Goal: Communication & Community: Answer question/provide support

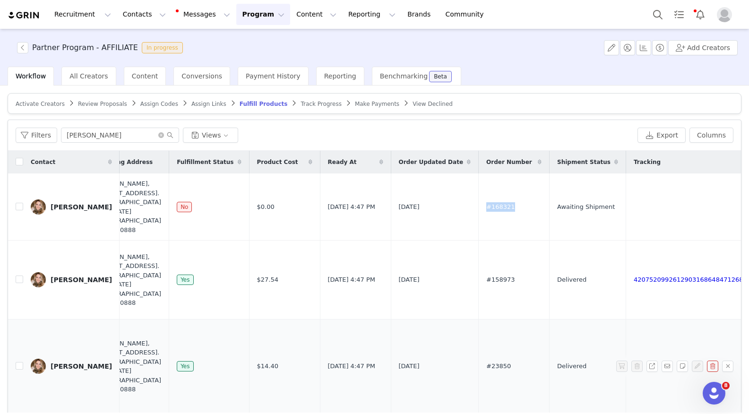
scroll to position [1051, 0]
click at [717, 391] on icon "Open Intercom Messenger" at bounding box center [713, 392] width 16 height 16
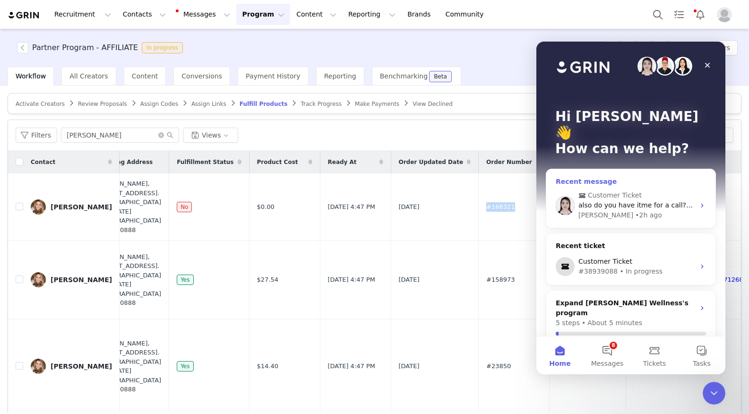
click at [615, 201] on span "also do you have itme for a call? How do I use the same discount code across di…" at bounding box center [762, 205] width 366 height 8
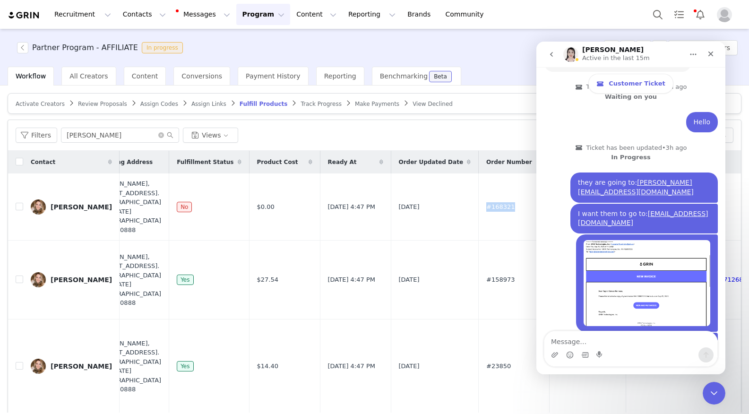
scroll to position [1051, 0]
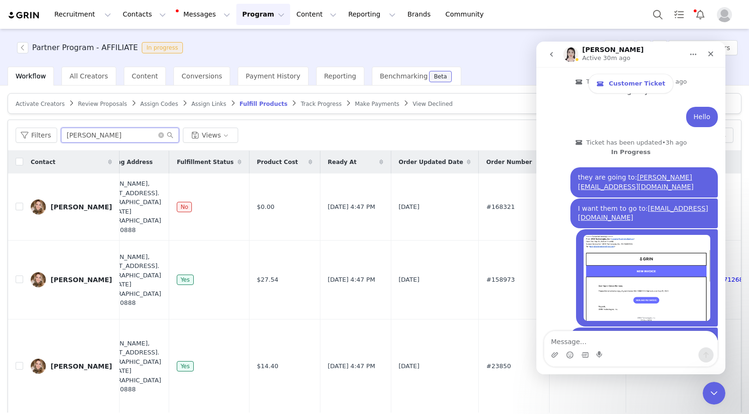
click at [80, 137] on input "[PERSON_NAME]" at bounding box center [120, 135] width 118 height 15
click at [574, 343] on textarea "Message…" at bounding box center [631, 339] width 173 height 16
type textarea "Hello?"
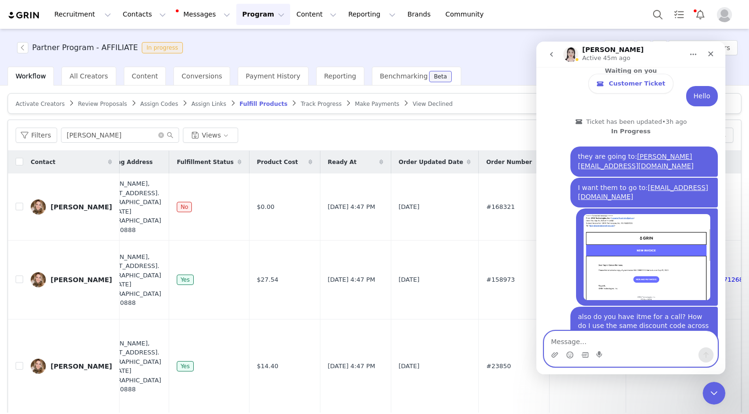
scroll to position [1079, 0]
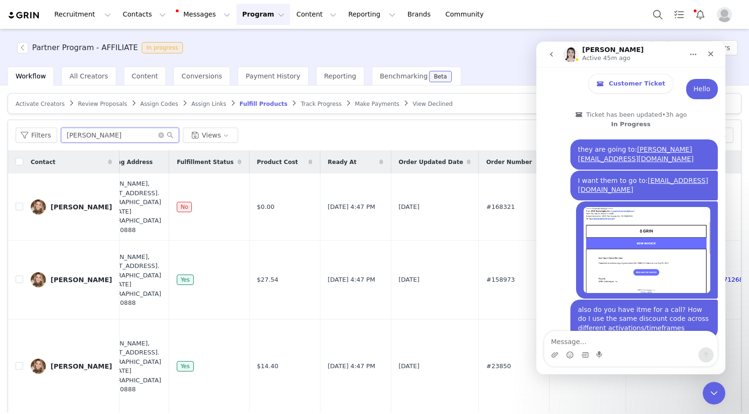
click at [123, 138] on input "elyse" at bounding box center [120, 135] width 118 height 15
click at [548, 53] on icon "go back" at bounding box center [552, 55] width 8 height 8
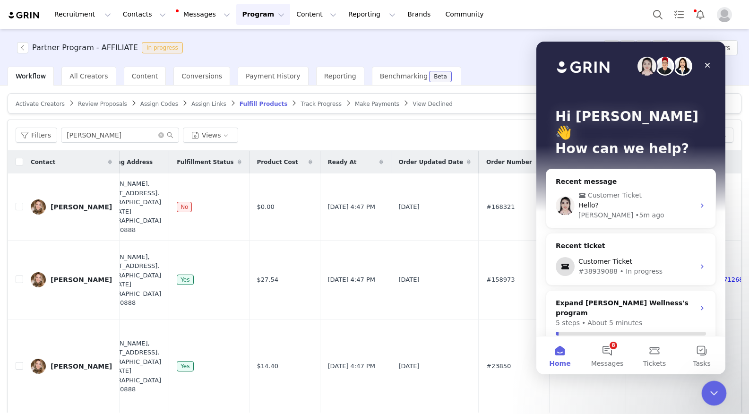
click at [712, 400] on div "Close Intercom Messenger" at bounding box center [713, 392] width 23 height 23
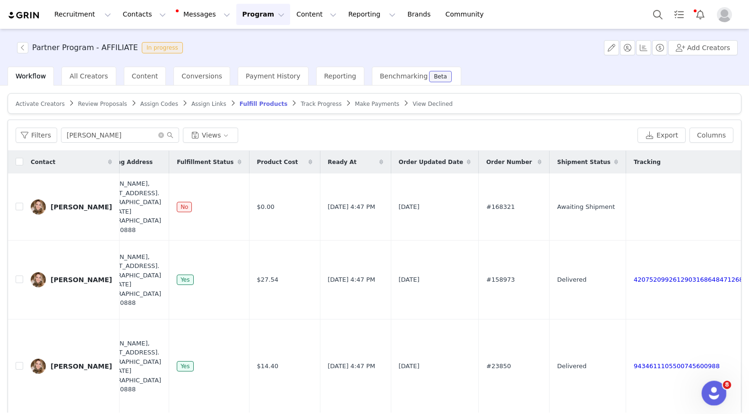
click at [712, 400] on div "Open Intercom Messenger" at bounding box center [712, 391] width 31 height 31
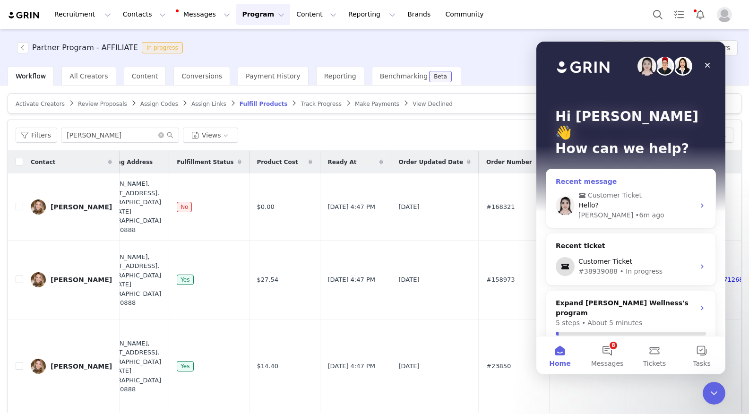
click at [600, 200] on div "Hello?" at bounding box center [637, 205] width 116 height 10
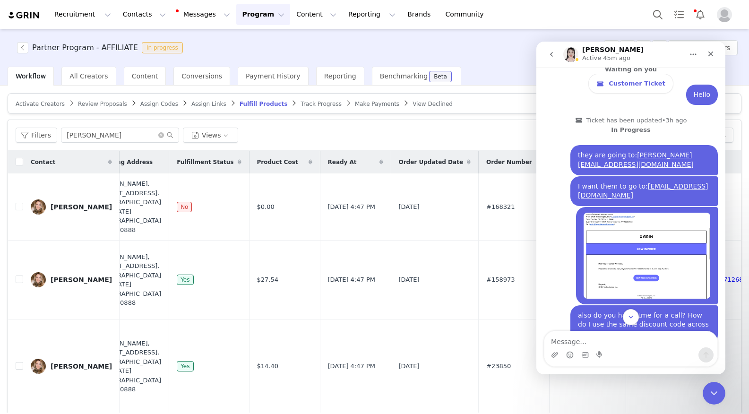
scroll to position [1079, 0]
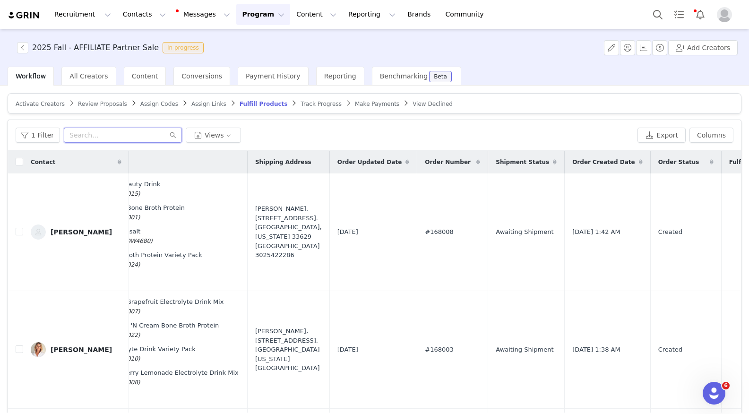
click at [110, 132] on input "text" at bounding box center [123, 135] width 118 height 15
type input "i"
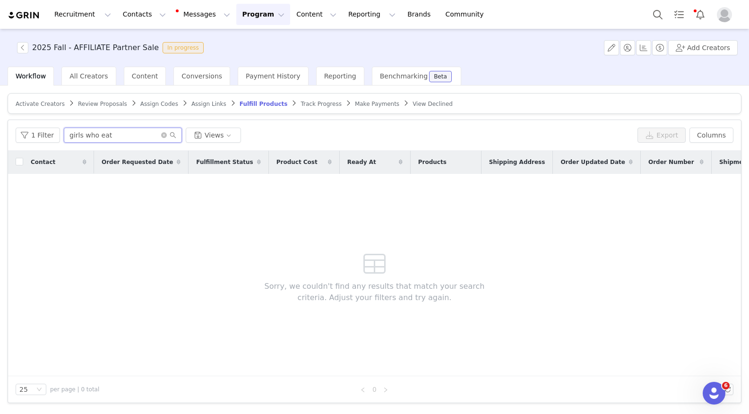
type input "girls who eat"
click at [236, 10] on button "Program Program" at bounding box center [263, 14] width 54 height 21
click at [237, 45] on p "Activations" at bounding box center [247, 42] width 36 height 10
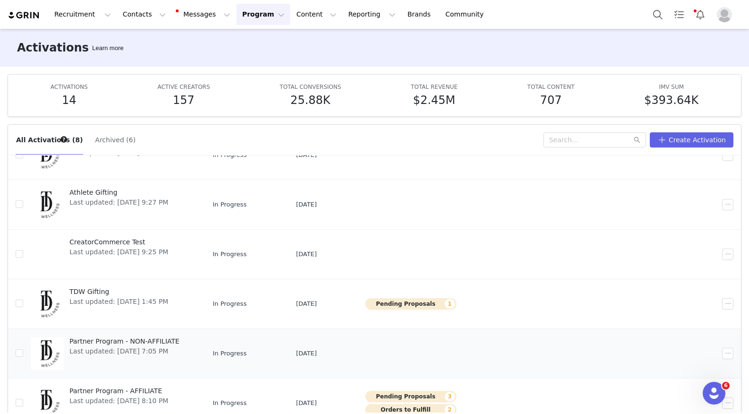
scroll to position [35, 0]
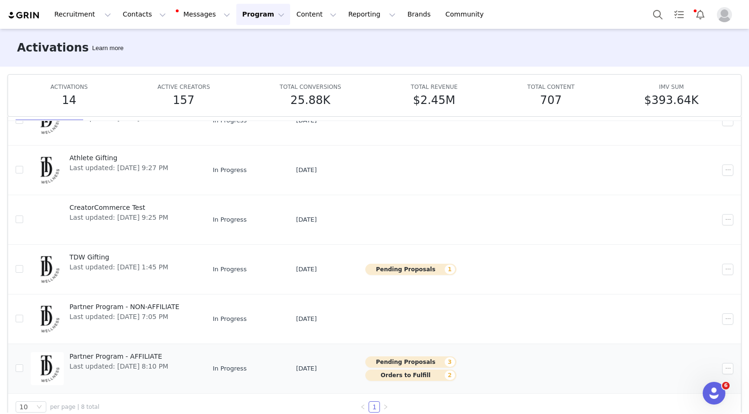
click at [118, 355] on span "Partner Program - AFFILIATE" at bounding box center [119, 357] width 99 height 10
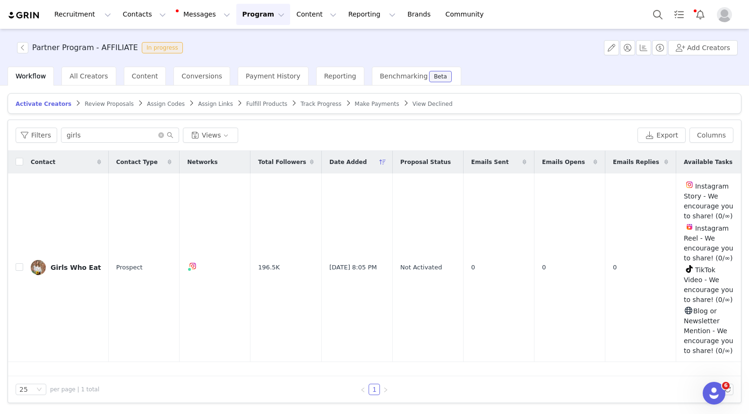
click at [107, 104] on span "Review Proposals" at bounding box center [109, 104] width 49 height 7
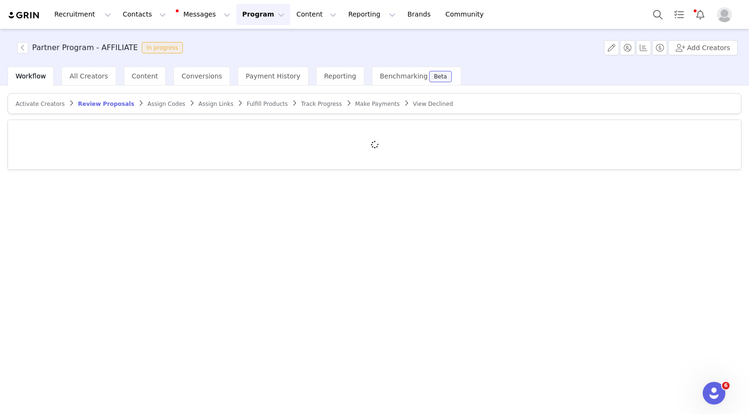
click at [38, 101] on span "Activate Creators" at bounding box center [40, 104] width 49 height 7
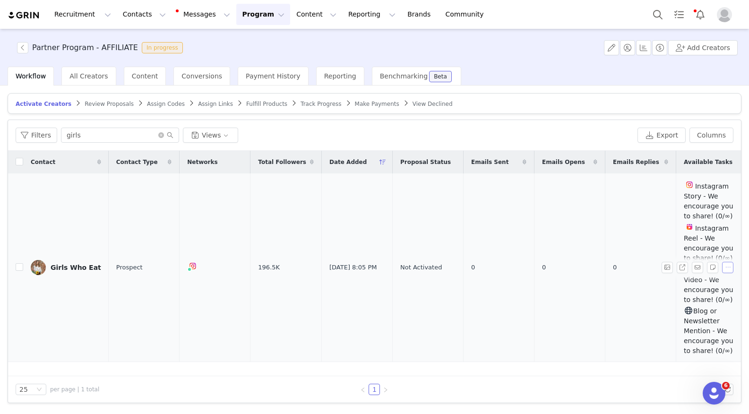
click at [726, 269] on button "button" at bounding box center [727, 267] width 11 height 11
click at [686, 299] on span "Remove Proposal" at bounding box center [703, 299] width 57 height 10
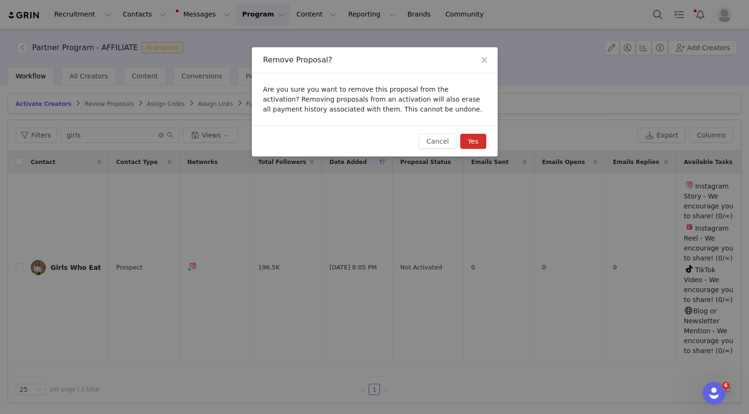
click at [475, 142] on button "Yes" at bounding box center [474, 141] width 26 height 15
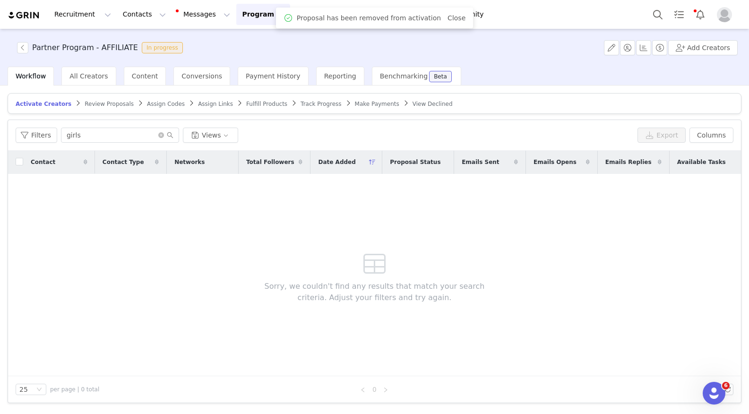
click at [27, 74] on span "Workflow" at bounding box center [31, 76] width 30 height 8
click at [68, 70] on div "All Creators" at bounding box center [88, 76] width 54 height 19
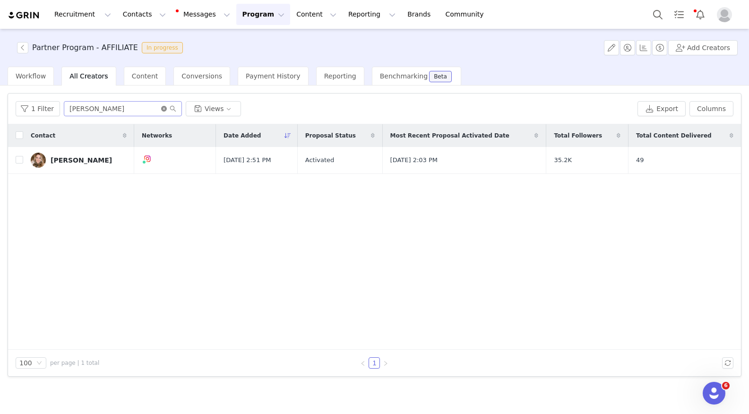
click at [163, 108] on icon "icon: close-circle" at bounding box center [164, 109] width 6 height 6
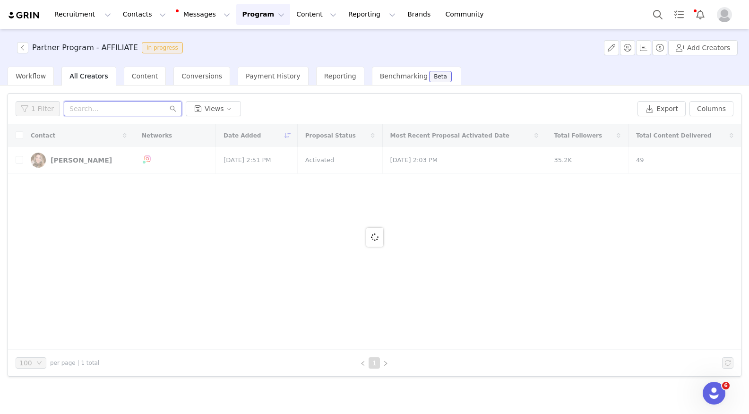
click at [146, 107] on input "text" at bounding box center [123, 108] width 118 height 15
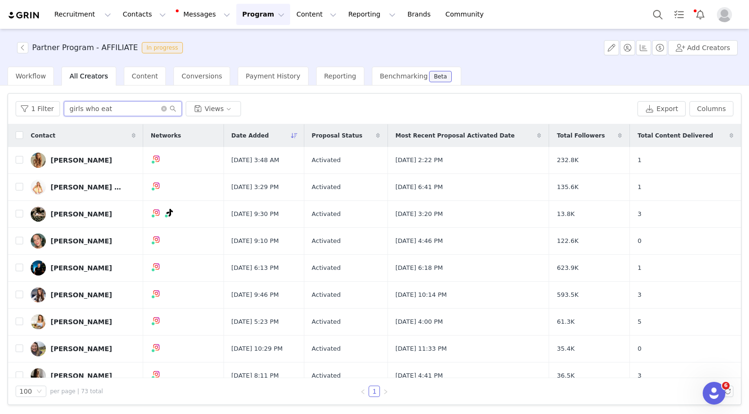
type input "girls who eat"
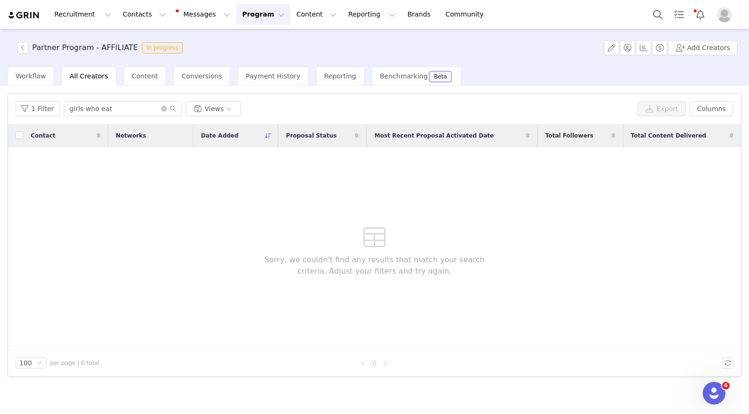
click at [240, 9] on button "Program Program" at bounding box center [263, 14] width 54 height 21
click at [142, 16] on button "Contacts Contacts" at bounding box center [144, 14] width 54 height 21
click at [140, 42] on p "Creators" at bounding box center [132, 42] width 28 height 10
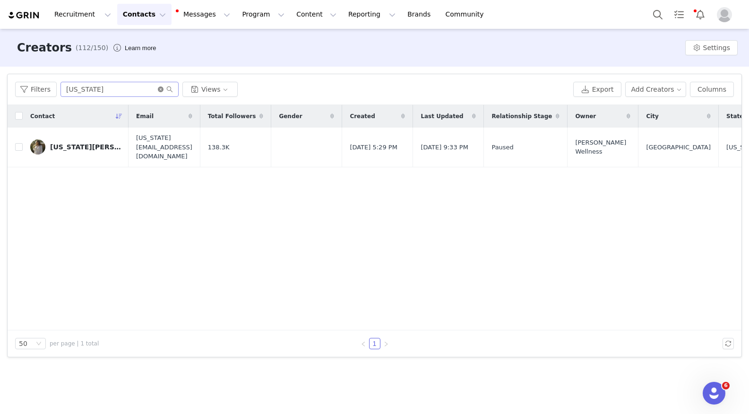
click at [158, 89] on icon "icon: close-circle" at bounding box center [161, 90] width 6 height 6
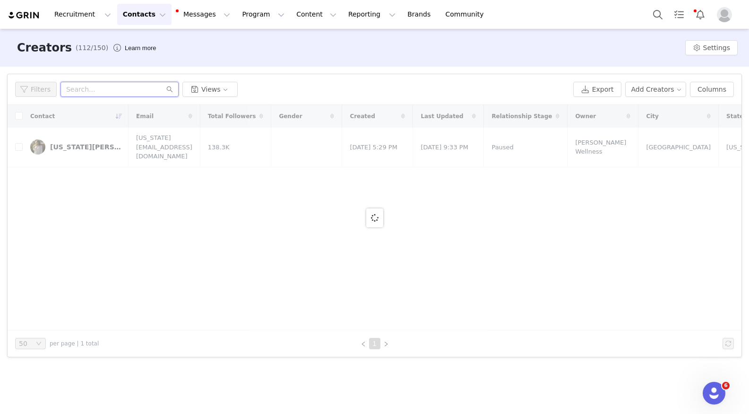
click at [75, 87] on input "text" at bounding box center [120, 89] width 118 height 15
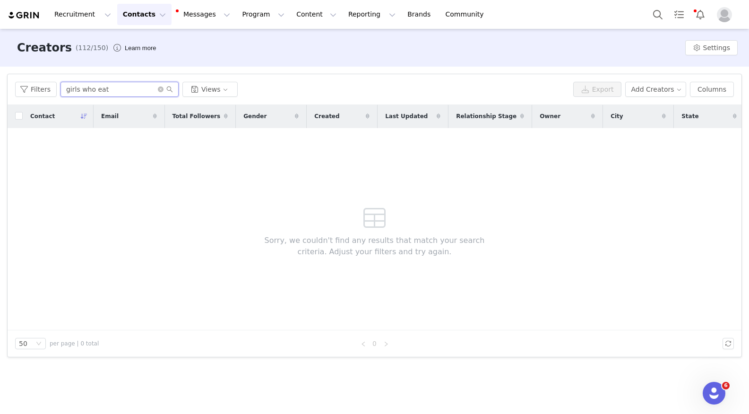
click at [80, 90] on input "girls who eat" at bounding box center [120, 89] width 118 height 15
type input "girlswho eat"
click at [143, 10] on button "Contacts Contacts" at bounding box center [144, 14] width 54 height 21
click at [137, 66] on link "Prospects" at bounding box center [148, 59] width 75 height 17
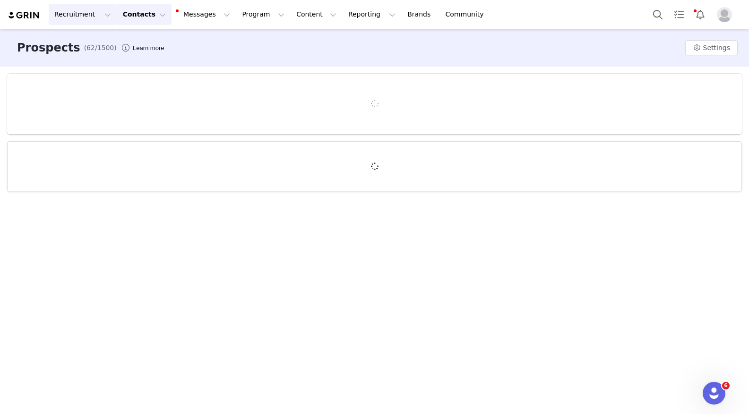
click at [90, 13] on button "Recruitment Recruitment" at bounding box center [83, 14] width 68 height 21
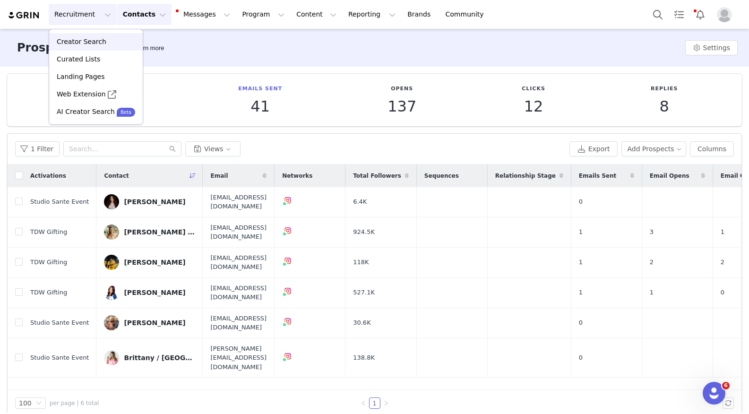
click at [90, 47] on link "Creator Search" at bounding box center [96, 41] width 94 height 17
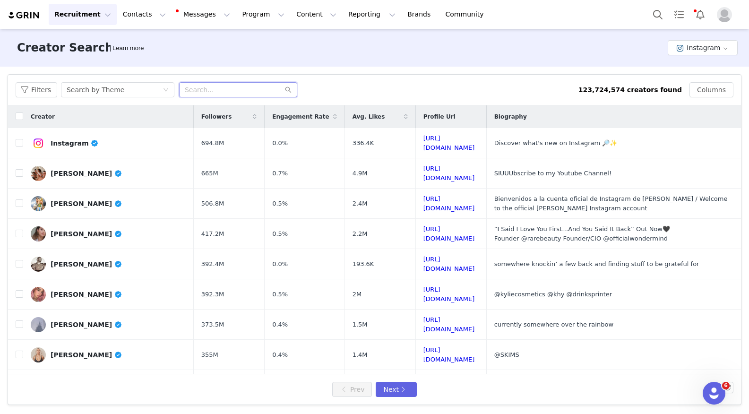
click at [216, 93] on input "text" at bounding box center [238, 89] width 118 height 15
click at [140, 86] on div "Search by Theme" at bounding box center [115, 90] width 96 height 14
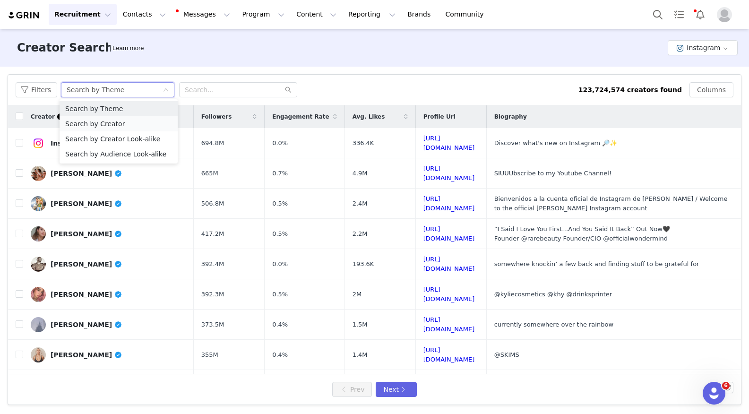
click at [127, 126] on li "Search by Creator" at bounding box center [119, 123] width 118 height 15
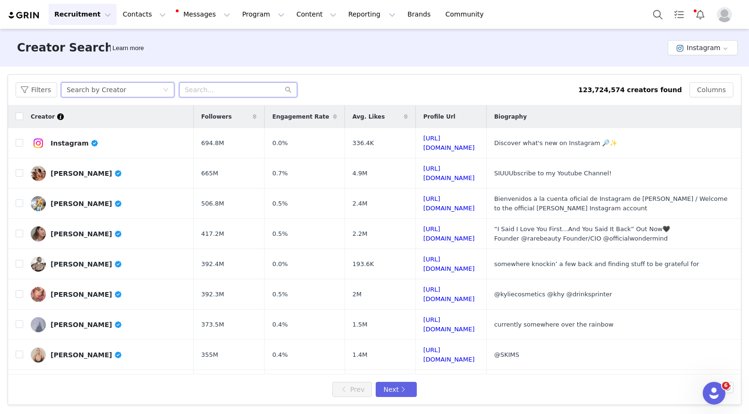
click at [209, 92] on input "text" at bounding box center [238, 89] width 118 height 15
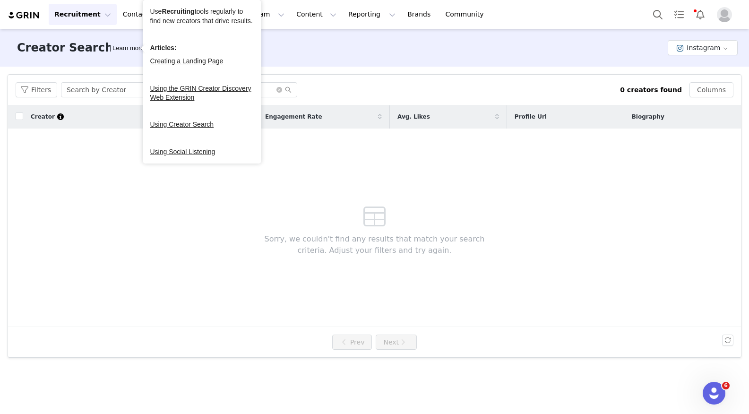
click at [313, 65] on div "Creator Search Learn more Instagram" at bounding box center [374, 48] width 749 height 38
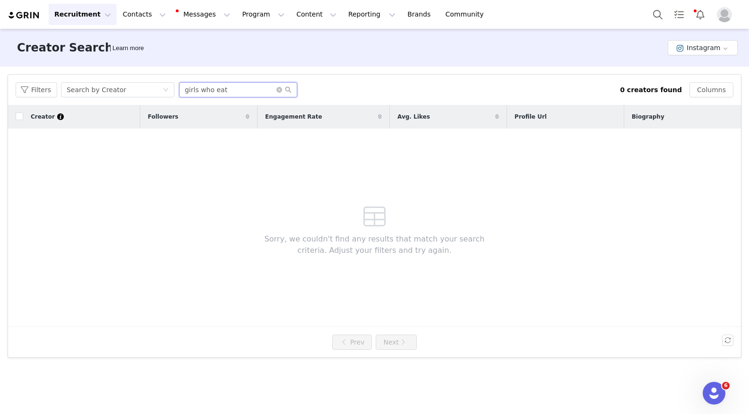
drag, startPoint x: 198, startPoint y: 91, endPoint x: 275, endPoint y: 89, distance: 77.1
click at [273, 89] on input "girls who eat" at bounding box center [238, 89] width 118 height 15
type input "girlswhoeat"
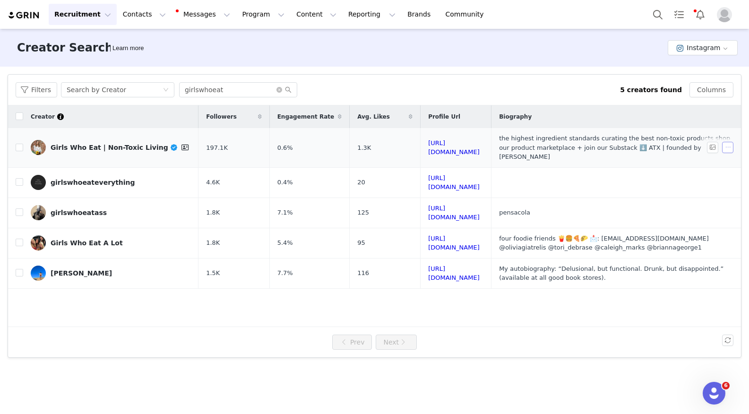
click at [730, 142] on button "button" at bounding box center [727, 147] width 11 height 11
click at [720, 161] on span "Add Prospect" at bounding box center [708, 160] width 43 height 10
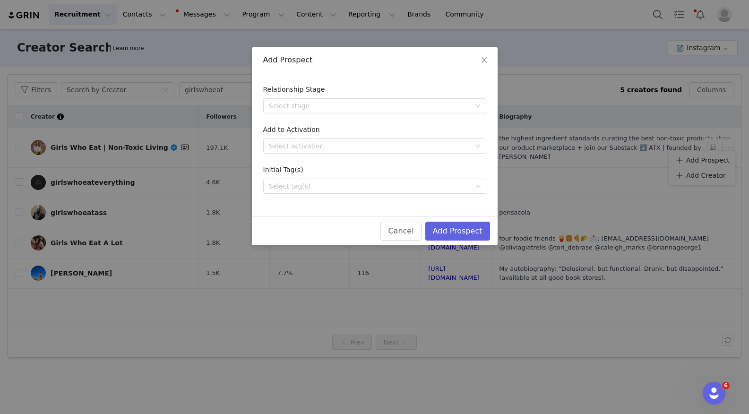
click at [311, 156] on form "Relationship Stage Select stage Add to Activation Select activation Initial Tag…" at bounding box center [374, 139] width 223 height 109
click at [308, 148] on div "Select activation" at bounding box center [369, 145] width 201 height 9
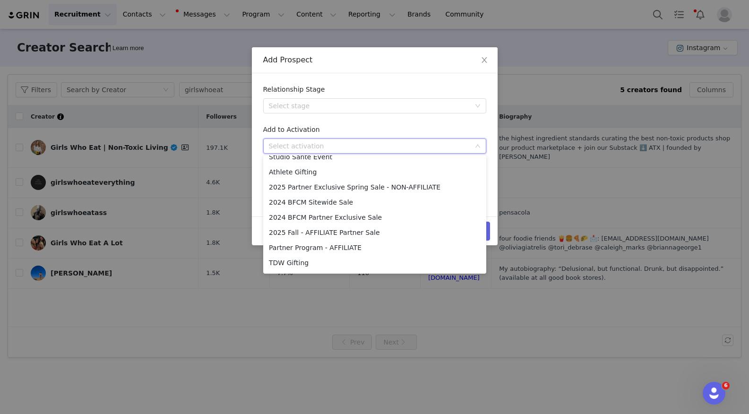
scroll to position [97, 0]
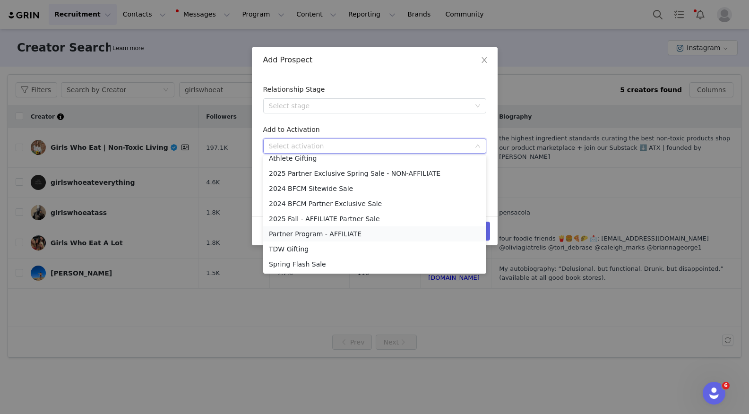
click at [321, 236] on li "Partner Program - AFFILIATE" at bounding box center [374, 233] width 223 height 15
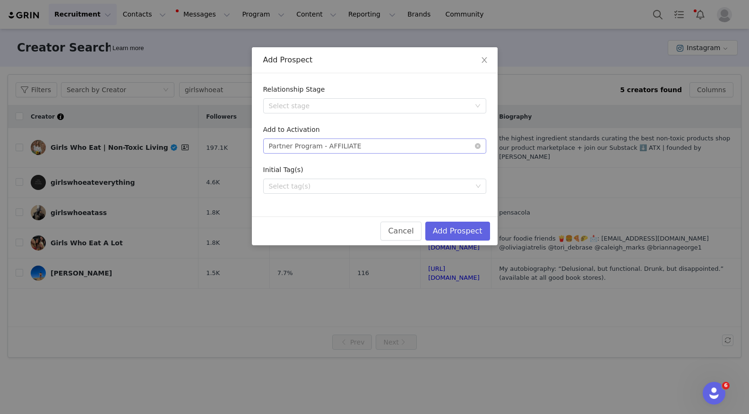
click at [413, 149] on div "Select activation Partner Program - AFFILIATE" at bounding box center [372, 146] width 206 height 14
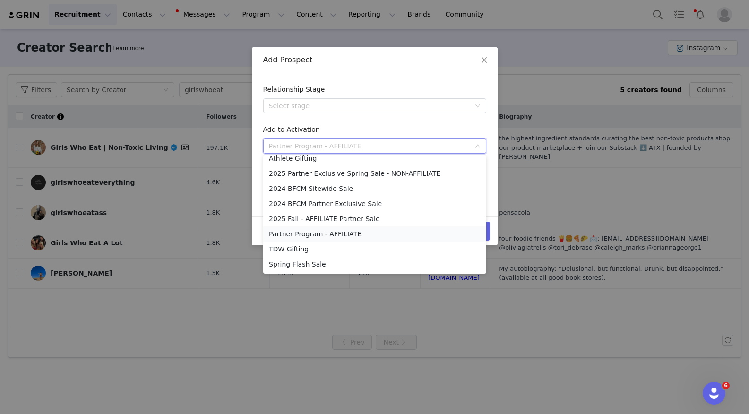
click at [319, 237] on li "Partner Program - AFFILIATE" at bounding box center [374, 233] width 223 height 15
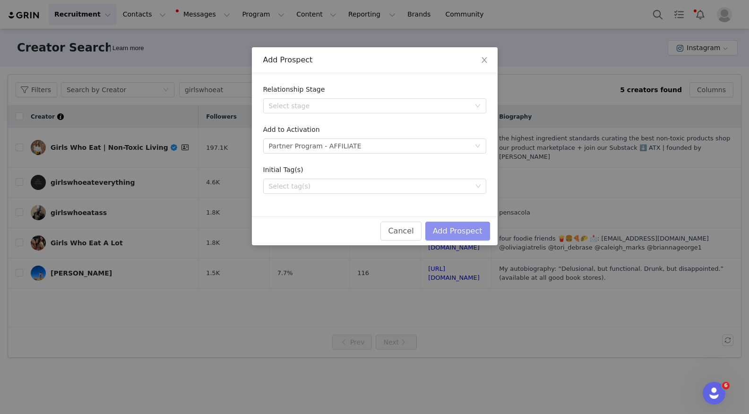
click at [469, 231] on button "Add Prospect" at bounding box center [458, 231] width 65 height 19
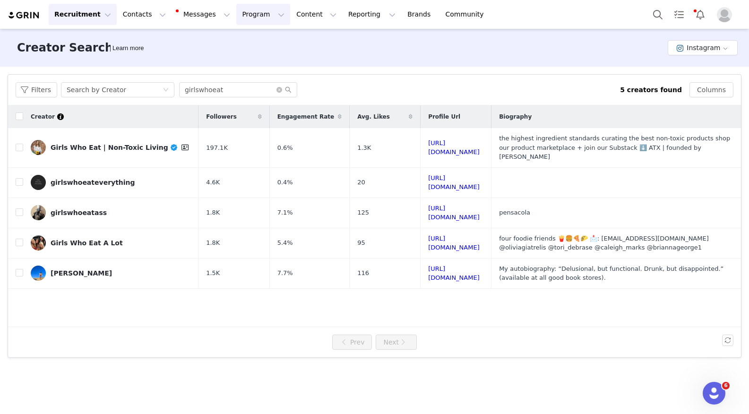
click at [236, 16] on button "Program Program" at bounding box center [263, 14] width 54 height 21
click at [245, 44] on p "Activations" at bounding box center [247, 42] width 36 height 10
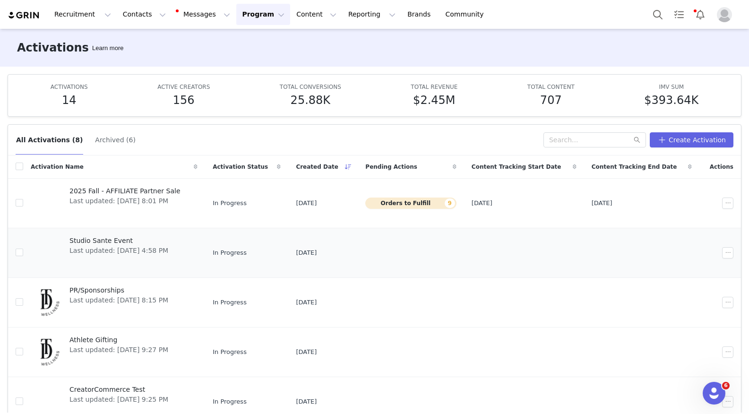
scroll to position [148, 0]
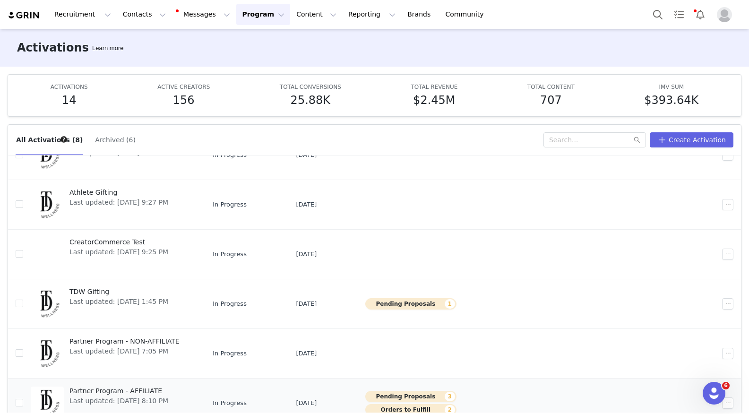
click at [128, 400] on span "Last updated: [DATE] 8:10 PM" at bounding box center [119, 401] width 99 height 10
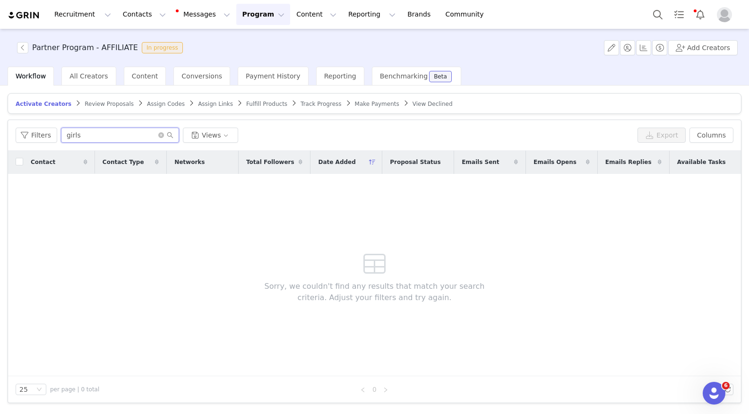
click at [161, 139] on input "girls" at bounding box center [120, 135] width 118 height 15
click at [160, 133] on icon "icon: close-circle" at bounding box center [161, 135] width 6 height 6
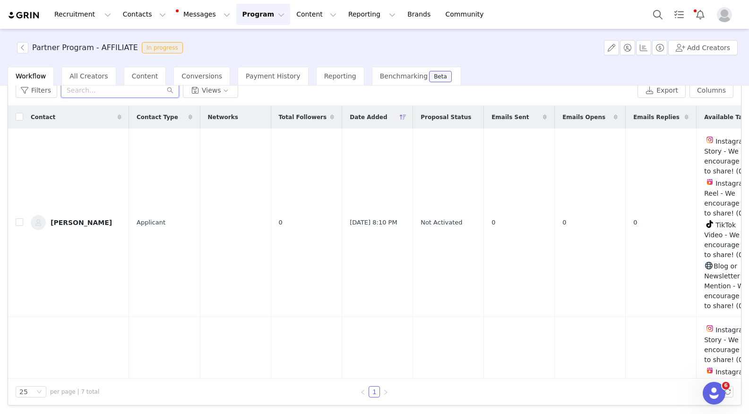
click at [89, 88] on input "text" at bounding box center [120, 90] width 118 height 15
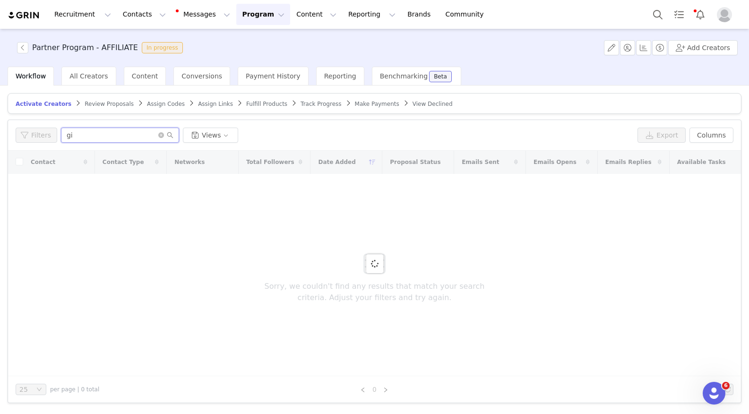
type input "g"
click at [78, 75] on span "All Creators" at bounding box center [89, 76] width 38 height 8
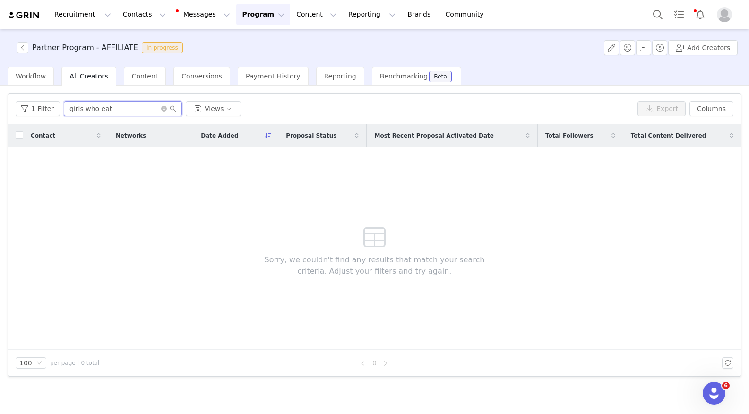
click at [116, 106] on input "girls who eat" at bounding box center [123, 108] width 118 height 15
drag, startPoint x: 80, startPoint y: 110, endPoint x: 165, endPoint y: 110, distance: 84.6
click at [165, 110] on span "girls who eat" at bounding box center [123, 108] width 118 height 15
type input "girlswhoeat"
click at [164, 108] on icon "icon: close-circle" at bounding box center [164, 109] width 6 height 6
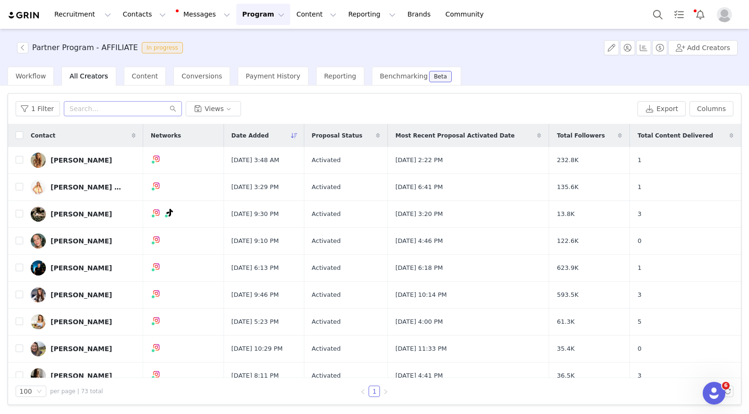
click at [384, 139] on span at bounding box center [378, 135] width 11 height 11
click at [34, 78] on span "Workflow" at bounding box center [31, 76] width 30 height 8
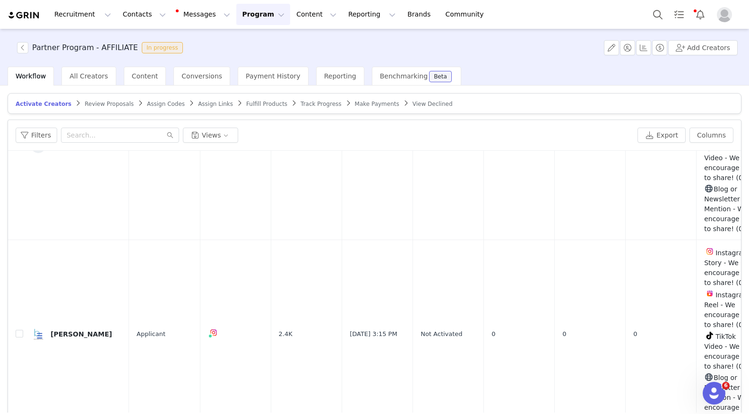
click at [91, 104] on span "Review Proposals" at bounding box center [109, 104] width 49 height 7
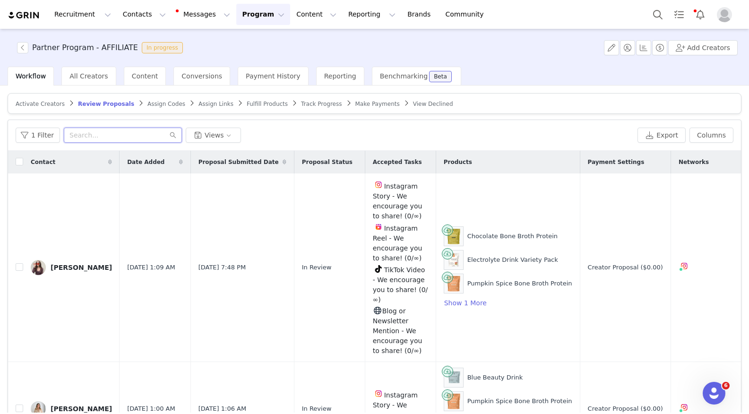
click at [103, 134] on input "text" at bounding box center [123, 135] width 118 height 15
click at [36, 102] on span "Activate Creators" at bounding box center [40, 104] width 49 height 7
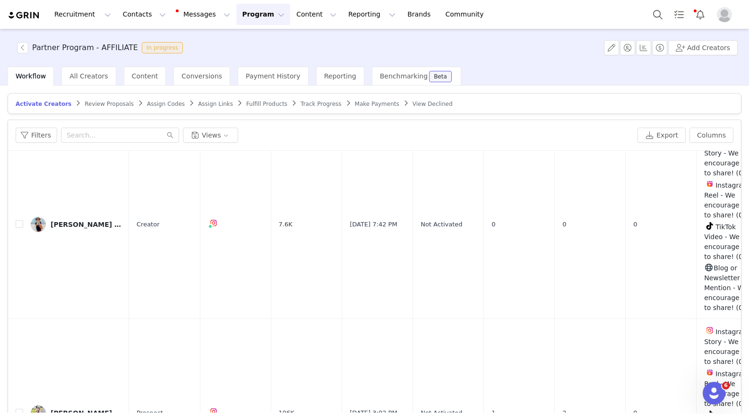
scroll to position [137, 0]
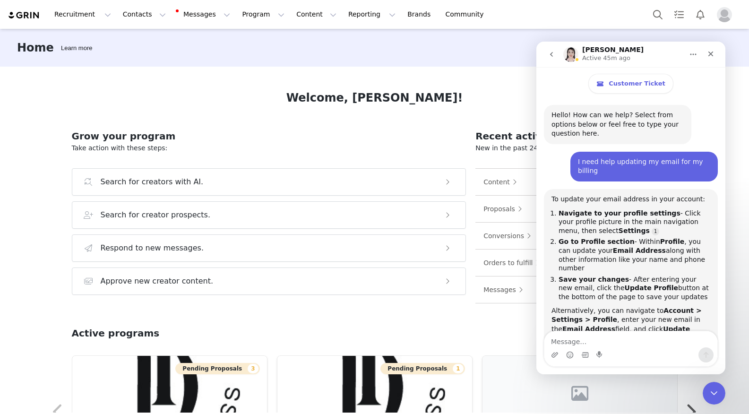
scroll to position [730, 0]
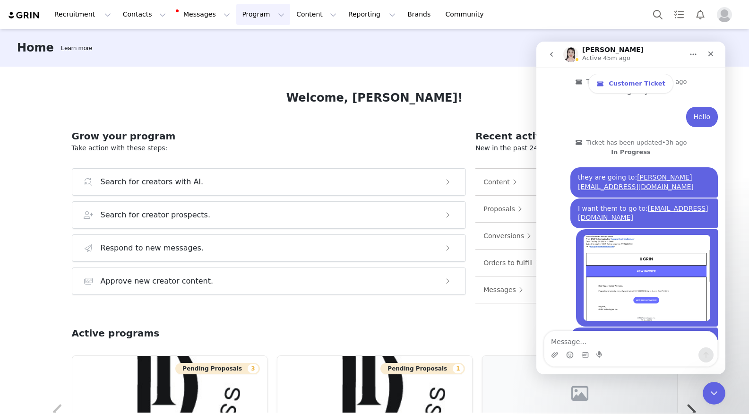
click at [237, 13] on button "Program Program" at bounding box center [263, 14] width 54 height 21
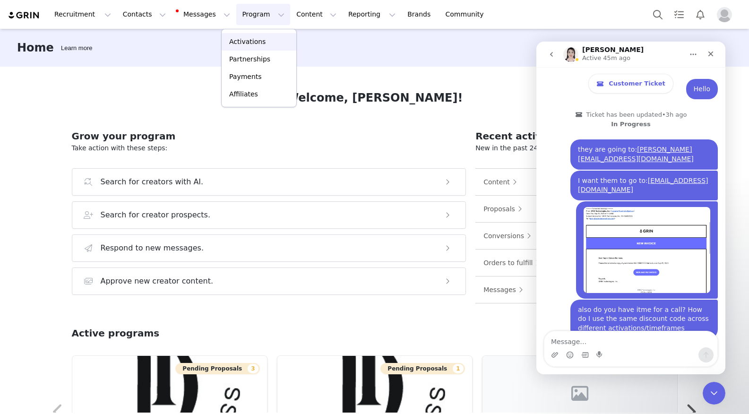
click at [241, 36] on link "Activations" at bounding box center [259, 41] width 75 height 17
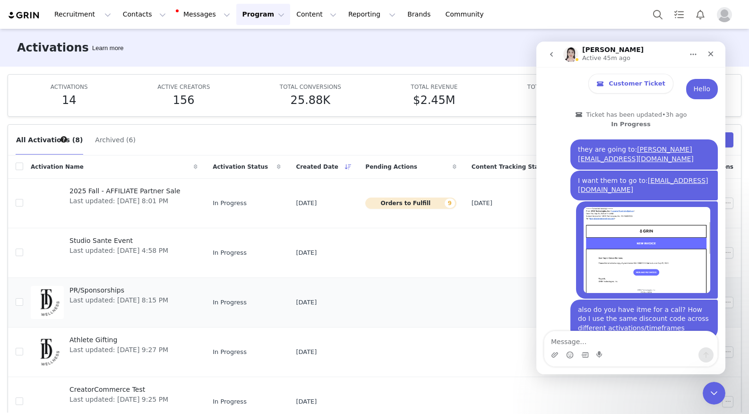
scroll to position [148, 0]
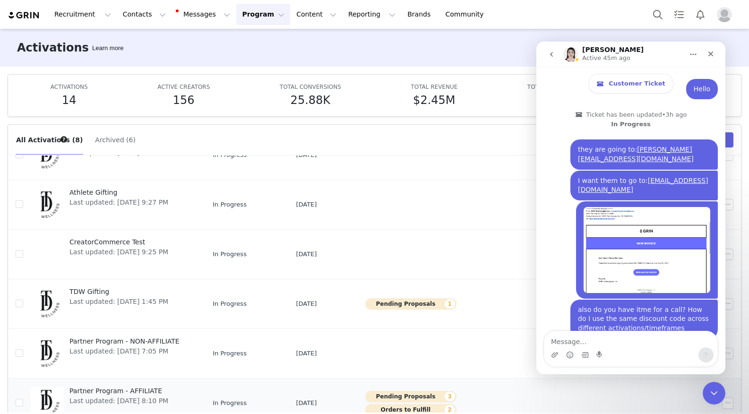
click at [99, 398] on span "Last updated: Aug 19, 2025 8:10 PM" at bounding box center [119, 401] width 99 height 10
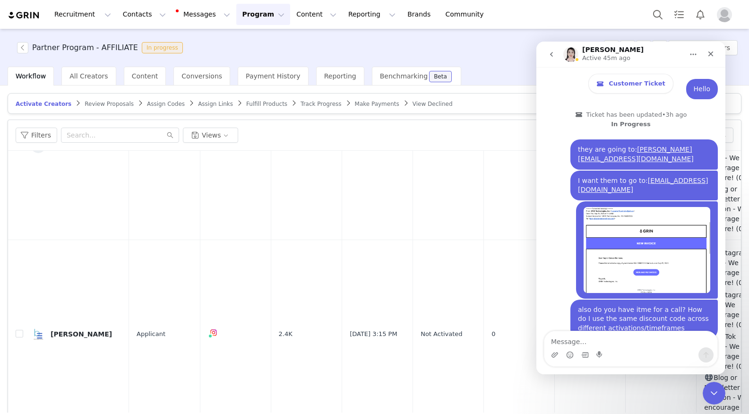
scroll to position [45, 0]
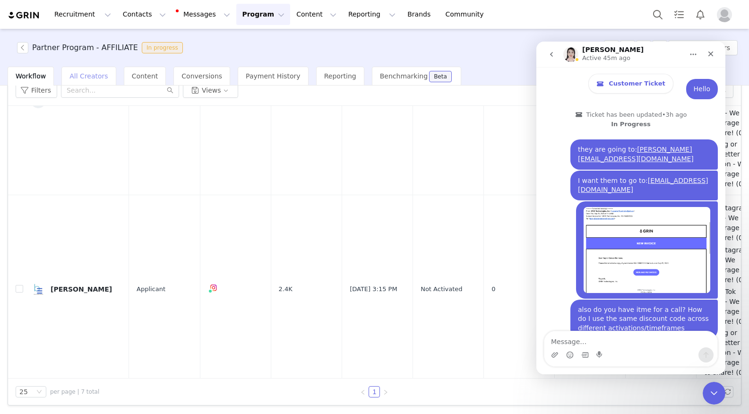
click at [73, 70] on div "All Creators" at bounding box center [88, 76] width 54 height 19
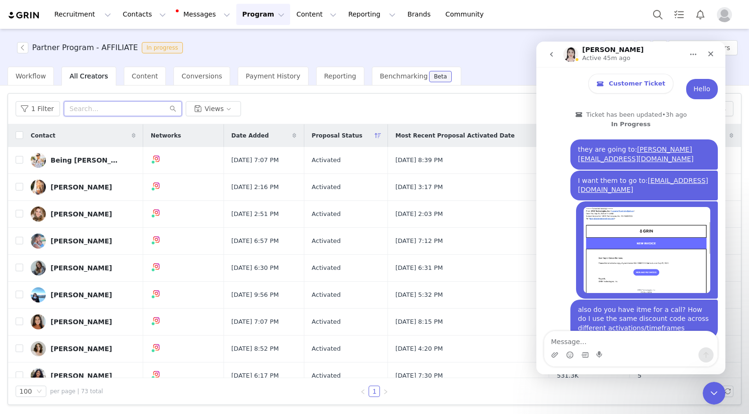
click at [101, 112] on input "text" at bounding box center [123, 108] width 118 height 15
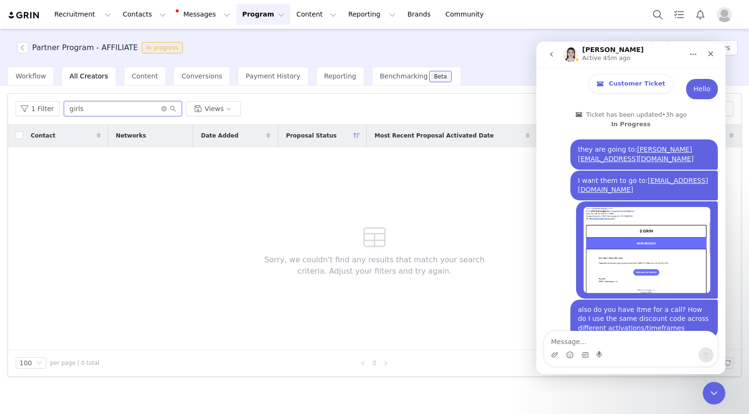
type input "girls"
click at [38, 63] on div "Partner Program - AFFILIATE In progress Add Creators" at bounding box center [374, 48] width 749 height 38
click at [37, 71] on div "Workflow" at bounding box center [31, 76] width 46 height 19
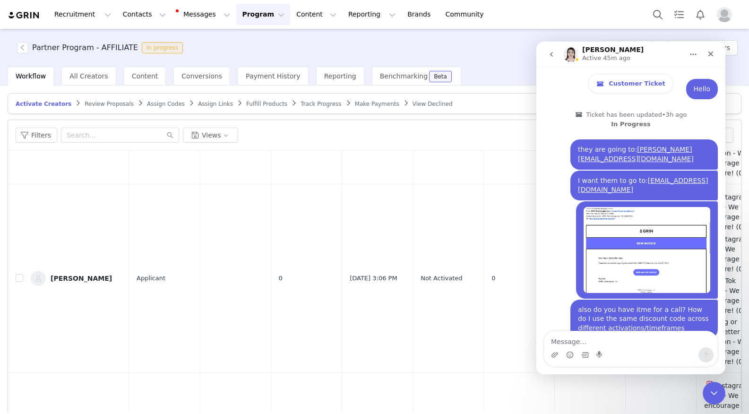
scroll to position [1065, 0]
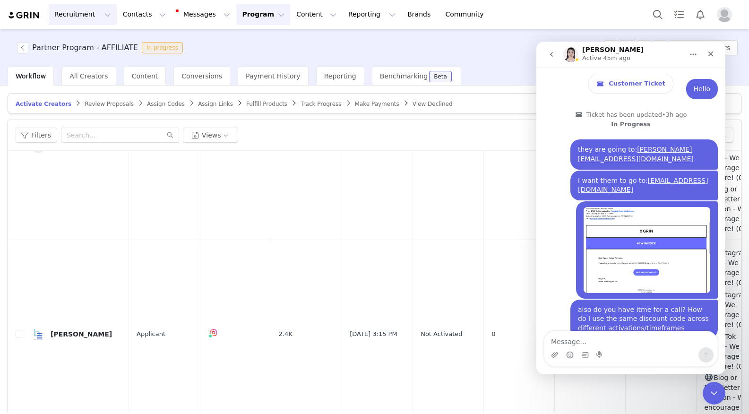
click at [69, 14] on button "Recruitment Recruitment" at bounding box center [83, 14] width 68 height 21
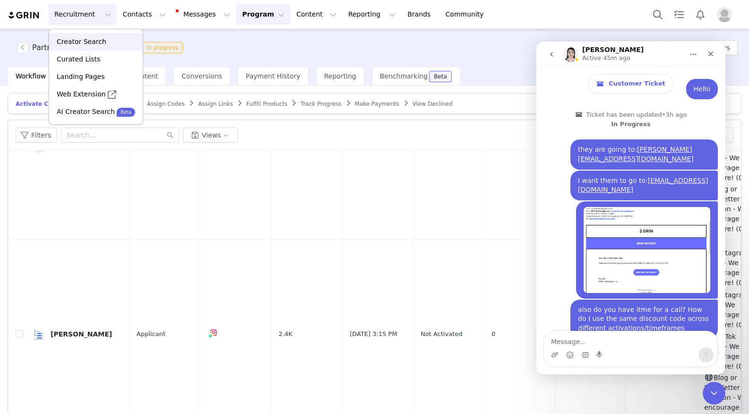
click at [70, 43] on p "Creator Search" at bounding box center [82, 42] width 50 height 10
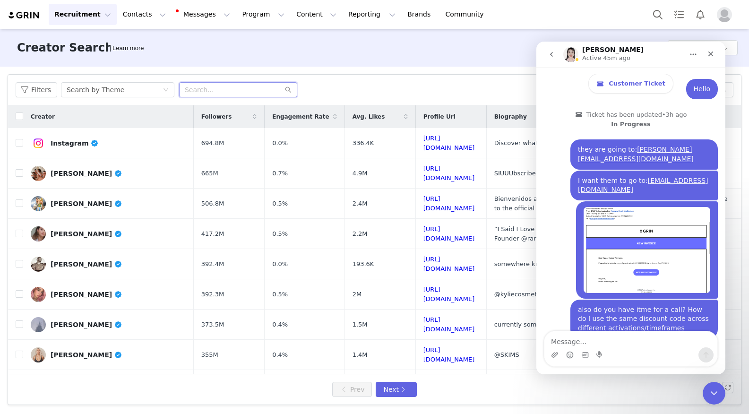
click at [191, 87] on input "text" at bounding box center [238, 89] width 118 height 15
click at [160, 89] on div "Search by Theme" at bounding box center [115, 90] width 96 height 14
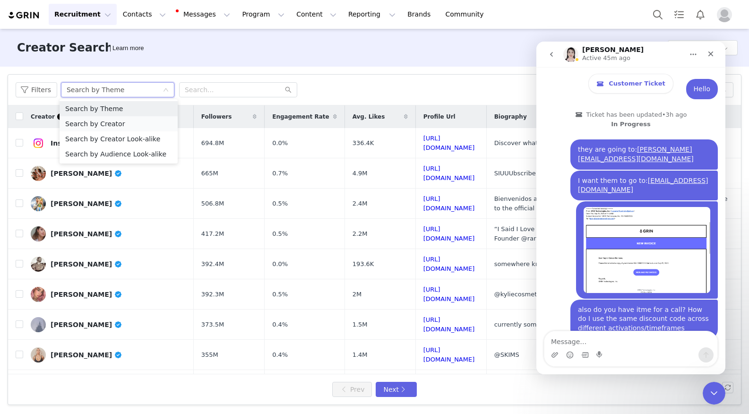
click at [143, 125] on li "Search by Creator" at bounding box center [119, 123] width 118 height 15
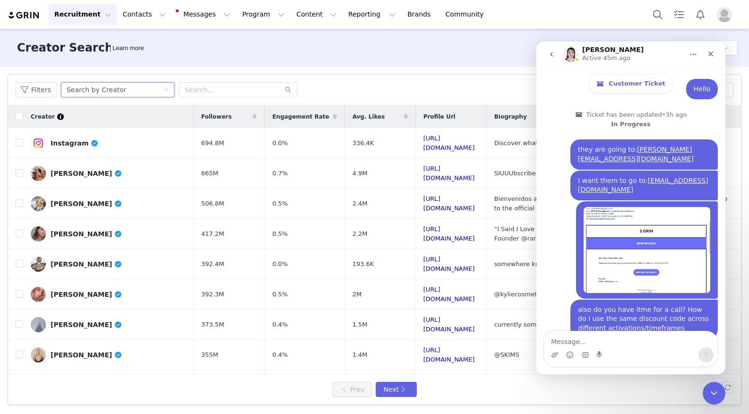
click at [193, 100] on div "Filters Search by Creator 123,724,574 creators found Columns" at bounding box center [374, 90] width 733 height 31
click at [193, 94] on input "text" at bounding box center [238, 89] width 118 height 15
type input "girlswhoeat"
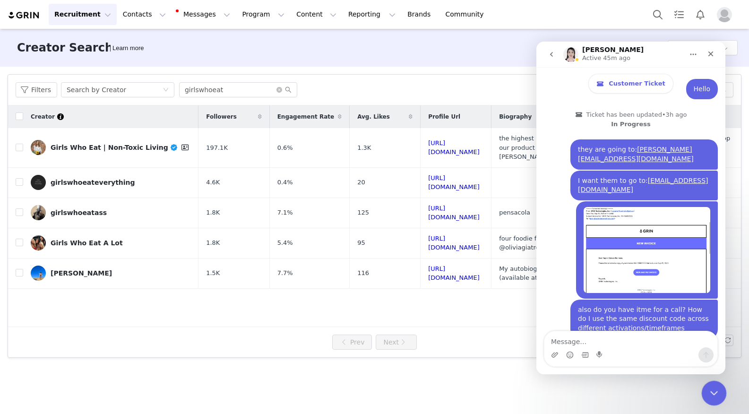
click at [719, 392] on div "Close Intercom Messenger" at bounding box center [713, 392] width 23 height 23
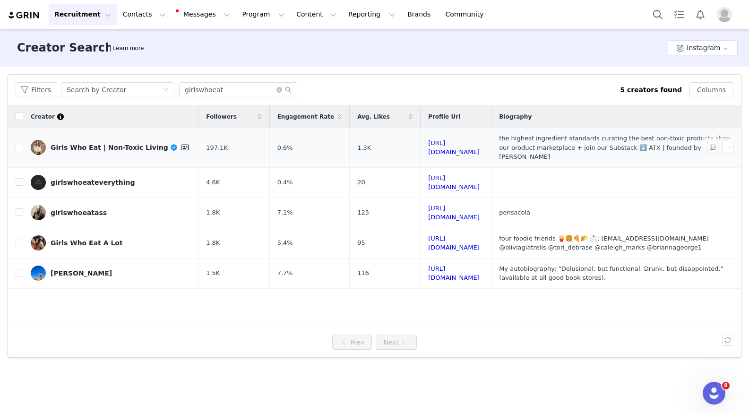
scroll to position [1079, 0]
click at [725, 142] on button "button" at bounding box center [727, 147] width 11 height 11
click at [699, 159] on span "Add Prospect" at bounding box center [708, 160] width 43 height 10
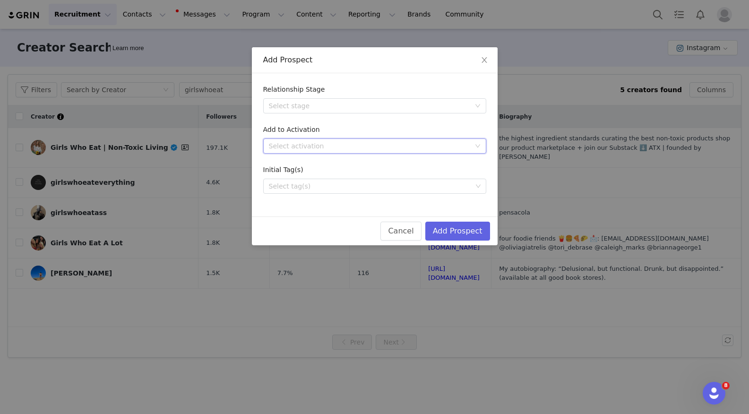
click at [291, 151] on div "Select activation" at bounding box center [372, 146] width 206 height 14
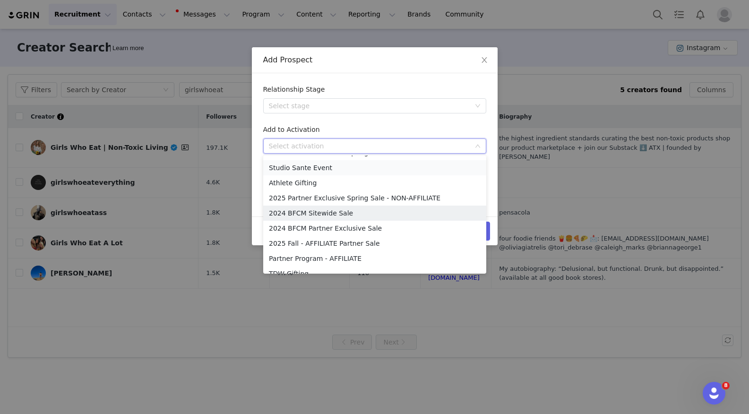
scroll to position [77, 0]
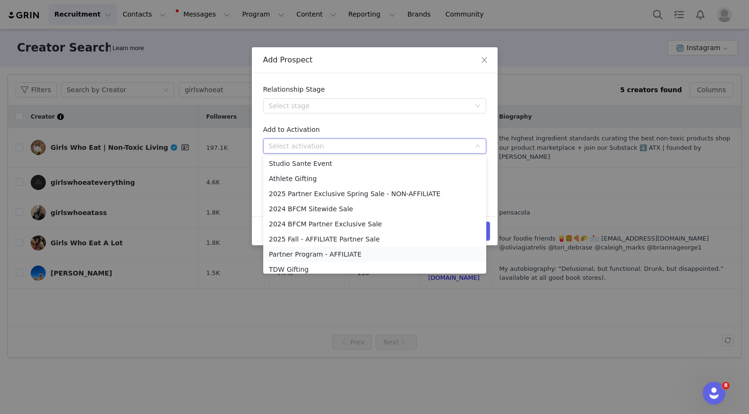
click at [302, 257] on li "Partner Program - AFFILIATE" at bounding box center [374, 254] width 223 height 15
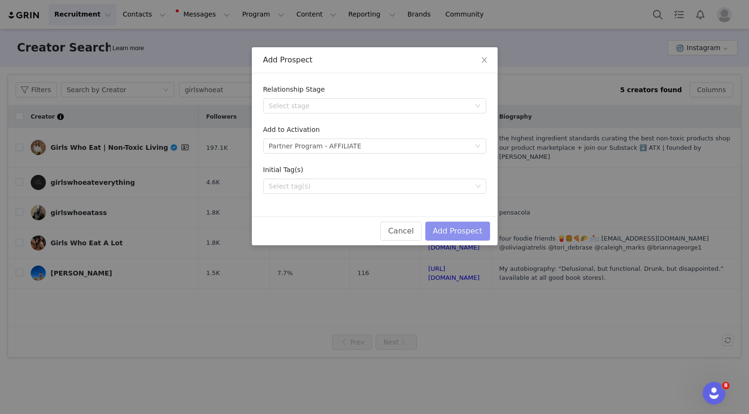
click at [444, 225] on button "Add Prospect" at bounding box center [458, 231] width 65 height 19
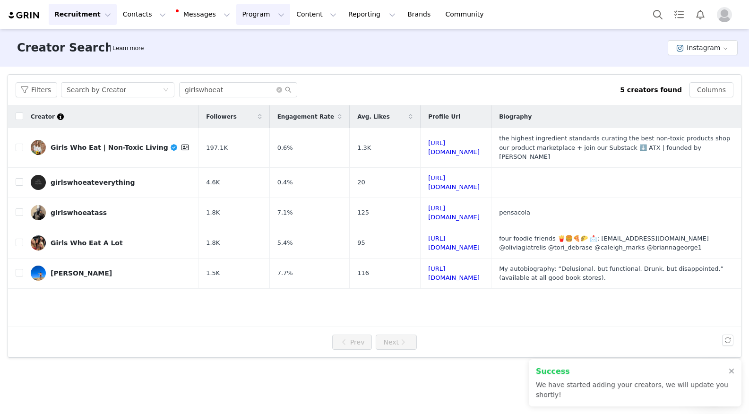
click at [245, 19] on button "Program Program" at bounding box center [263, 14] width 54 height 21
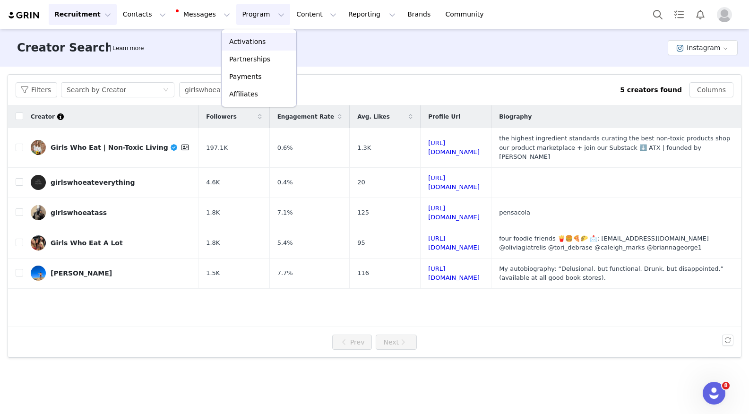
click at [245, 38] on p "Activations" at bounding box center [247, 42] width 36 height 10
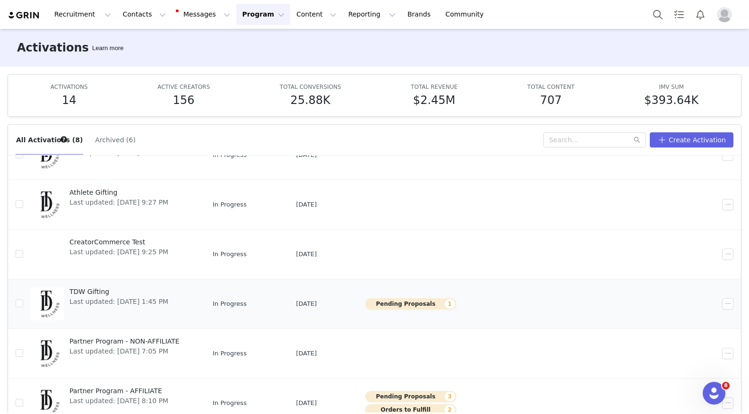
scroll to position [50, 0]
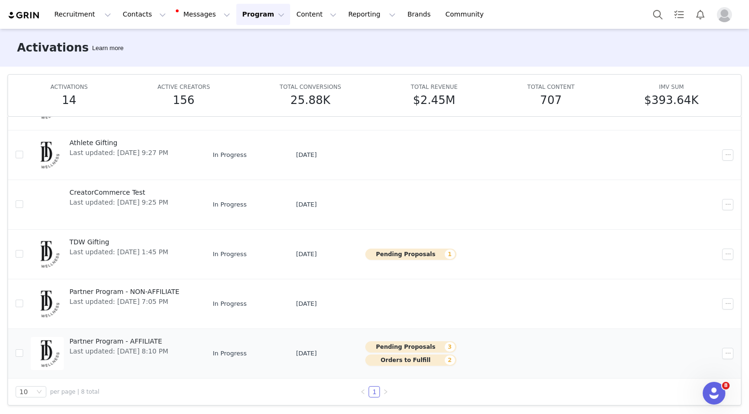
click at [151, 356] on span "Last updated: [DATE] 8:10 PM" at bounding box center [119, 352] width 99 height 10
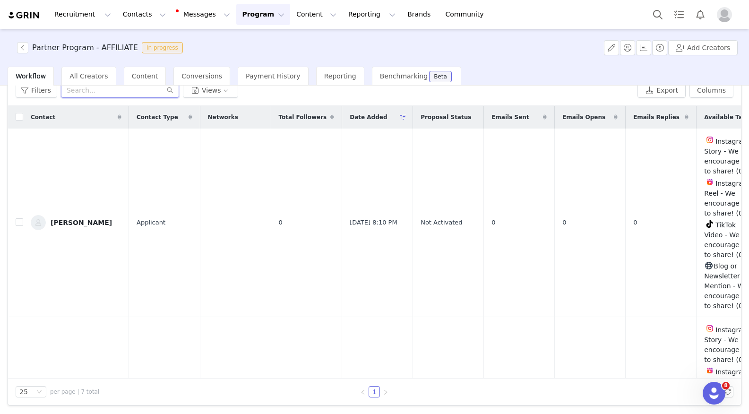
click at [96, 93] on input "text" at bounding box center [120, 90] width 118 height 15
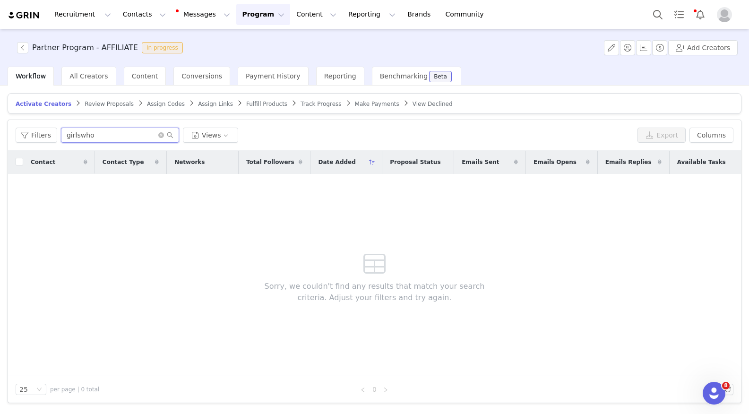
type input "girlswho"
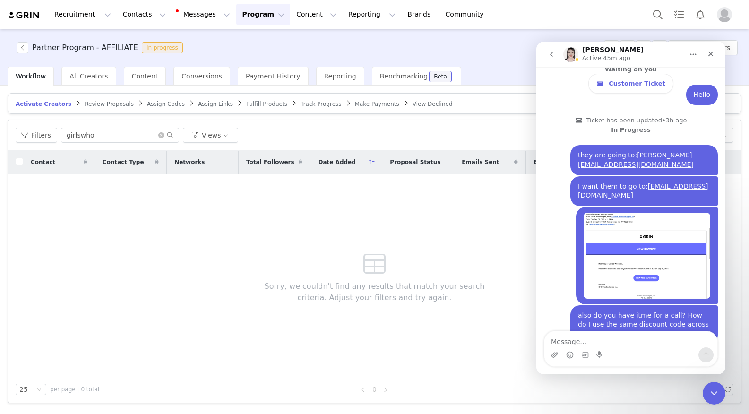
scroll to position [1079, 0]
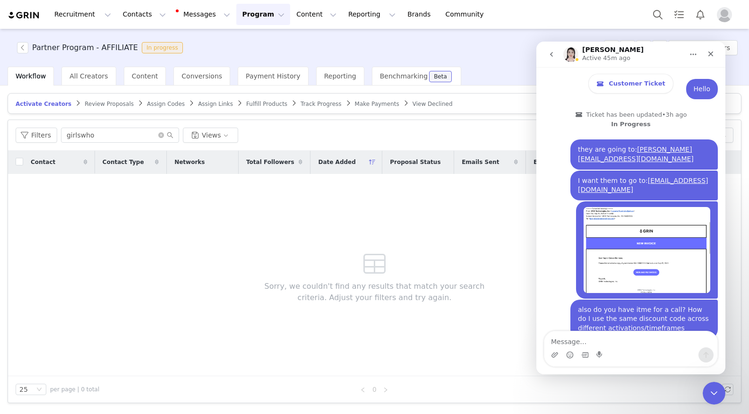
click at [241, 12] on button "Program Program" at bounding box center [263, 14] width 54 height 21
click at [241, 40] on p "Activations" at bounding box center [247, 42] width 36 height 10
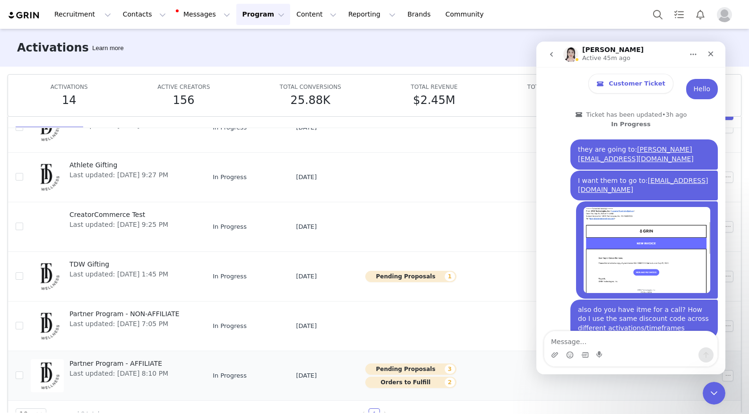
scroll to position [32, 0]
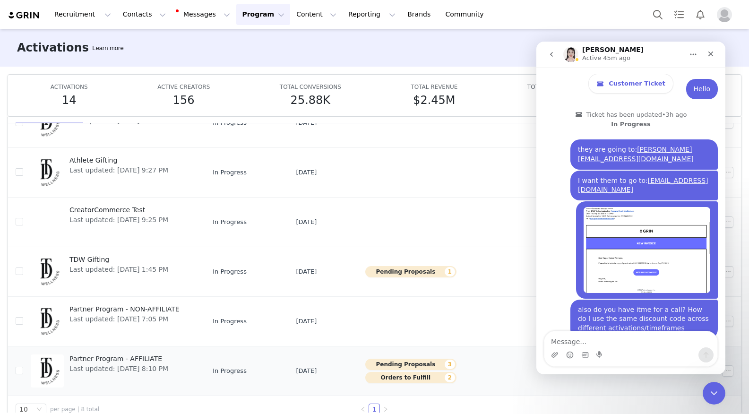
click at [102, 372] on span "Last updated: Aug 19, 2025 8:10 PM" at bounding box center [119, 369] width 99 height 10
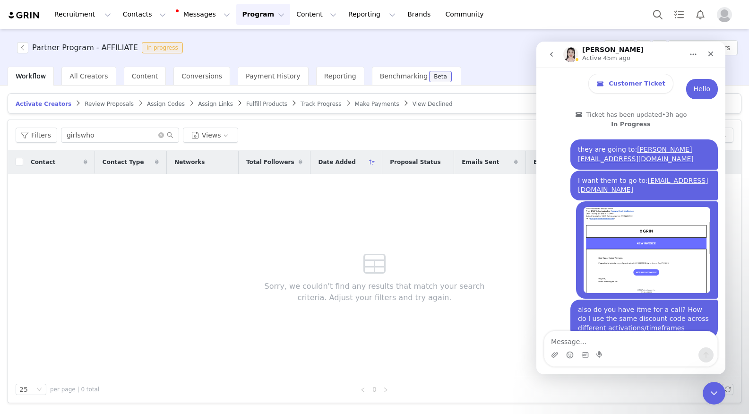
click at [89, 103] on span "Review Proposals" at bounding box center [109, 104] width 49 height 7
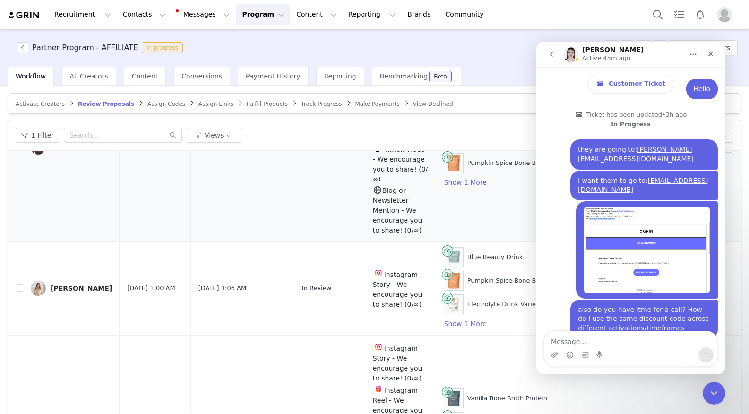
scroll to position [220, 0]
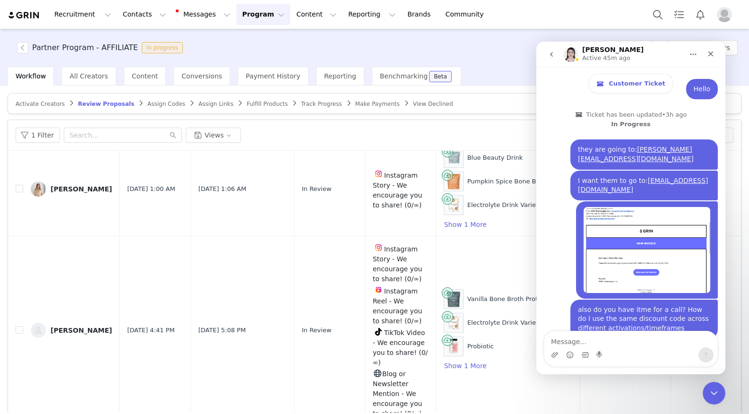
click at [39, 101] on span "Activate Creators" at bounding box center [40, 104] width 49 height 7
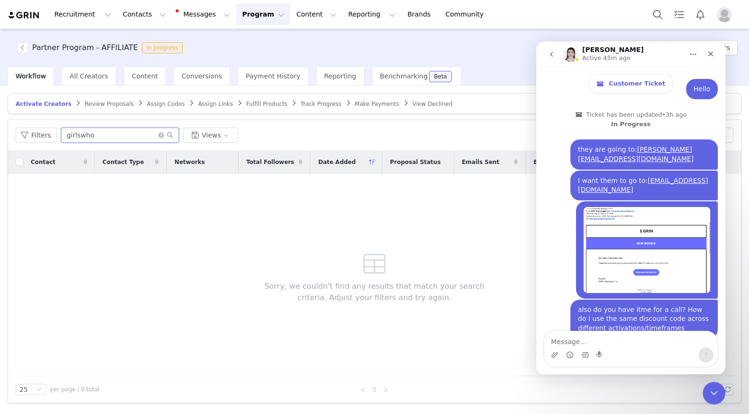
click at [160, 139] on input "girlswho" at bounding box center [120, 135] width 118 height 15
click at [158, 135] on icon "icon: close-circle" at bounding box center [161, 135] width 6 height 6
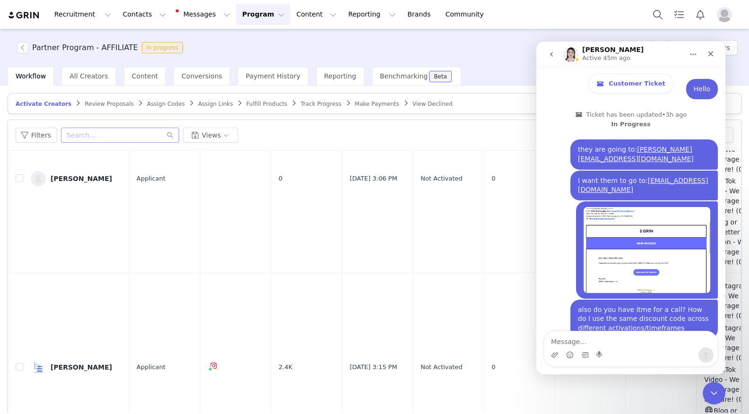
scroll to position [1065, 0]
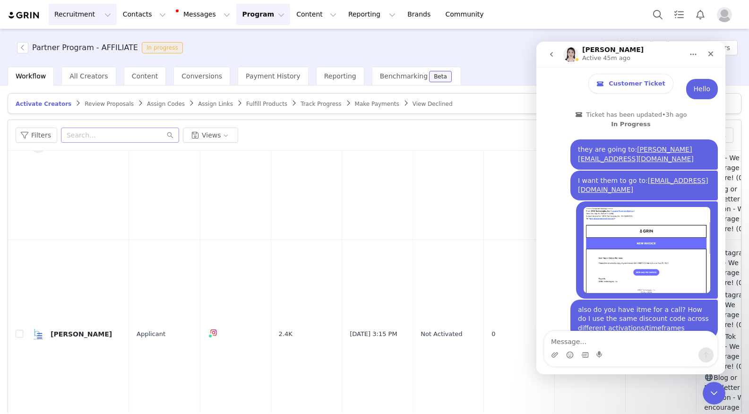
click at [70, 8] on button "Recruitment Recruitment" at bounding box center [83, 14] width 68 height 21
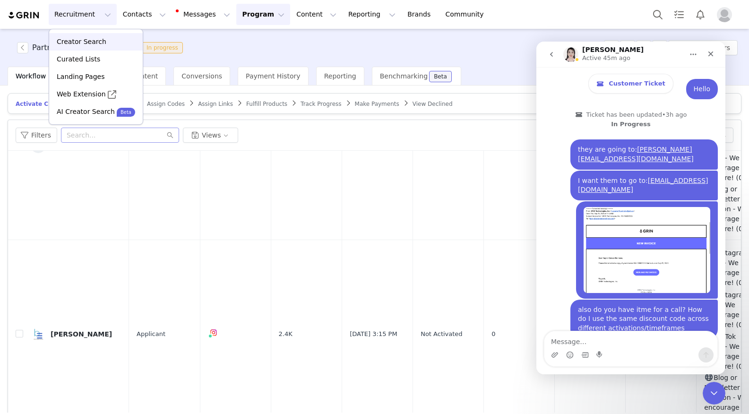
click at [85, 46] on p "Creator Search" at bounding box center [82, 42] width 50 height 10
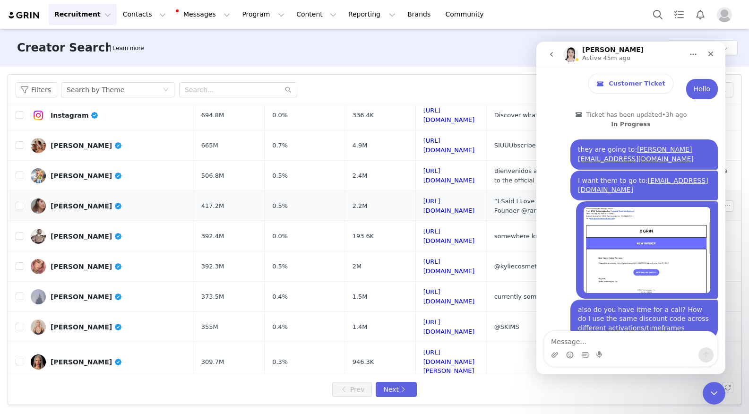
scroll to position [306, 0]
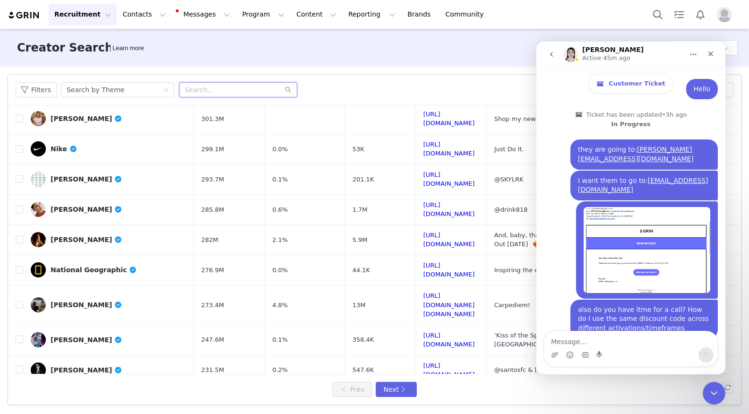
click at [213, 93] on input "text" at bounding box center [238, 89] width 118 height 15
type input "girlswhoeat"
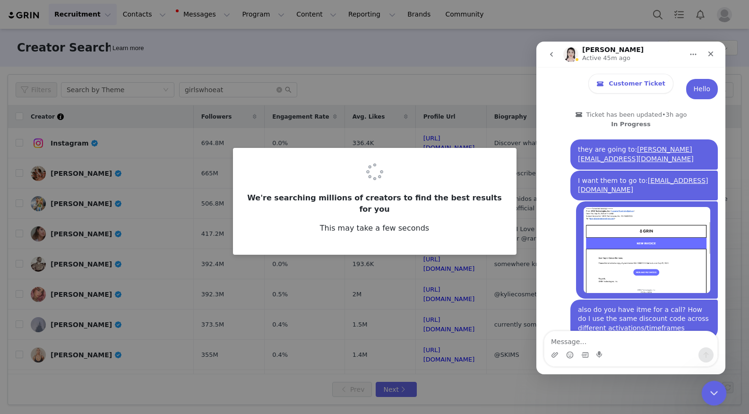
click at [715, 391] on icon "Close Intercom Messenger" at bounding box center [712, 391] width 11 height 11
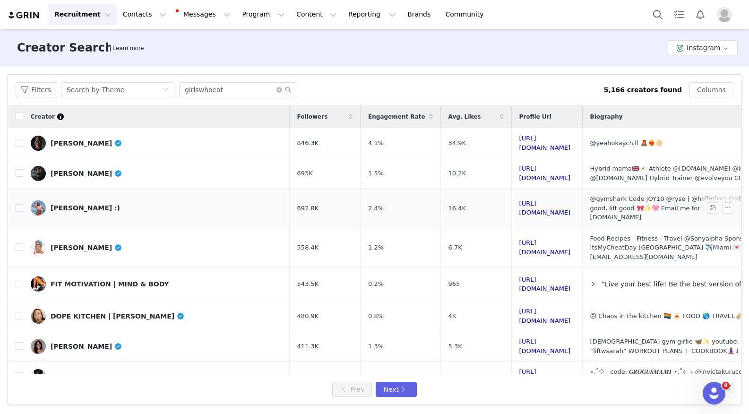
scroll to position [0, 7]
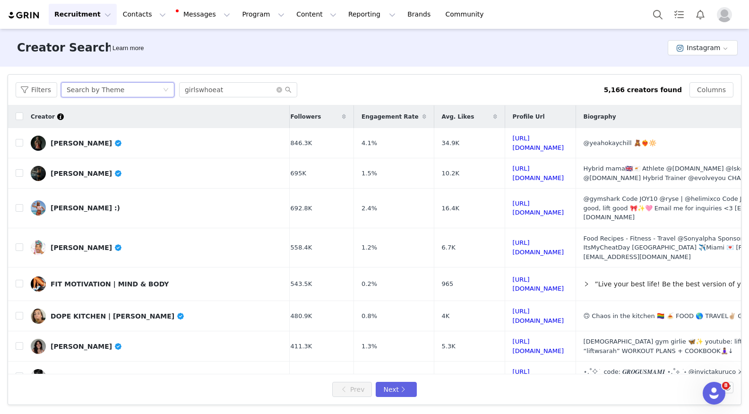
click at [161, 93] on div "Search by Theme" at bounding box center [115, 90] width 96 height 14
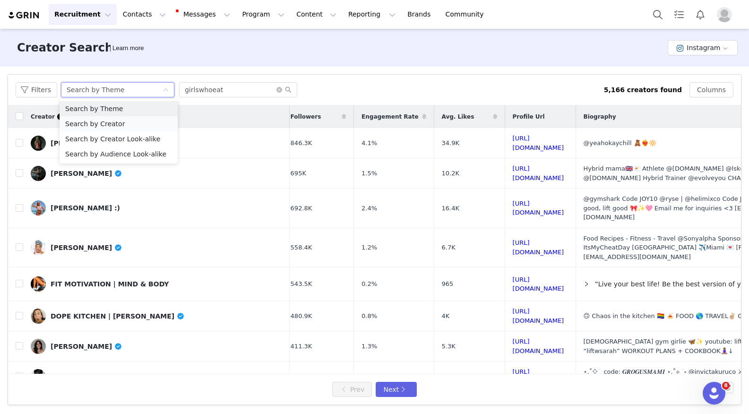
click at [138, 124] on li "Search by Creator" at bounding box center [119, 123] width 118 height 15
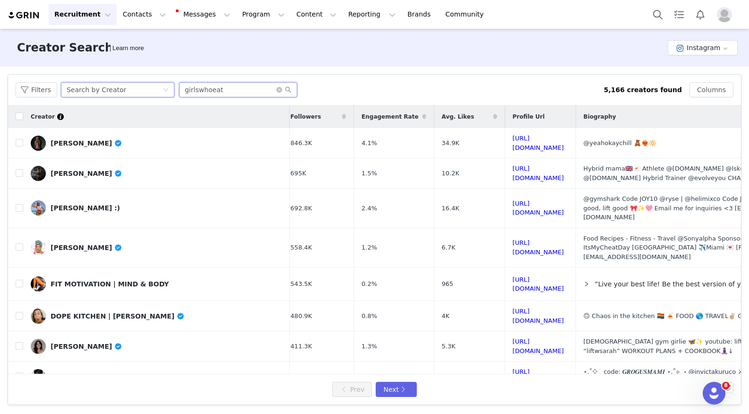
click at [245, 93] on input "girlswhoeat" at bounding box center [238, 89] width 118 height 15
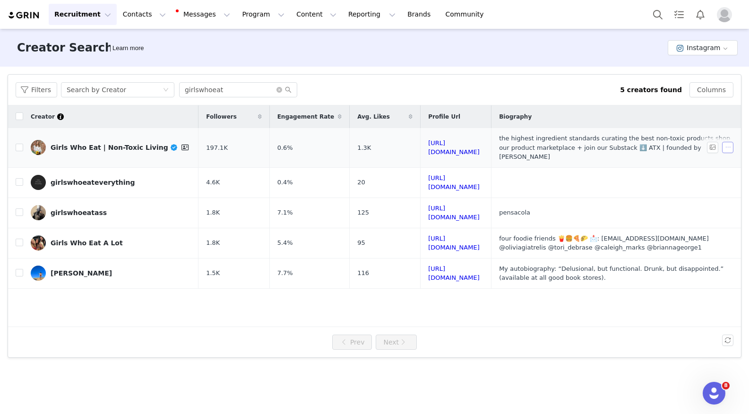
click at [728, 147] on button "button" at bounding box center [727, 147] width 11 height 11
click at [699, 173] on span "Add Creator" at bounding box center [707, 175] width 40 height 10
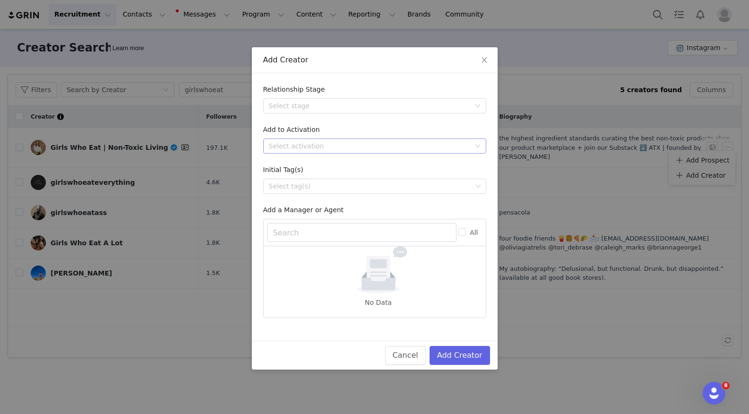
click at [313, 152] on div "Select activation" at bounding box center [372, 146] width 206 height 14
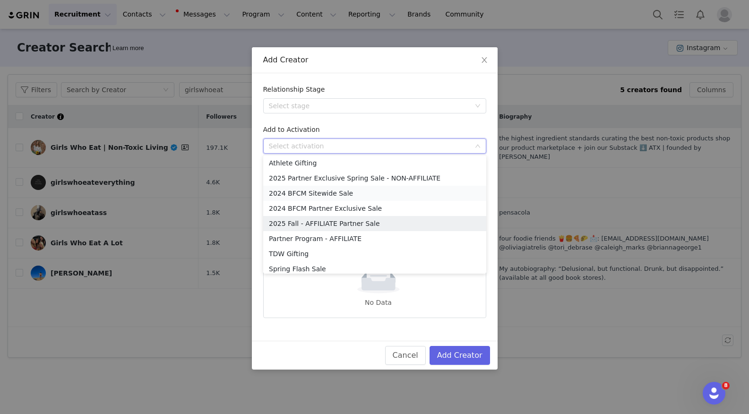
scroll to position [97, 0]
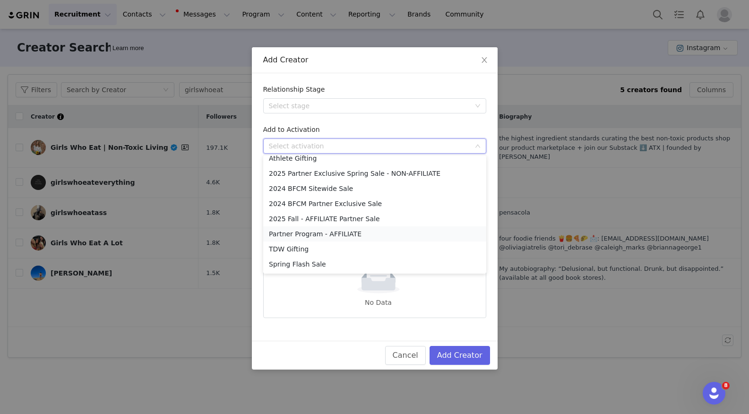
click at [310, 230] on li "Partner Program - AFFILIATE" at bounding box center [374, 233] width 223 height 15
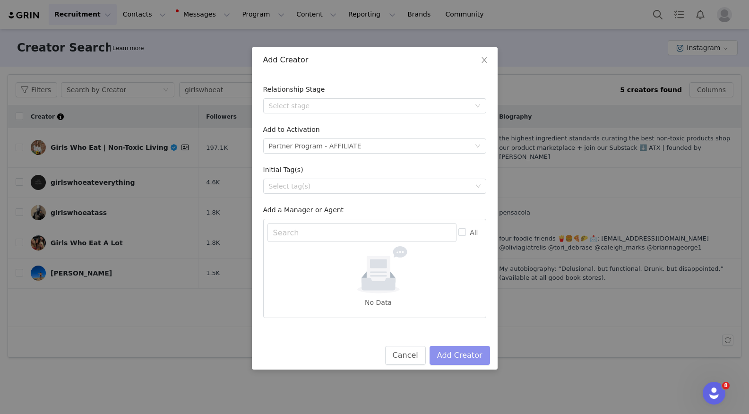
click at [480, 352] on button "Add Creator" at bounding box center [460, 355] width 61 height 19
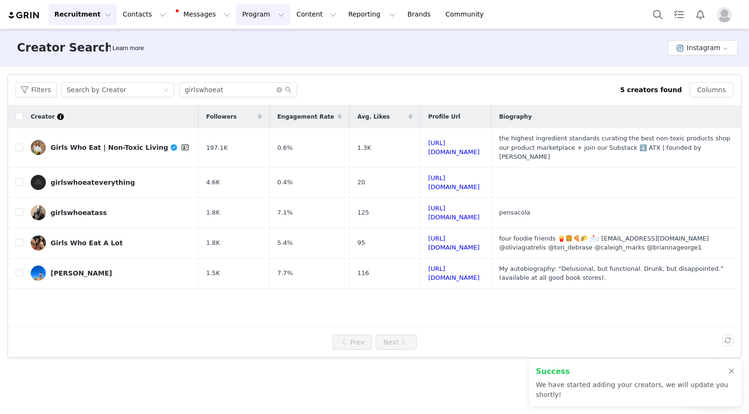
click at [265, 15] on button "Program Program" at bounding box center [263, 14] width 54 height 21
click at [245, 45] on p "Activations" at bounding box center [247, 42] width 36 height 10
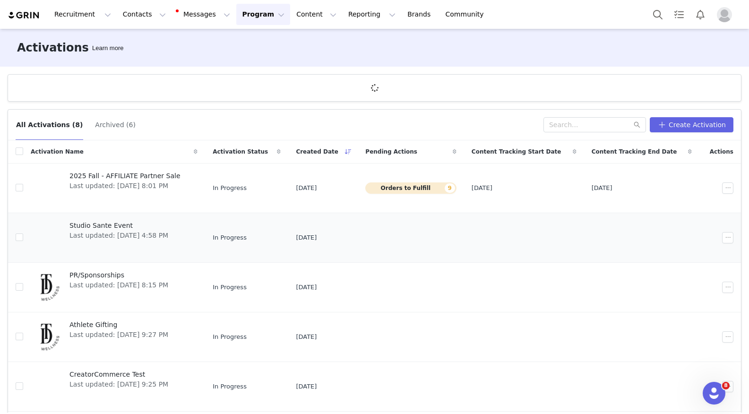
scroll to position [148, 0]
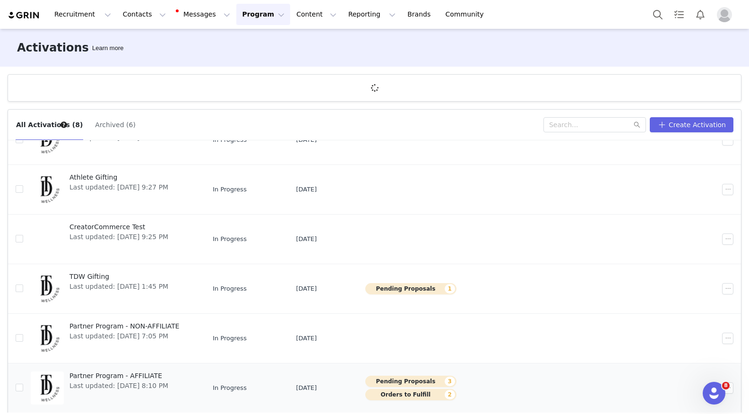
click at [126, 382] on span "Last updated: Aug 19, 2025 8:10 PM" at bounding box center [119, 386] width 99 height 10
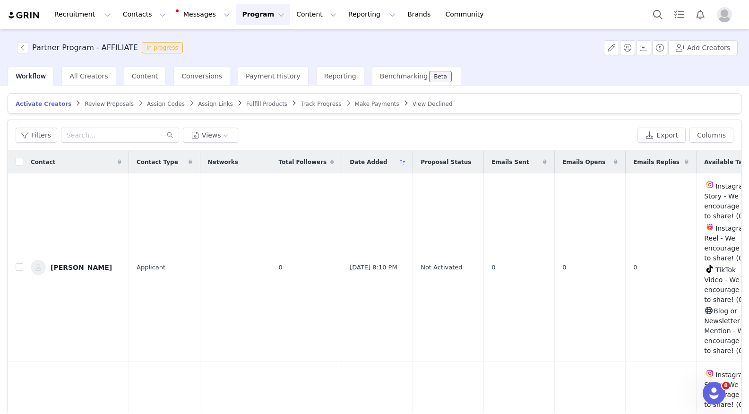
click at [96, 108] on article "Activate Creators Review Proposals Assign Codes Assign Links Fulfill Products T…" at bounding box center [375, 103] width 734 height 21
click at [95, 102] on span "Review Proposals" at bounding box center [109, 104] width 49 height 7
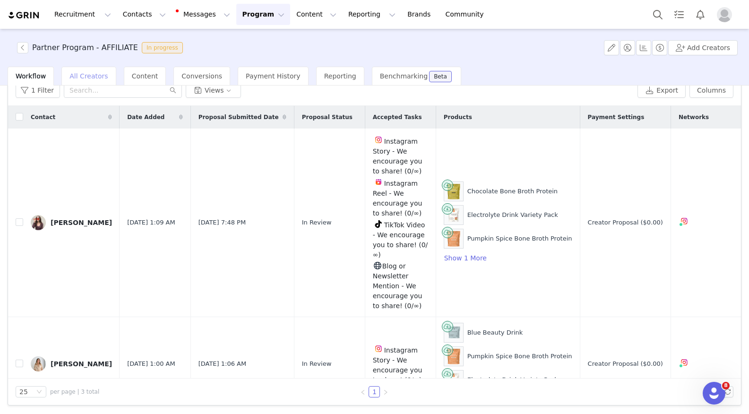
click at [79, 76] on span "All Creators" at bounding box center [89, 76] width 38 height 8
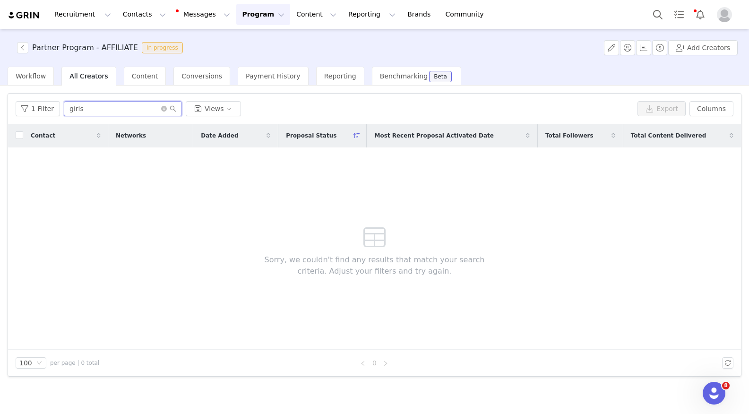
click at [107, 110] on input "girls" at bounding box center [123, 108] width 118 height 15
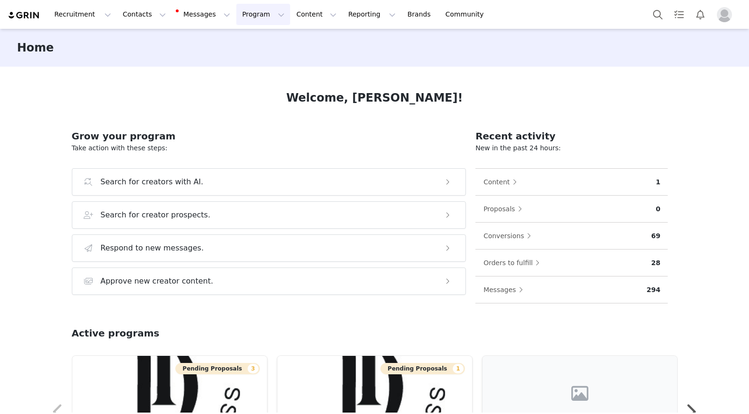
click at [244, 19] on button "Program Program" at bounding box center [263, 14] width 54 height 21
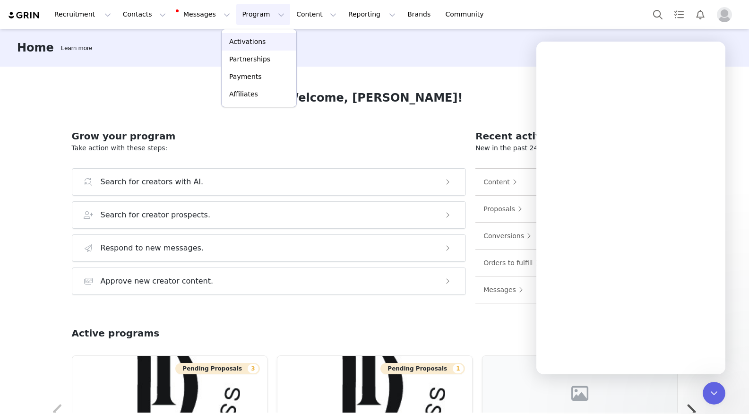
click at [244, 38] on p "Activations" at bounding box center [247, 42] width 36 height 10
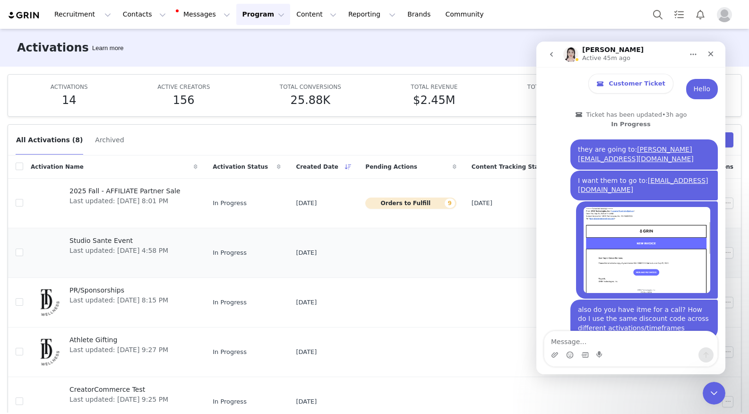
scroll to position [148, 0]
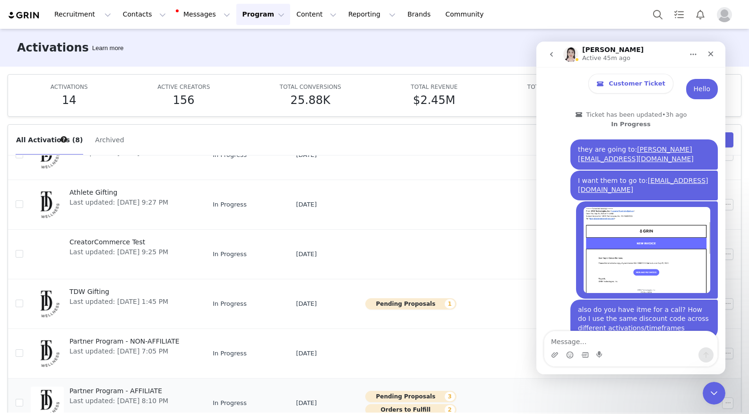
click at [114, 397] on span "Last updated: [DATE] 8:10 PM" at bounding box center [119, 401] width 99 height 10
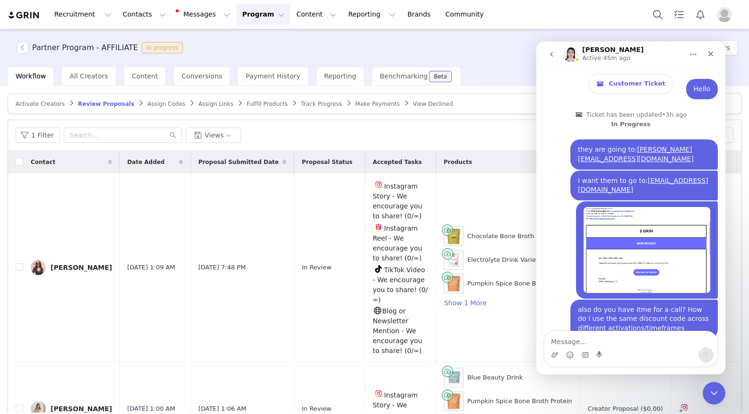
click at [43, 97] on article "Activate Creators Review Proposals Assign Codes Assign Links Fulfill Products T…" at bounding box center [375, 103] width 734 height 21
click at [43, 102] on span "Activate Creators" at bounding box center [40, 104] width 49 height 7
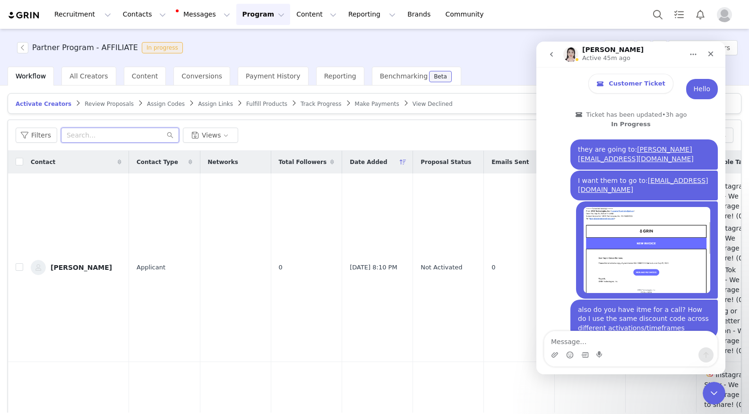
click at [109, 128] on input "text" at bounding box center [120, 135] width 118 height 15
click at [137, 81] on div "Content" at bounding box center [145, 76] width 43 height 19
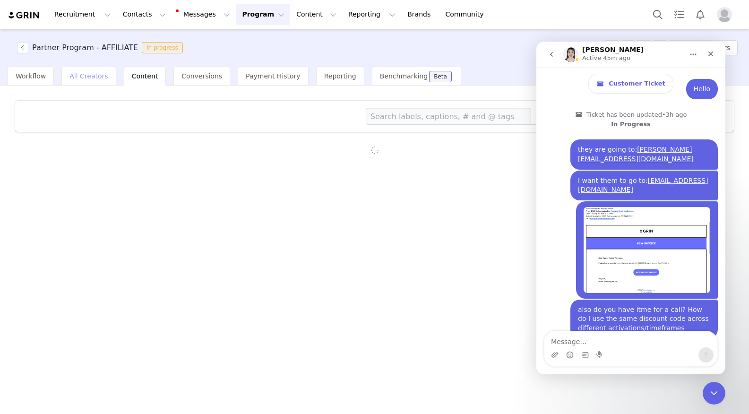
click at [90, 78] on span "All Creators" at bounding box center [89, 76] width 38 height 8
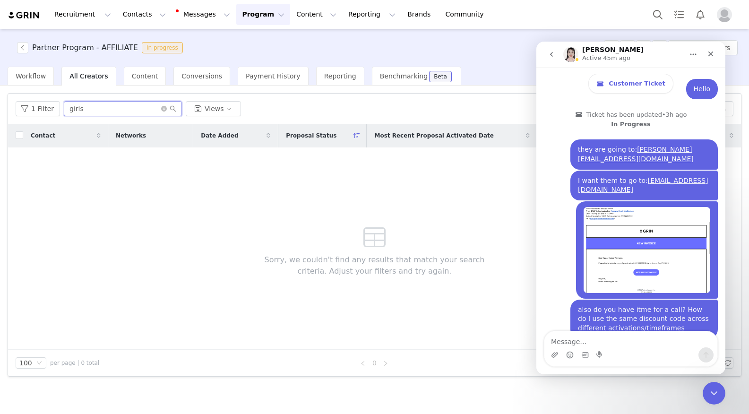
click at [123, 108] on input "girls" at bounding box center [123, 108] width 118 height 15
type input "g"
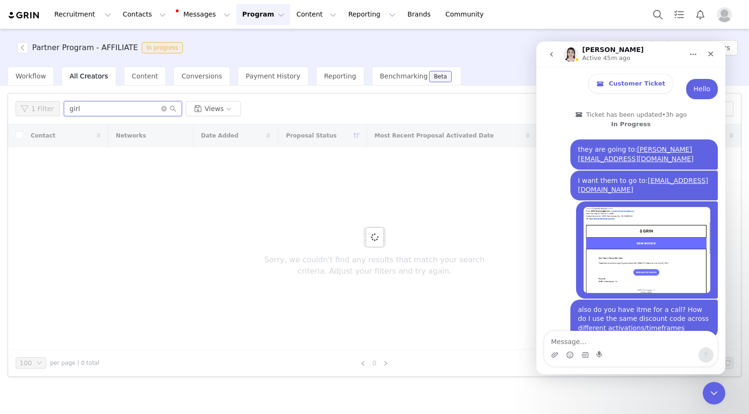
type input "girls"
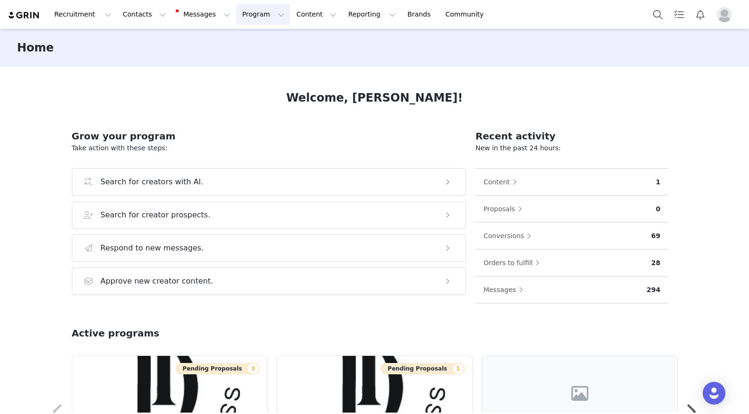
click at [236, 19] on button "Program Program" at bounding box center [263, 14] width 54 height 21
click at [232, 42] on p "Activations" at bounding box center [247, 42] width 36 height 10
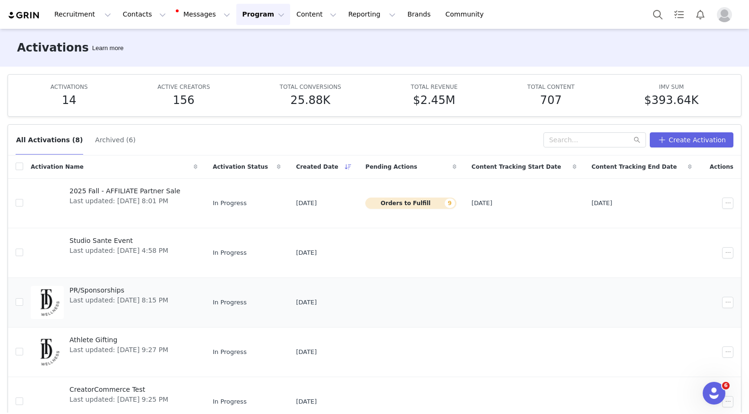
scroll to position [148, 0]
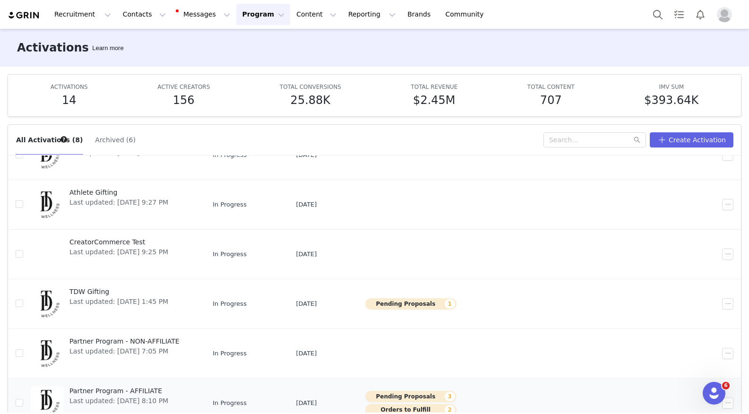
click at [120, 396] on span "Last updated: Aug 19, 2025 8:10 PM" at bounding box center [119, 401] width 99 height 10
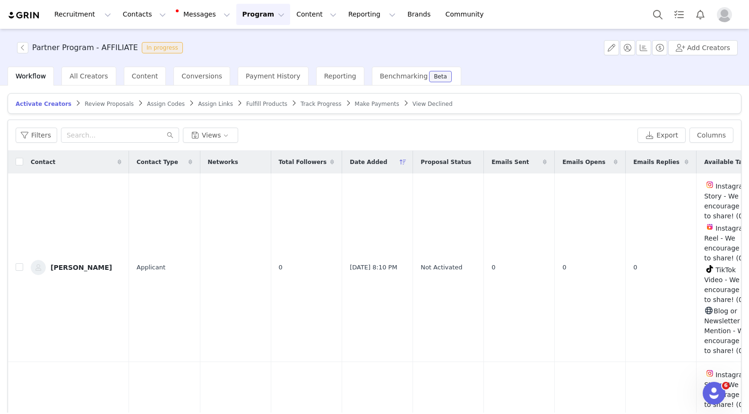
click at [96, 105] on span "Review Proposals" at bounding box center [109, 104] width 49 height 7
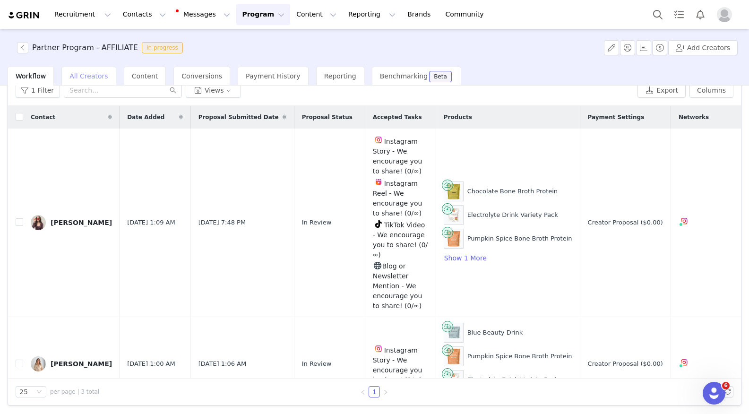
click at [92, 71] on div "All Creators" at bounding box center [88, 76] width 54 height 19
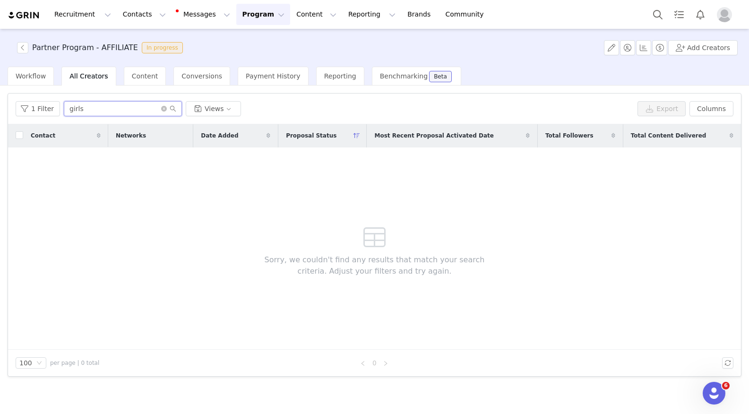
click at [102, 109] on input "girls" at bounding box center [123, 108] width 118 height 15
click at [35, 83] on div "Workflow" at bounding box center [31, 76] width 46 height 19
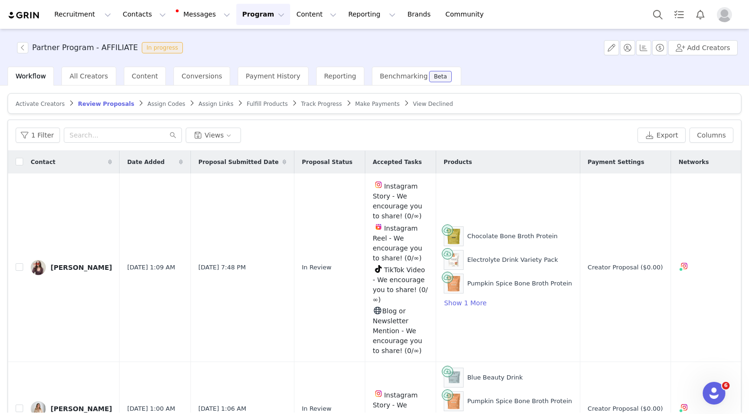
click at [45, 106] on span "Activate Creators" at bounding box center [40, 104] width 49 height 7
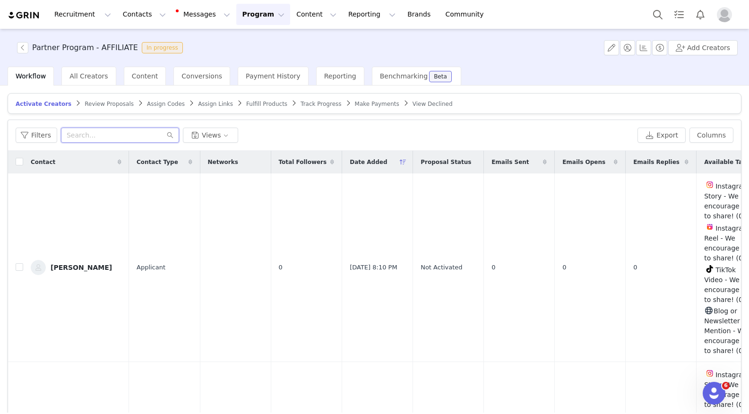
click at [90, 131] on input "text" at bounding box center [120, 135] width 118 height 15
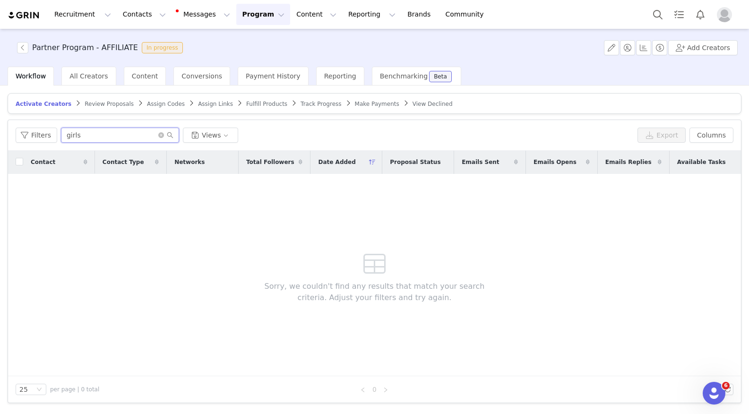
type input "girls"
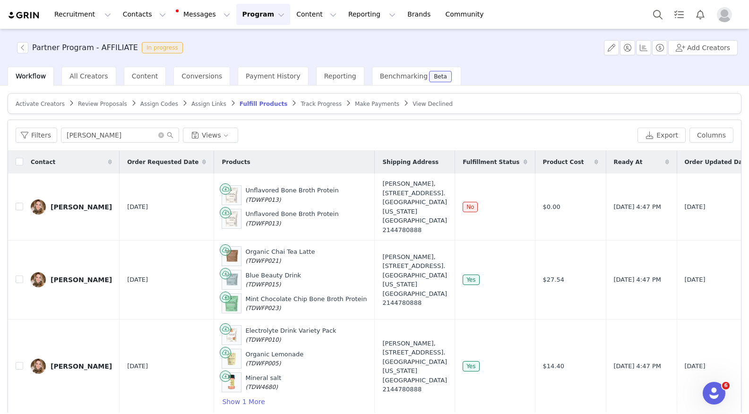
click at [58, 102] on span "Activate Creators" at bounding box center [40, 104] width 49 height 7
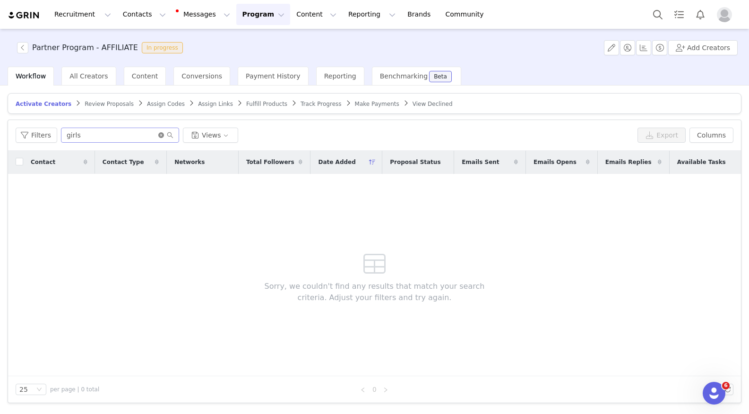
click at [159, 136] on icon "icon: close-circle" at bounding box center [161, 135] width 6 height 6
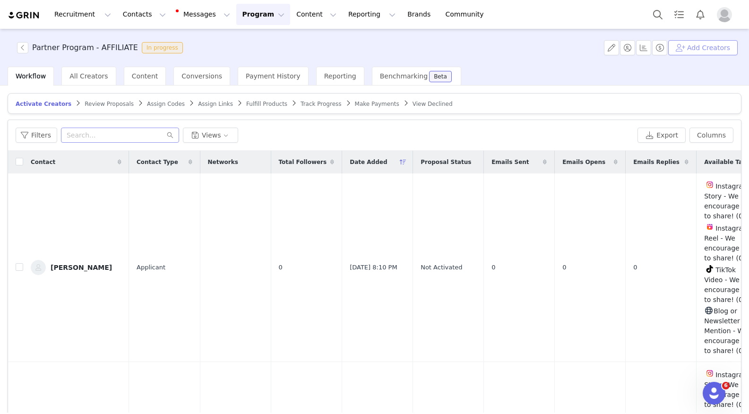
click at [694, 44] on button "Add Creators" at bounding box center [704, 47] width 70 height 15
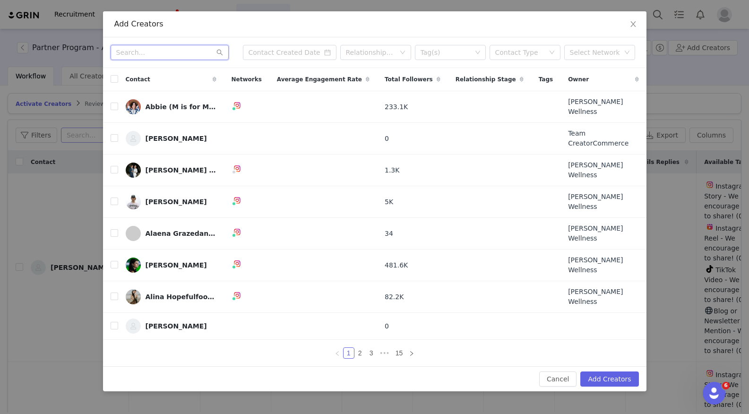
click at [171, 60] on input "text" at bounding box center [170, 52] width 118 height 15
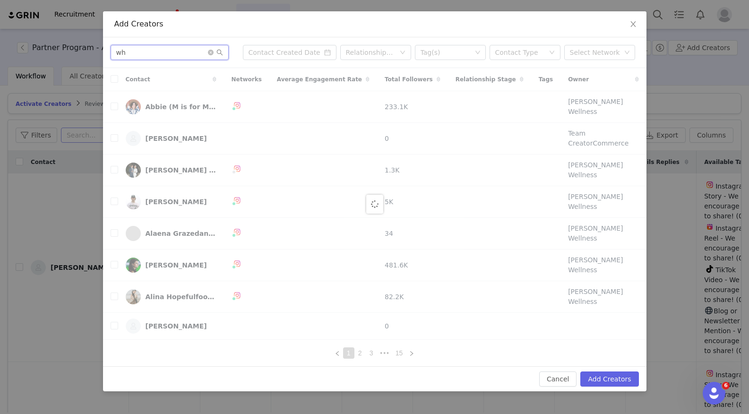
type input "w"
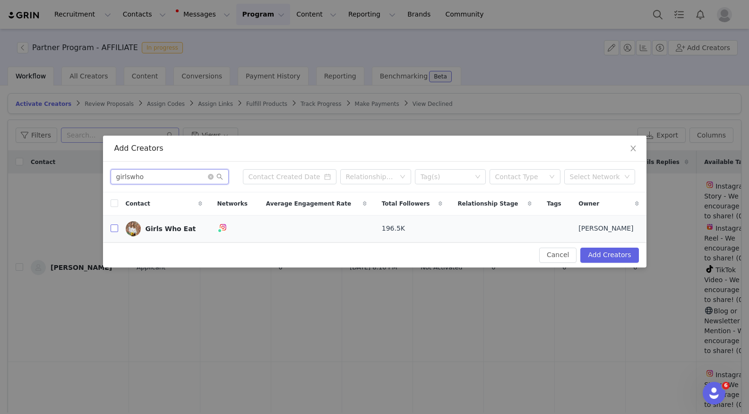
type input "girlswho"
click at [113, 226] on input "checkbox" at bounding box center [115, 229] width 8 height 8
checkbox input "true"
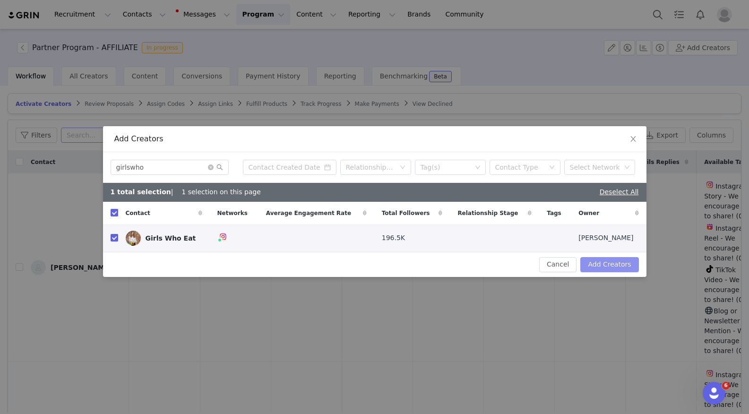
click at [596, 267] on button "Add Creators" at bounding box center [610, 264] width 58 height 15
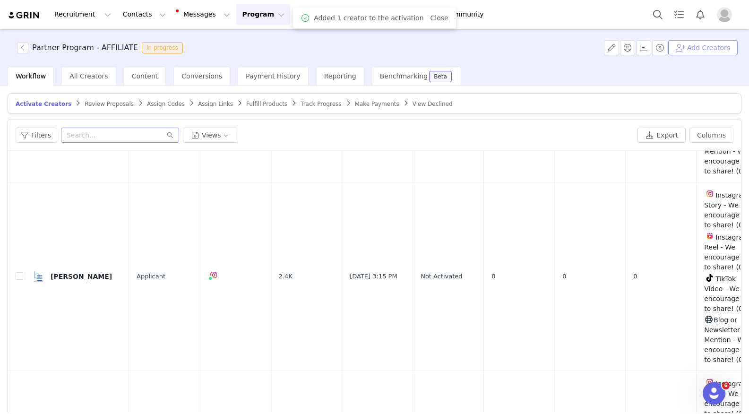
scroll to position [1253, 0]
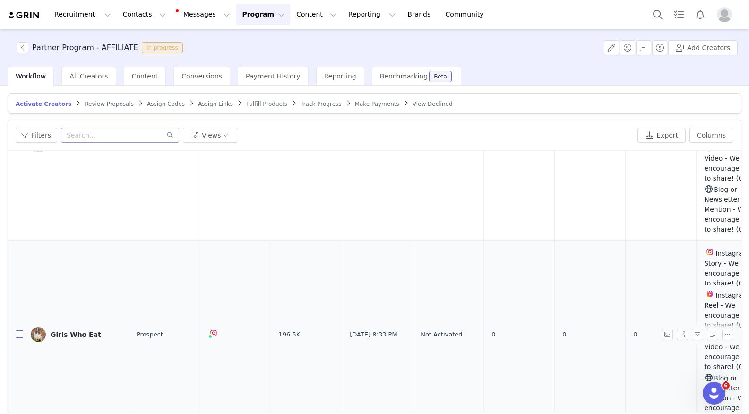
click at [21, 330] on input "checkbox" at bounding box center [20, 334] width 8 height 8
checkbox input "true"
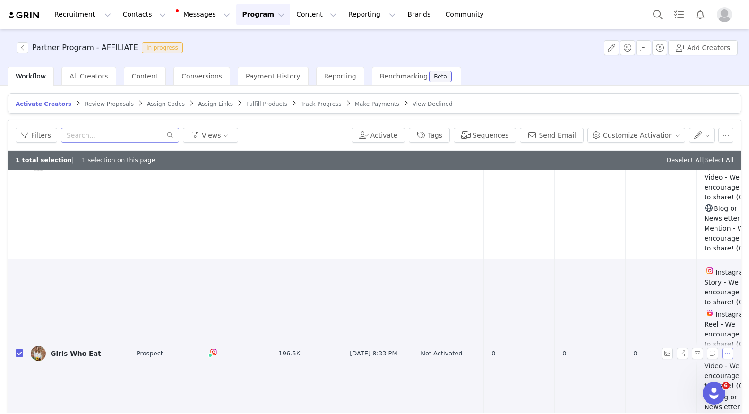
click at [731, 348] on button "button" at bounding box center [727, 353] width 11 height 11
click at [698, 367] on span "Activate Creators" at bounding box center [703, 365] width 57 height 10
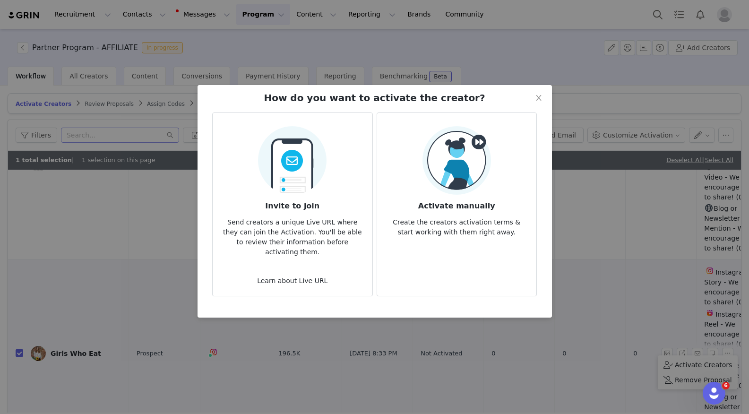
click at [426, 182] on img at bounding box center [457, 160] width 69 height 69
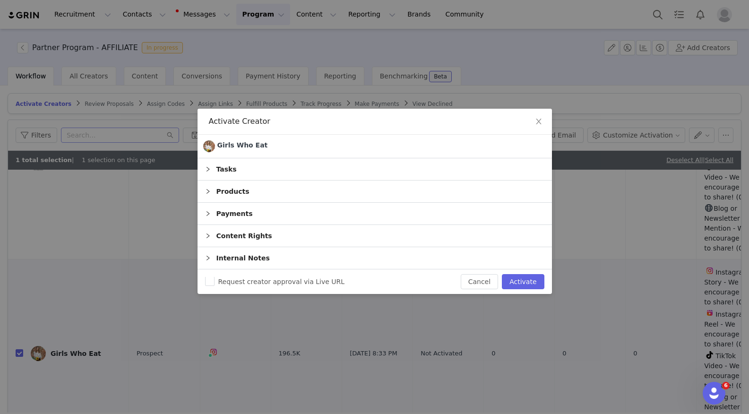
click at [230, 168] on div "Tasks" at bounding box center [375, 169] width 355 height 22
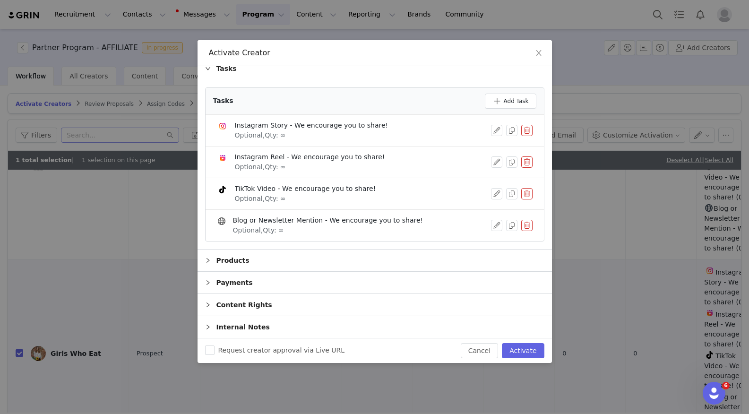
click at [227, 264] on div "Products" at bounding box center [375, 261] width 355 height 22
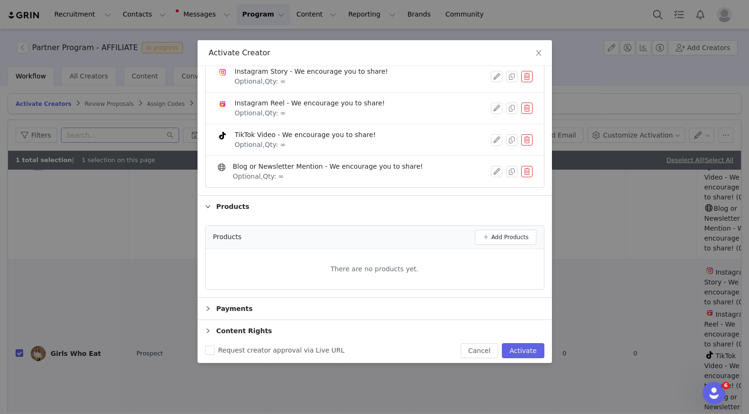
scroll to position [112, 0]
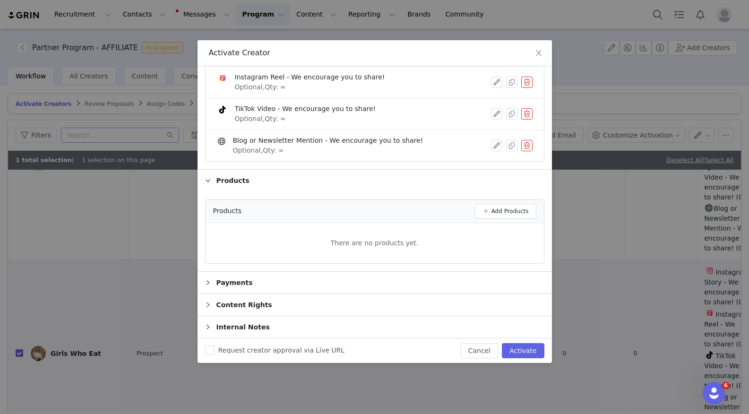
click at [229, 280] on div "Payments" at bounding box center [375, 283] width 355 height 22
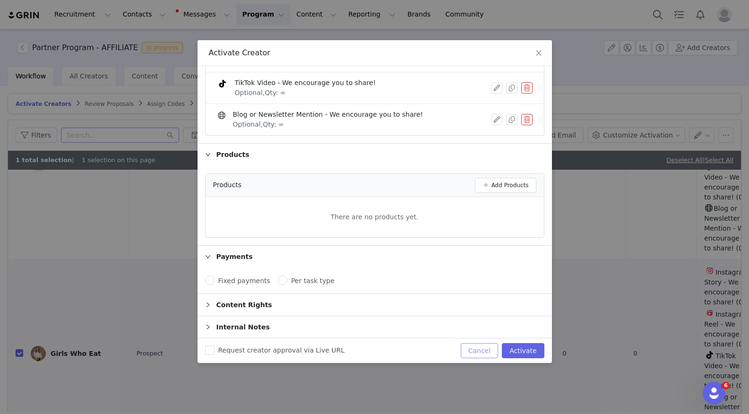
click at [485, 353] on button "Cancel" at bounding box center [479, 350] width 37 height 15
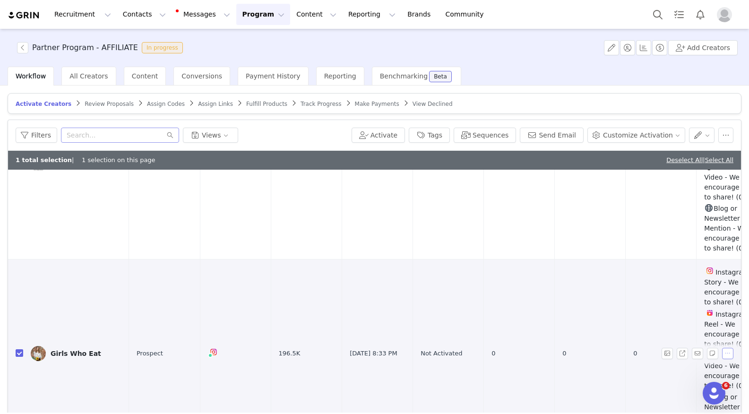
click at [729, 348] on button "button" at bounding box center [727, 353] width 11 height 11
click at [680, 367] on span "Activate Creators" at bounding box center [703, 365] width 57 height 10
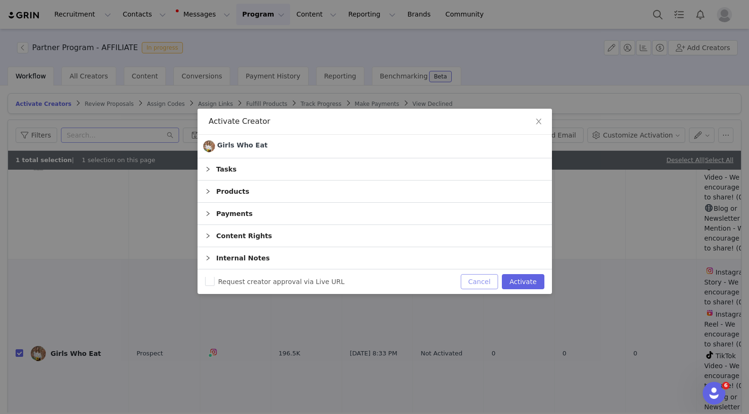
click at [483, 282] on button "Cancel" at bounding box center [479, 281] width 37 height 15
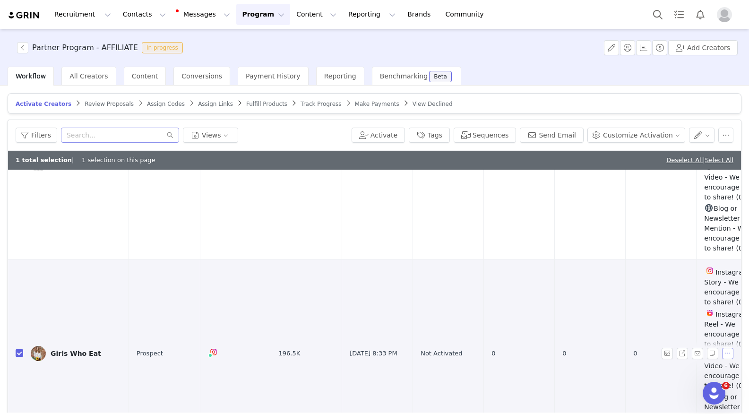
click at [725, 353] on button "button" at bounding box center [727, 353] width 11 height 11
click at [695, 362] on span "Activate Creators" at bounding box center [703, 365] width 57 height 10
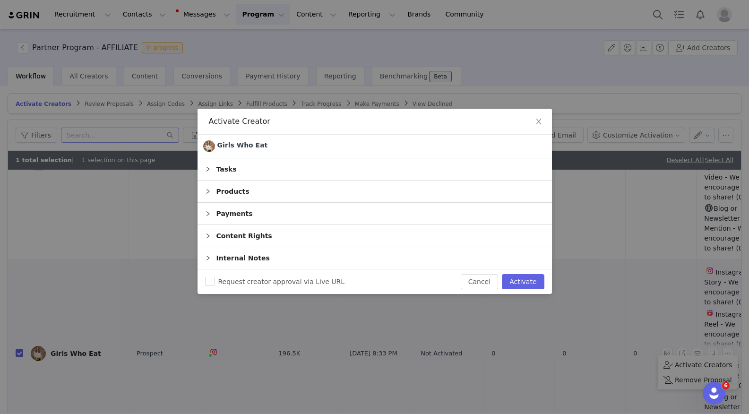
click at [225, 169] on div "Tasks" at bounding box center [375, 169] width 355 height 22
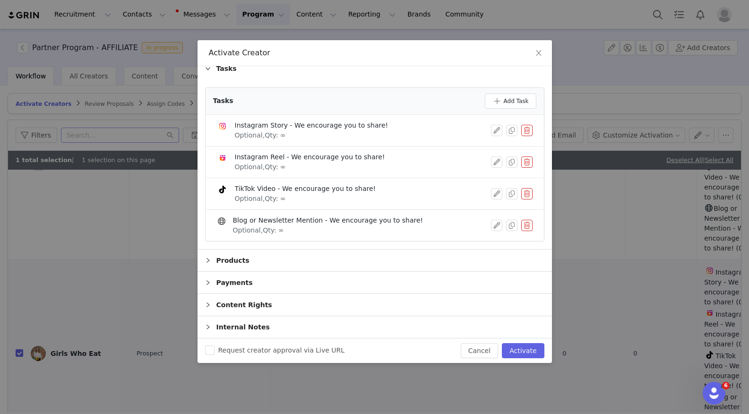
click at [229, 250] on div "Products" at bounding box center [375, 261] width 355 height 22
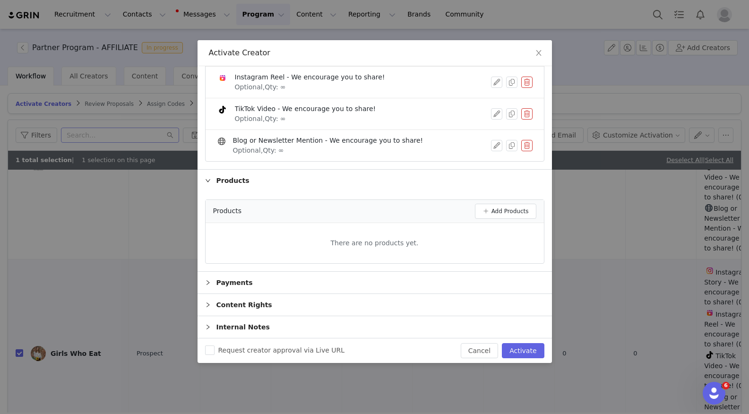
click at [225, 281] on div "Payments" at bounding box center [375, 283] width 355 height 22
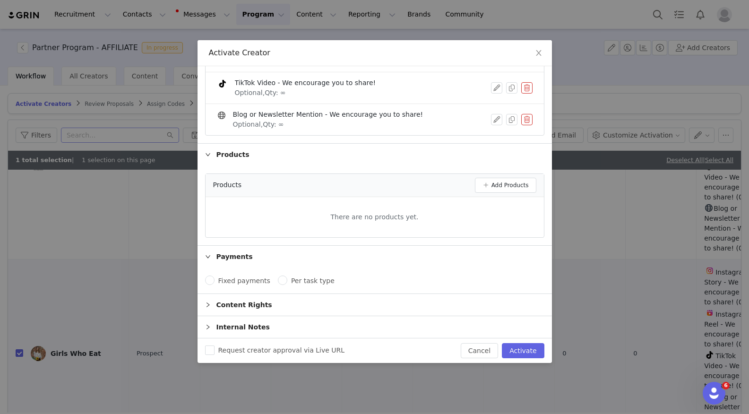
click at [245, 307] on div "Content Rights" at bounding box center [375, 305] width 355 height 22
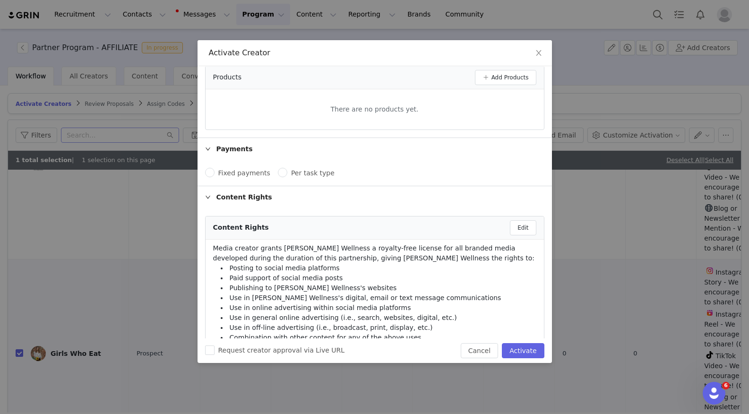
scroll to position [339, 0]
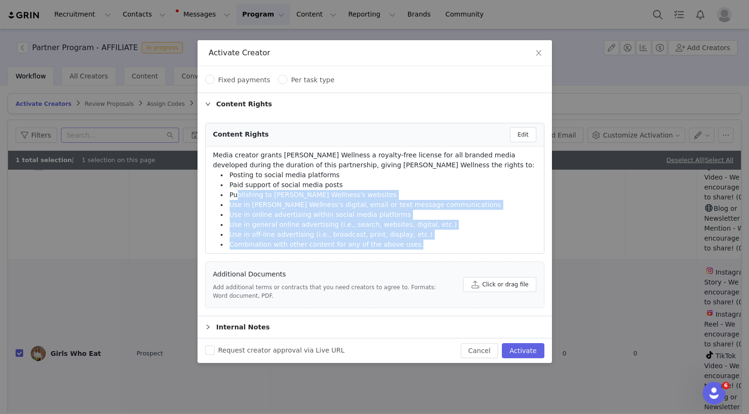
drag, startPoint x: 407, startPoint y: 241, endPoint x: 236, endPoint y: 199, distance: 175.3
click at [236, 199] on ul "Posting to social media platforms Paid support of social media posts Publishing…" at bounding box center [374, 209] width 323 height 79
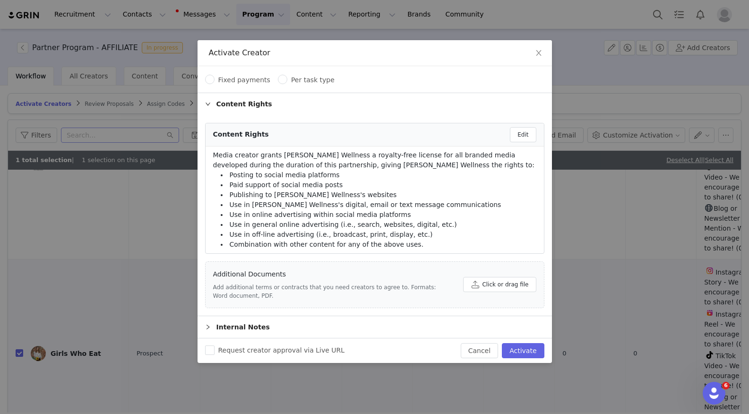
click at [230, 186] on li "Paid support of social media posts" at bounding box center [374, 185] width 323 height 10
drag, startPoint x: 228, startPoint y: 169, endPoint x: 290, endPoint y: 170, distance: 62.4
click at [290, 170] on div "Media creator grants Taylor Dukes Wellness a royalty-free license for all brand…" at bounding box center [374, 199] width 323 height 99
click at [290, 170] on li "Posting to social media platforms" at bounding box center [374, 175] width 323 height 10
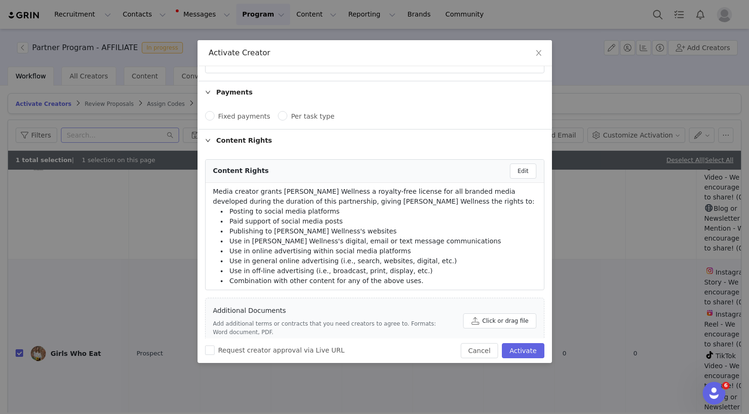
scroll to position [302, 0]
click at [236, 197] on div "Media creator grants Taylor Dukes Wellness a royalty-free license for all brand…" at bounding box center [374, 236] width 323 height 99
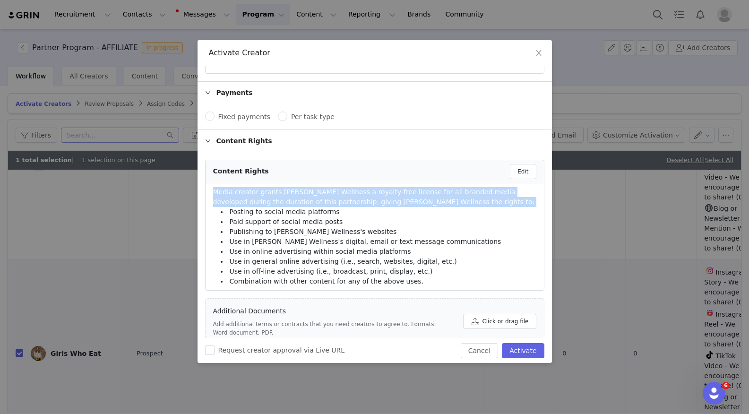
click at [236, 197] on div "Media creator grants Taylor Dukes Wellness a royalty-free license for all brand…" at bounding box center [374, 236] width 323 height 99
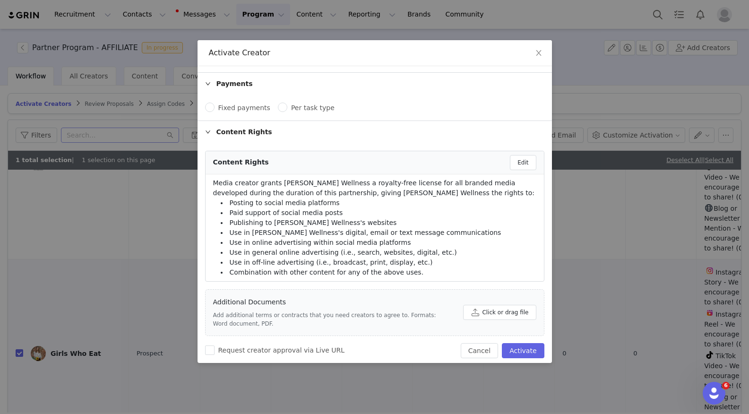
scroll to position [313, 0]
click at [247, 180] on span "Media creator grants Taylor Dukes Wellness a royalty-free license for all brand…" at bounding box center [374, 185] width 322 height 17
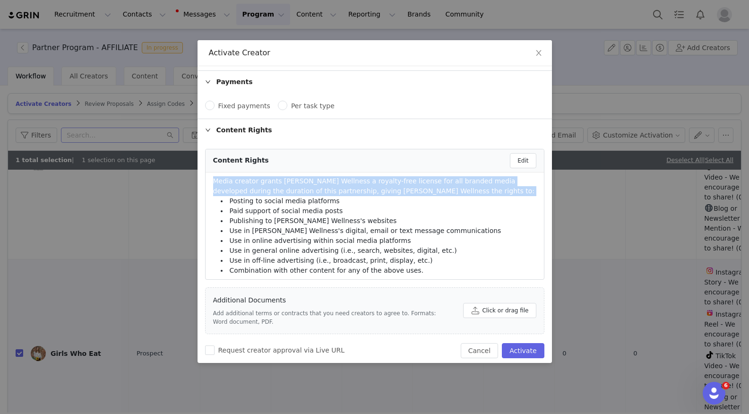
click at [247, 180] on span "Media creator grants Taylor Dukes Wellness a royalty-free license for all brand…" at bounding box center [374, 185] width 322 height 17
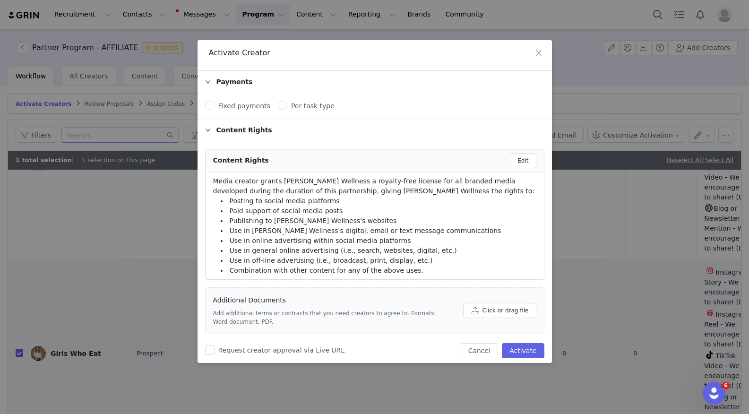
click at [244, 200] on li "Posting to social media platforms" at bounding box center [374, 201] width 323 height 10
click at [236, 211] on li "Paid support of social media posts" at bounding box center [374, 211] width 323 height 10
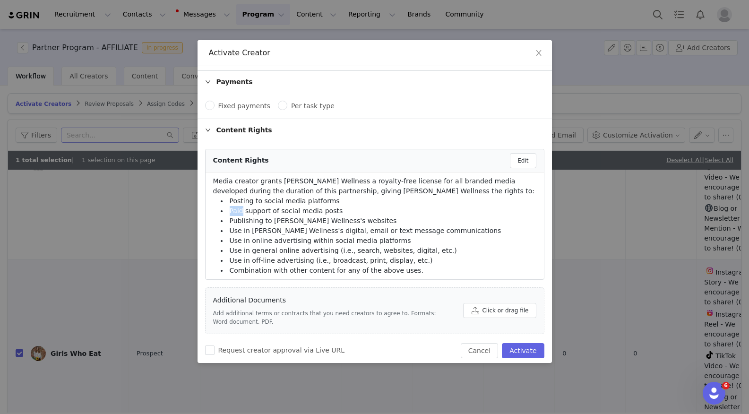
click at [236, 211] on li "Paid support of social media posts" at bounding box center [374, 211] width 323 height 10
click at [236, 217] on li "Publishing to Taylor Dukes Wellness's websites" at bounding box center [374, 221] width 323 height 10
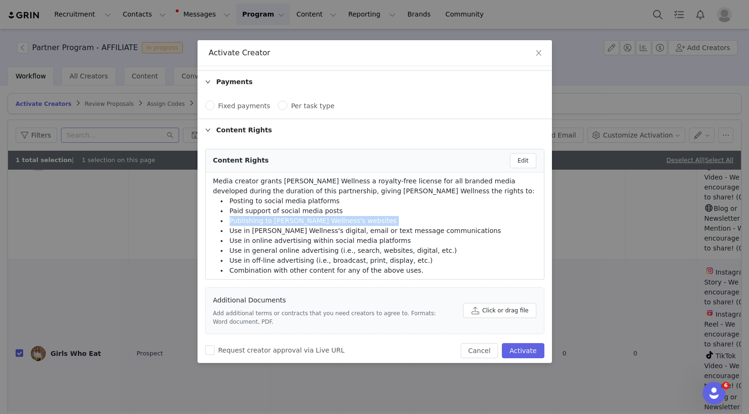
click at [236, 217] on li "Publishing to Taylor Dukes Wellness's websites" at bounding box center [374, 221] width 323 height 10
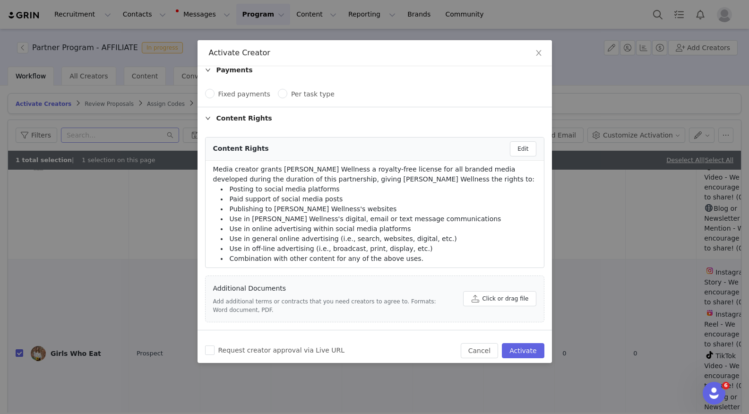
scroll to position [326, 0]
click at [234, 218] on li "Use in Taylor Dukes Wellness's digital, email or text message communications" at bounding box center [374, 218] width 323 height 10
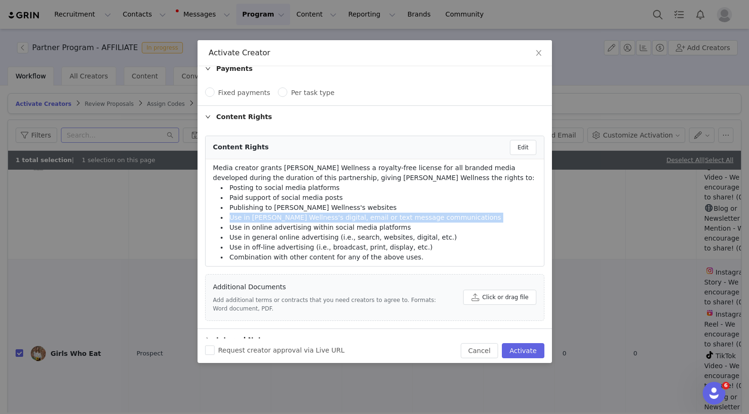
click at [234, 218] on li "Use in Taylor Dukes Wellness's digital, email or text message communications" at bounding box center [374, 218] width 323 height 10
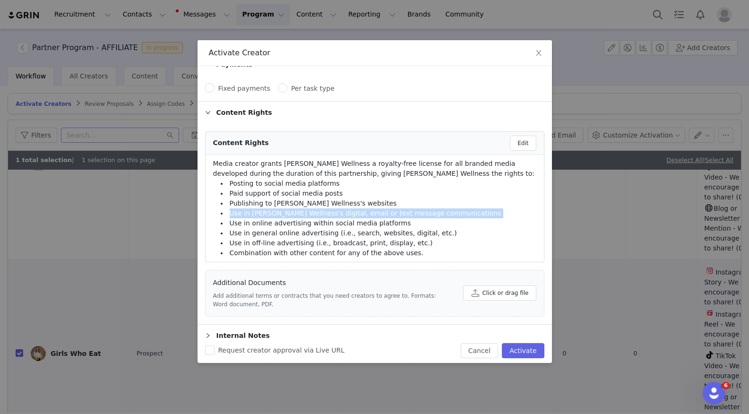
scroll to position [331, 0]
click at [240, 215] on li "Use in Taylor Dukes Wellness's digital, email or text message communications" at bounding box center [374, 213] width 323 height 10
click at [238, 223] on li "Use in online advertising within social media platforms" at bounding box center [374, 222] width 323 height 10
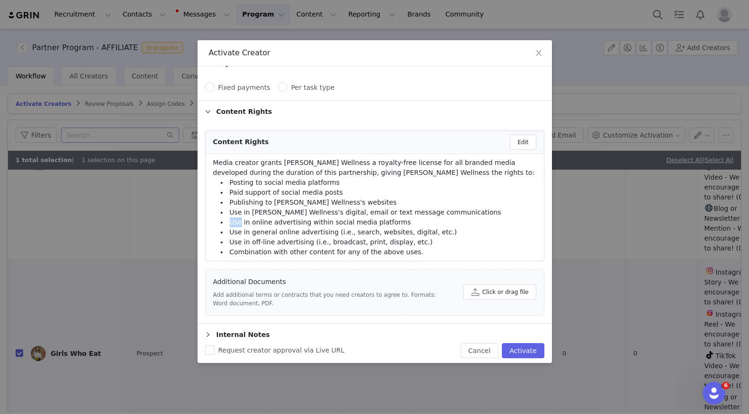
click at [238, 223] on li "Use in online advertising within social media platforms" at bounding box center [374, 222] width 323 height 10
click at [243, 224] on li "Use in online advertising within social media platforms" at bounding box center [374, 222] width 323 height 10
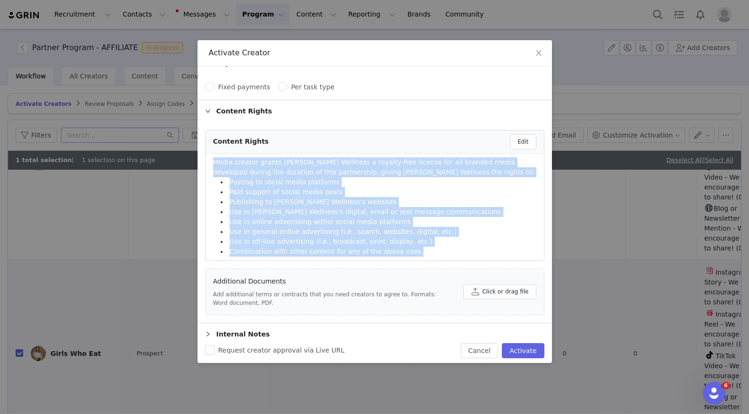
drag, startPoint x: 423, startPoint y: 251, endPoint x: 201, endPoint y: 163, distance: 239.0
click at [201, 163] on div "Content Rights Edit Media creator grants Taylor Dukes Wellness a royalty-free l…" at bounding box center [375, 222] width 355 height 200
copy div "Media creator grants Taylor Dukes Wellness a royalty-free license for all brand…"
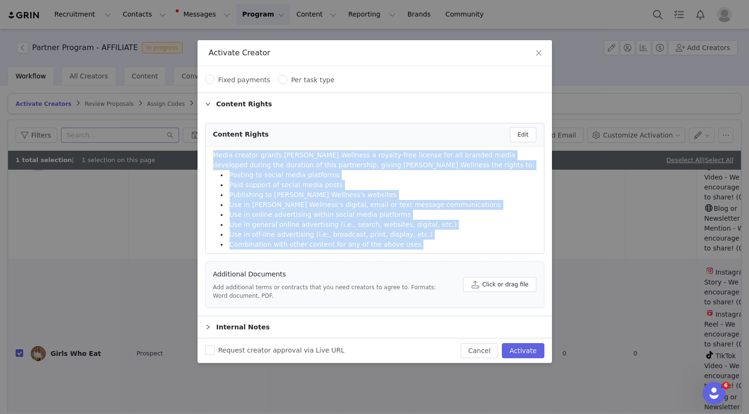
scroll to position [339, 0]
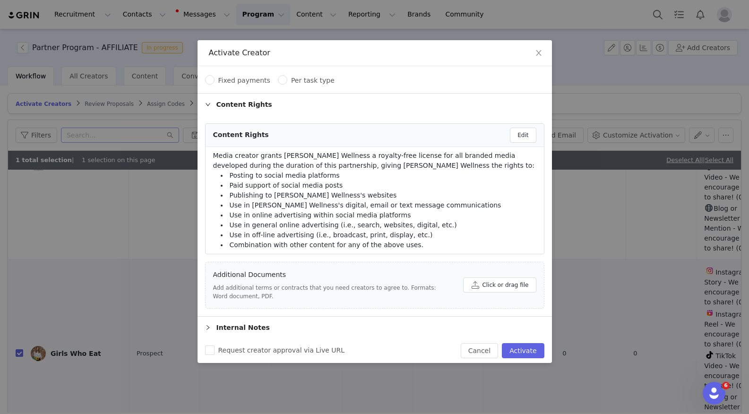
click at [318, 182] on li "Paid support of social media posts" at bounding box center [374, 186] width 323 height 10
click at [522, 129] on button "Edit" at bounding box center [523, 135] width 26 height 15
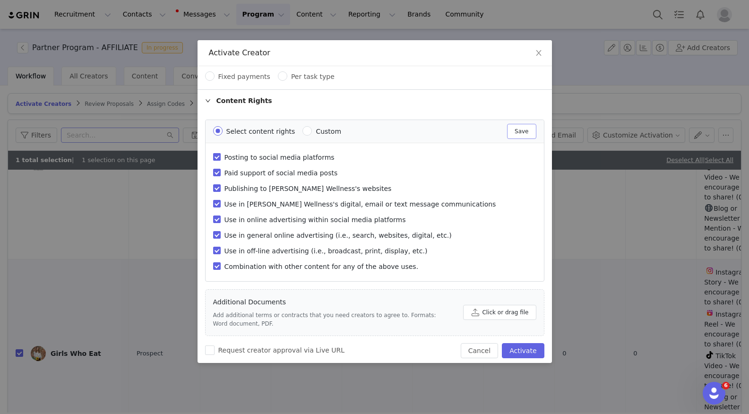
scroll to position [342, 0]
click at [219, 157] on input "Posting to social media platforms" at bounding box center [217, 158] width 8 height 8
checkbox input "false"
click at [215, 178] on label "Paid support of social media posts" at bounding box center [356, 177] width 287 height 16
click at [215, 177] on input "Paid support of social media posts" at bounding box center [217, 173] width 8 height 8
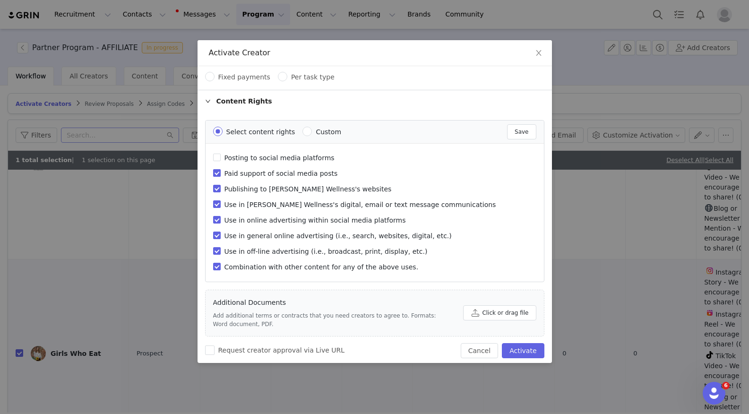
checkbox input "false"
click at [216, 189] on input "Publishing to Taylor Dukes Wellness's websites" at bounding box center [217, 189] width 8 height 8
checkbox input "false"
click at [216, 201] on input "Use in Taylor Dukes Wellness's digital, email or text message communications" at bounding box center [217, 204] width 8 height 8
checkbox input "false"
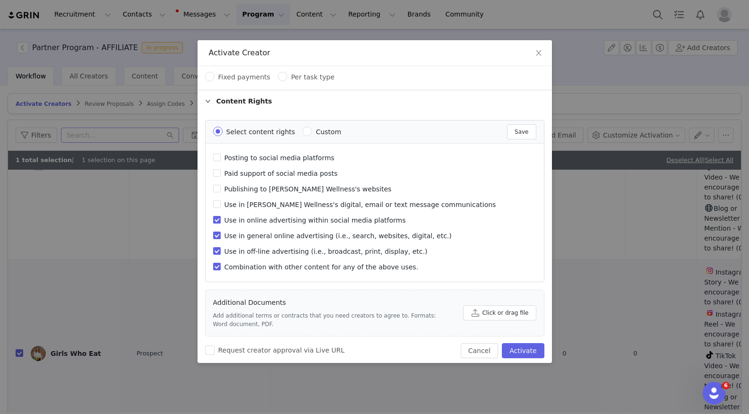
click at [216, 221] on input "Use in online advertising within social media platforms" at bounding box center [217, 220] width 8 height 8
checkbox input "false"
click at [217, 243] on label "Use in general online advertising (i.e., search, websites, digital, etc.)" at bounding box center [356, 239] width 287 height 16
click at [217, 239] on input "Use in general online advertising (i.e., search, websites, digital, etc.)" at bounding box center [217, 236] width 8 height 8
checkbox input "false"
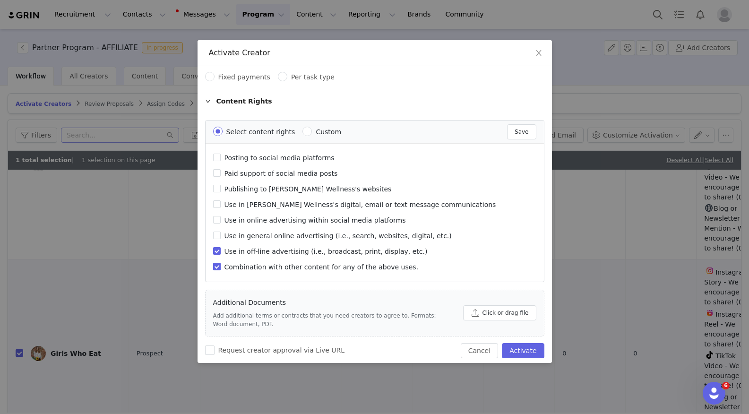
click at [217, 251] on input "Use in off-line advertising (i.e., broadcast, print, display, etc.)" at bounding box center [217, 251] width 8 height 8
checkbox input "false"
click at [217, 266] on input "Combination with other content for any of the above uses." at bounding box center [217, 267] width 8 height 8
checkbox input "false"
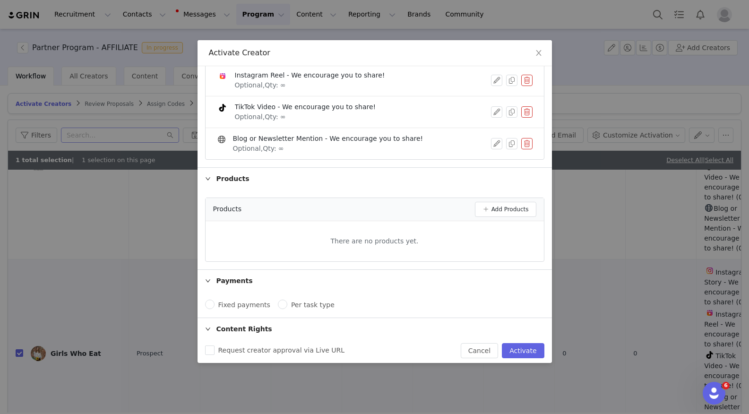
scroll to position [370, 0]
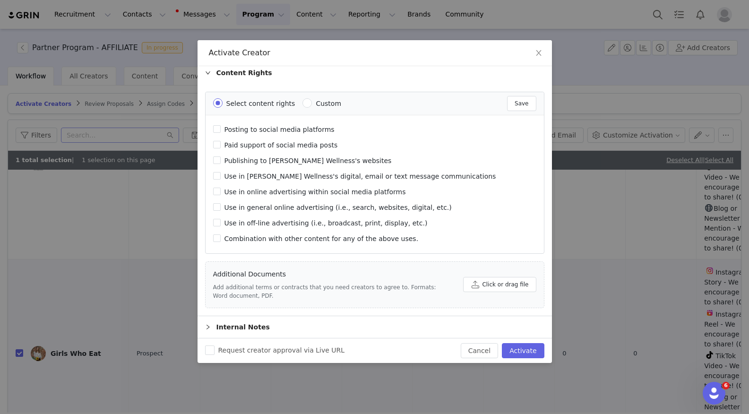
click at [343, 330] on div "Internal Notes" at bounding box center [375, 327] width 355 height 22
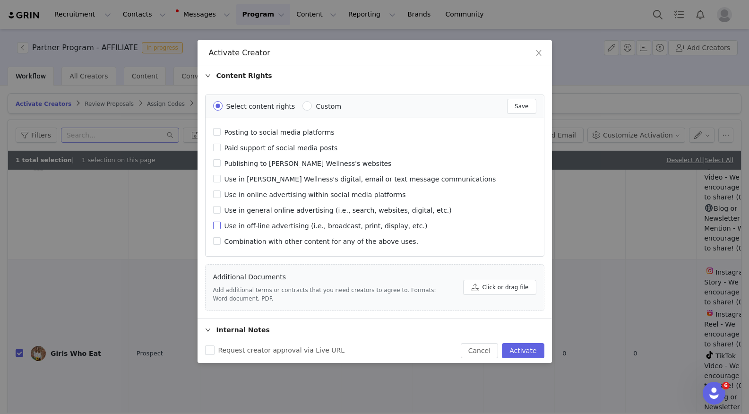
scroll to position [410, 0]
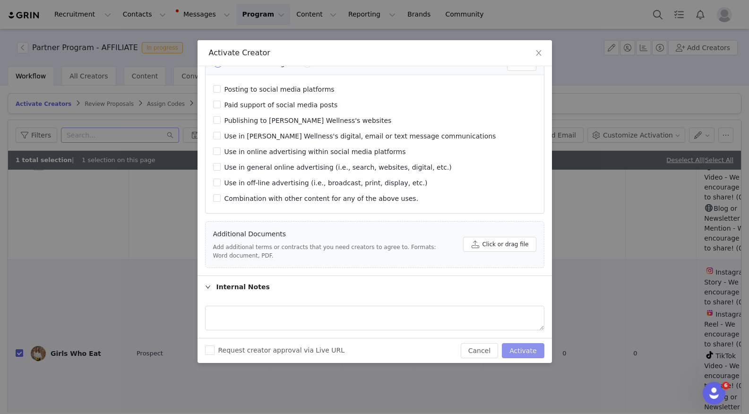
click at [532, 346] on button "Activate" at bounding box center [523, 350] width 42 height 15
checkbox input "false"
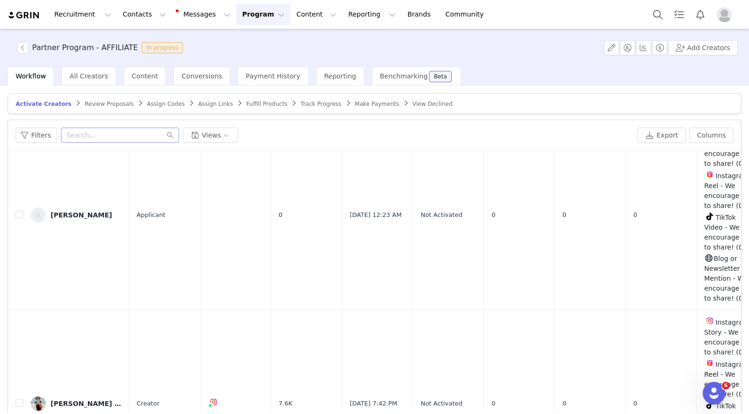
scroll to position [0, 0]
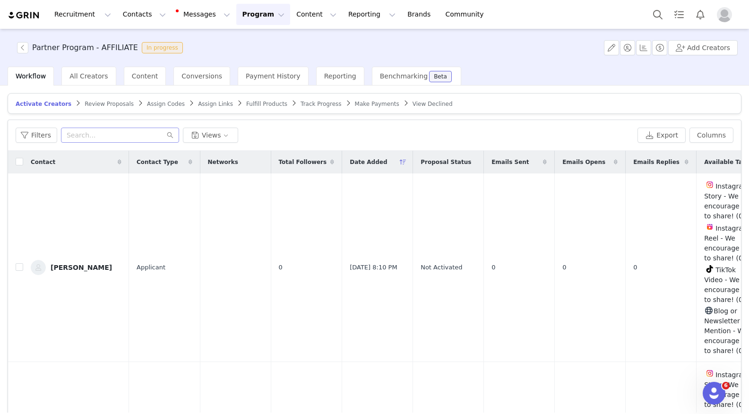
click at [107, 104] on span "Review Proposals" at bounding box center [109, 104] width 49 height 7
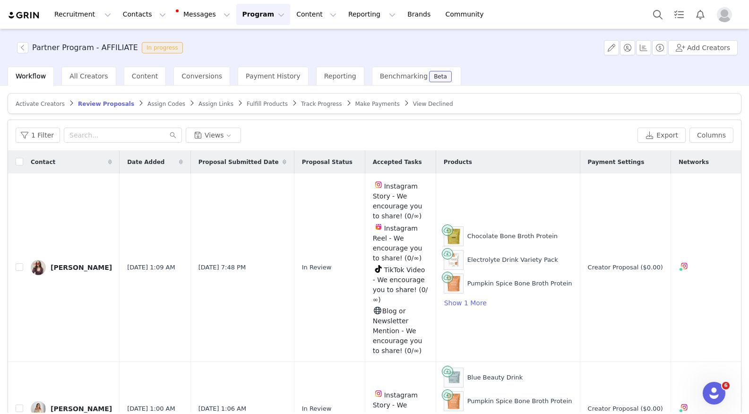
click at [161, 106] on span "Assign Codes" at bounding box center [167, 104] width 38 height 7
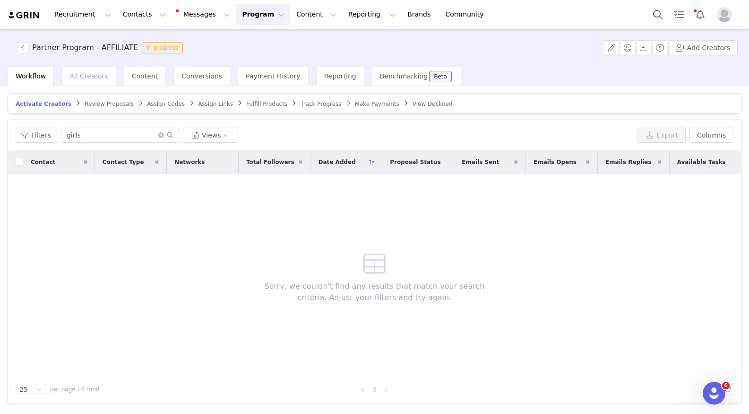
click at [83, 79] on span "All Creators" at bounding box center [89, 76] width 38 height 8
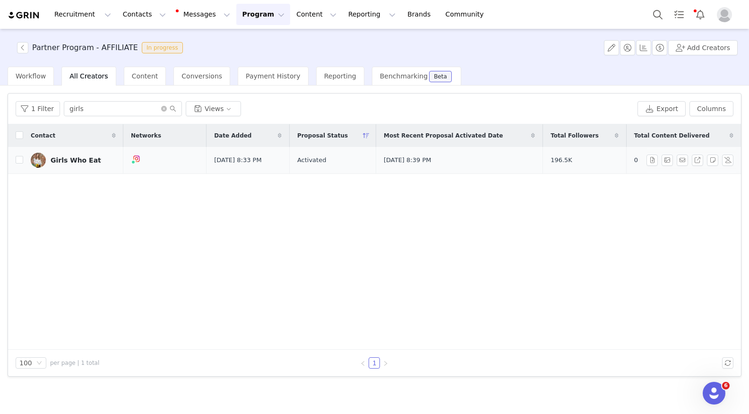
click at [63, 159] on div "Girls Who Eat" at bounding box center [76, 160] width 51 height 8
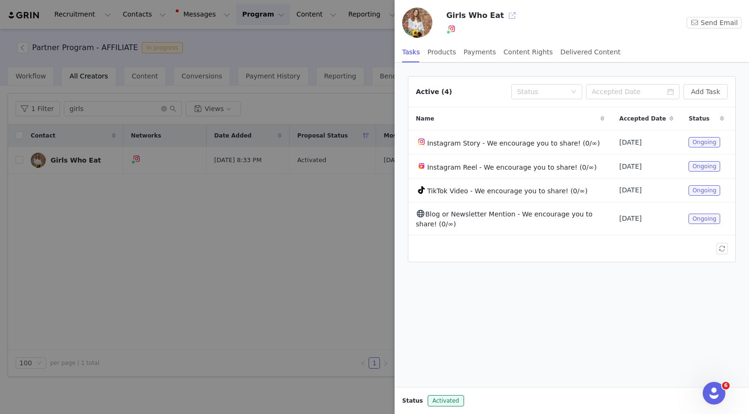
click at [505, 16] on button "button" at bounding box center [512, 15] width 15 height 15
click at [172, 228] on div at bounding box center [374, 207] width 749 height 414
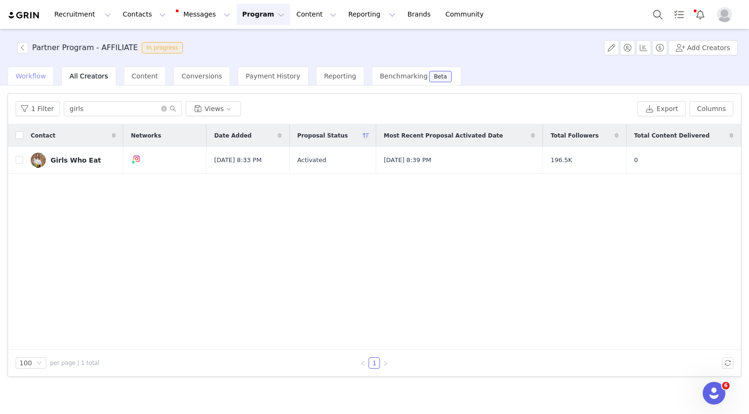
click at [29, 79] on span "Workflow" at bounding box center [31, 76] width 30 height 8
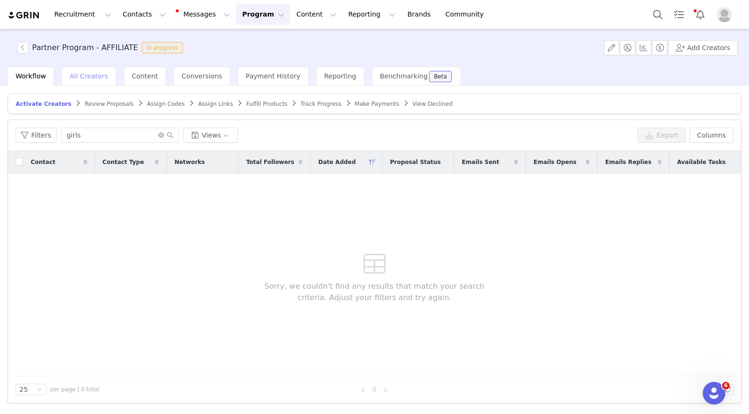
click at [85, 82] on div "All Creators" at bounding box center [88, 76] width 54 height 19
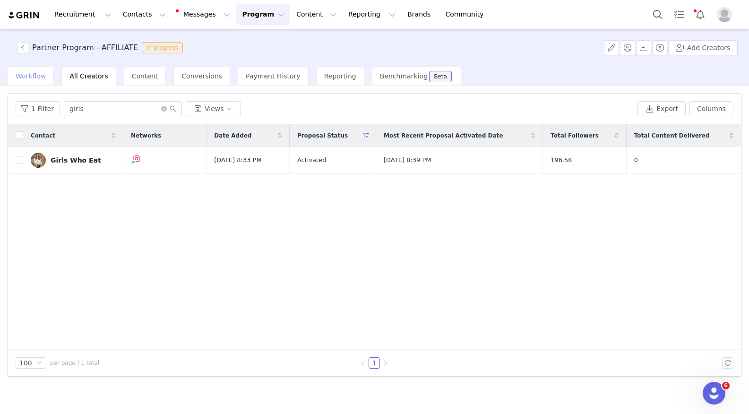
click at [35, 84] on div "Workflow" at bounding box center [31, 76] width 46 height 19
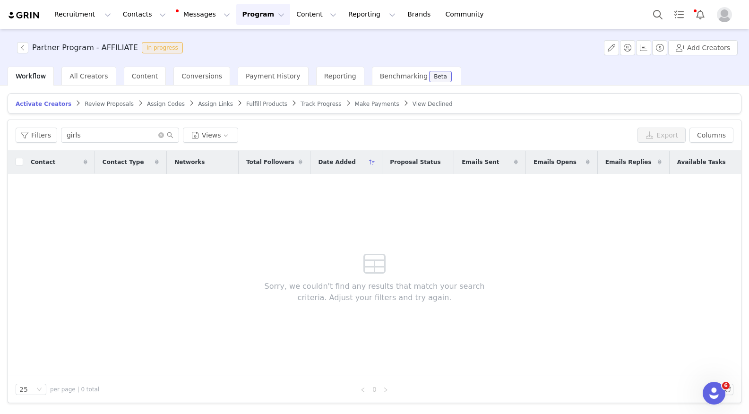
click at [160, 103] on span "Assign Codes" at bounding box center [166, 104] width 38 height 7
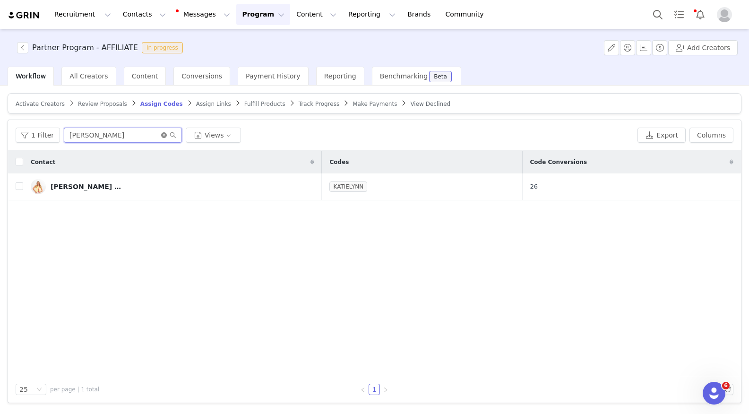
click at [161, 135] on icon "icon: close-circle" at bounding box center [164, 135] width 6 height 6
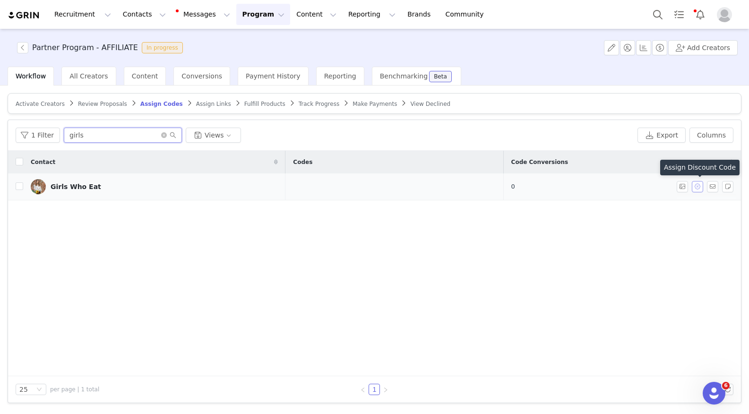
type input "girls"
click at [699, 188] on button "button" at bounding box center [697, 186] width 11 height 11
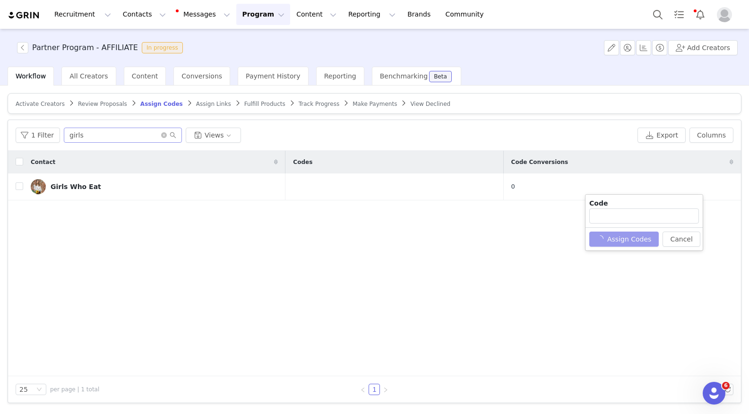
type input "GIRLSWHOEAT"
click at [605, 241] on button "Assign Codes" at bounding box center [619, 239] width 59 height 15
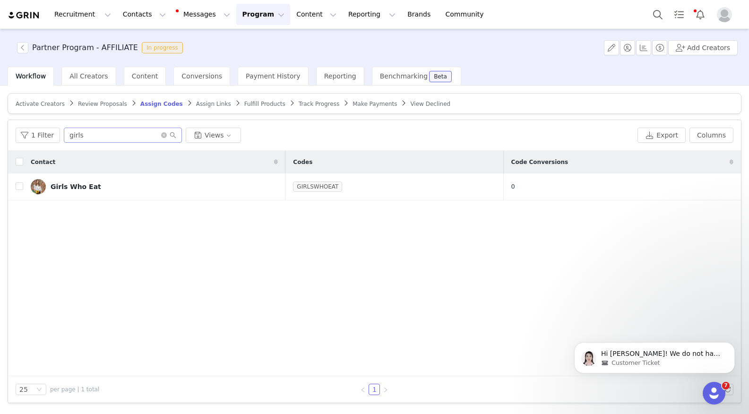
click at [196, 108] on article "Activate Creators Review Proposals Assign Codes Assign Links Fulfill Products T…" at bounding box center [375, 103] width 734 height 21
click at [196, 104] on span "Assign Links" at bounding box center [213, 104] width 35 height 7
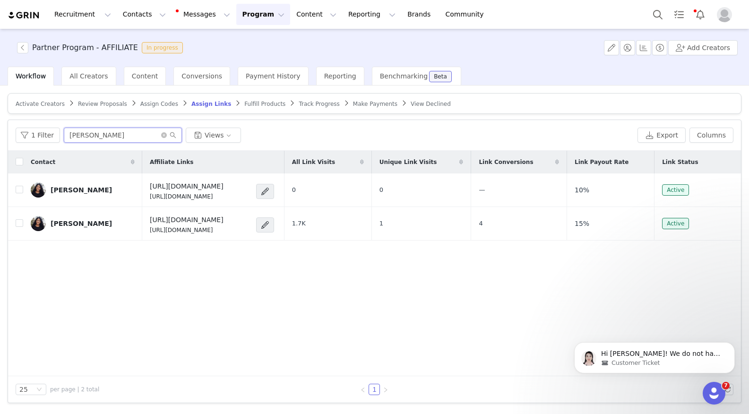
click at [99, 136] on input "[PERSON_NAME]" at bounding box center [123, 135] width 118 height 15
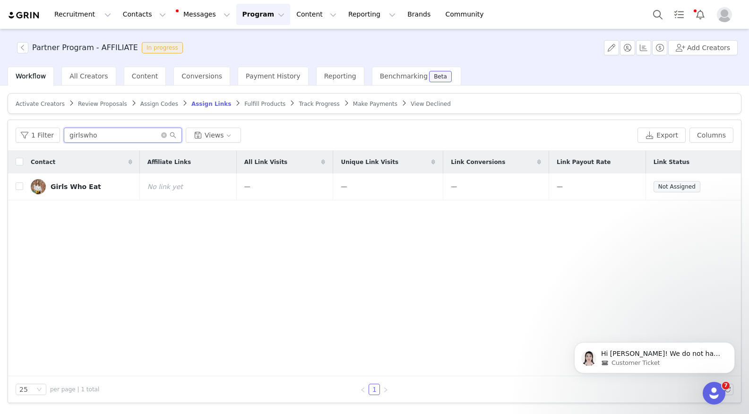
type input "girlswho"
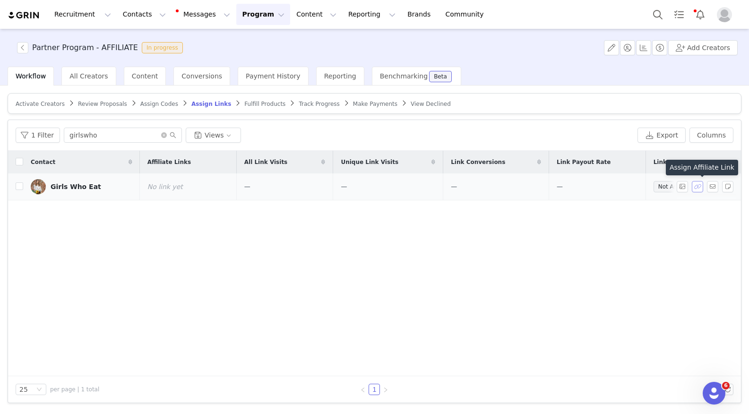
click at [698, 187] on button "button" at bounding box center [697, 186] width 11 height 11
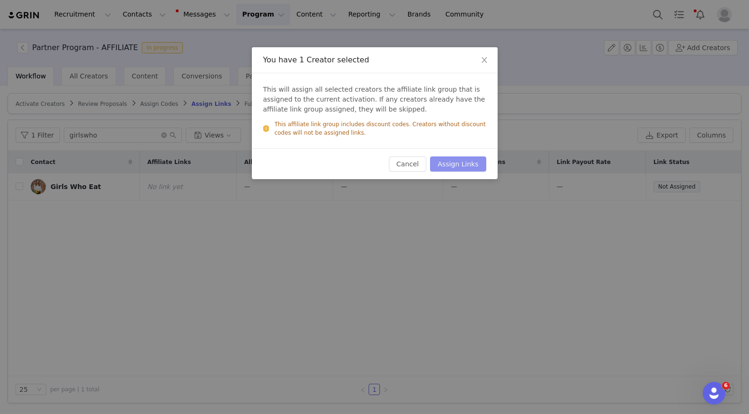
click at [455, 164] on button "Assign Links" at bounding box center [458, 163] width 56 height 15
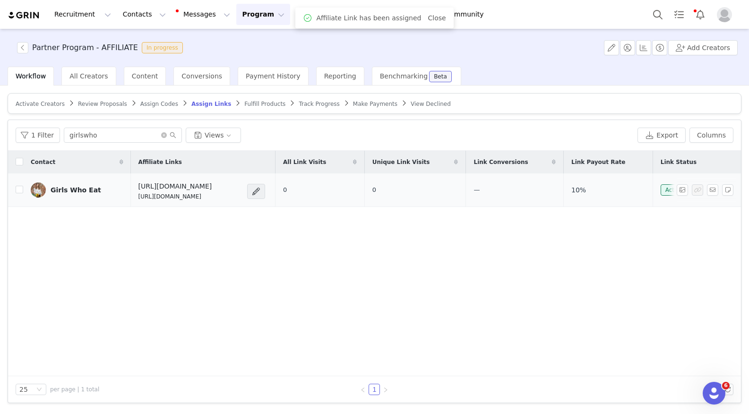
click at [212, 187] on h4 "[URL][DOMAIN_NAME]" at bounding box center [176, 187] width 74 height 10
copy h4 "[URL][DOMAIN_NAME]"
click at [264, 13] on button "Program Program" at bounding box center [263, 14] width 54 height 21
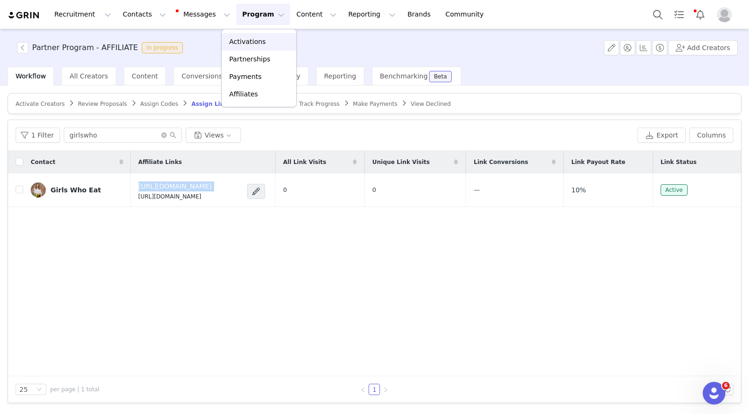
click at [241, 40] on p "Activations" at bounding box center [247, 42] width 36 height 10
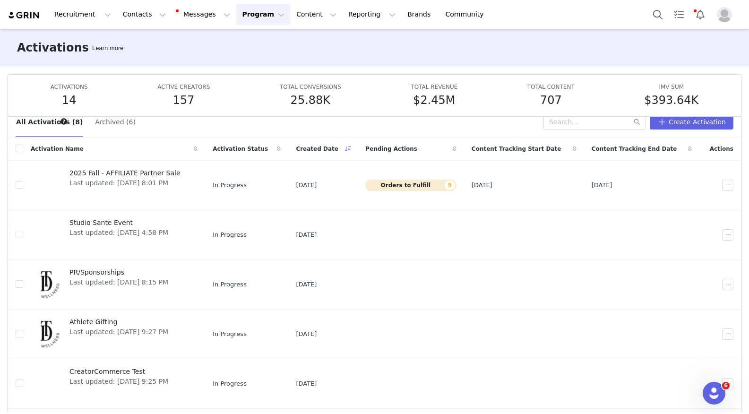
click at [108, 126] on button "Archived (6)" at bounding box center [116, 121] width 42 height 15
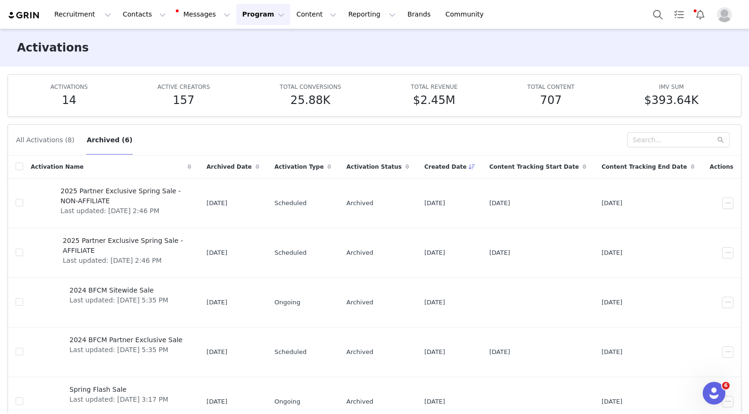
scroll to position [25, 0]
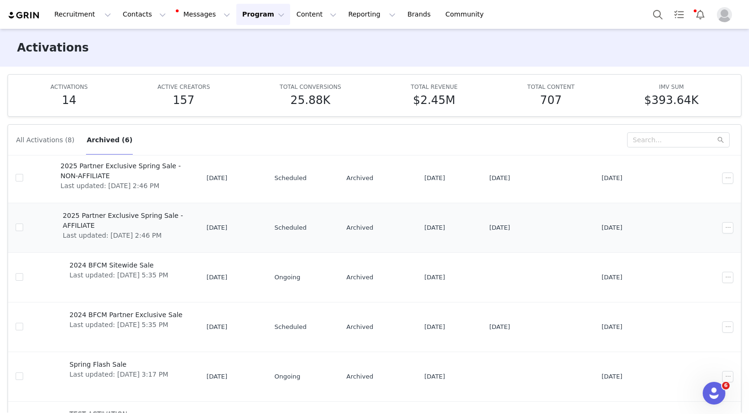
click at [172, 231] on span "Last updated: [DATE] 2:46 PM" at bounding box center [124, 236] width 123 height 10
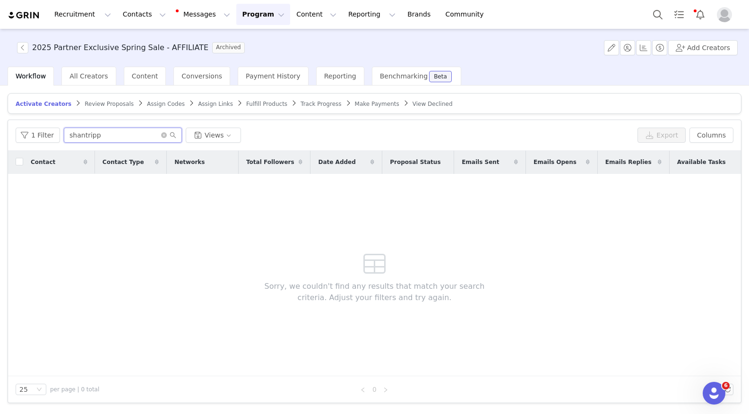
click at [122, 139] on input "shantripp" at bounding box center [123, 135] width 118 height 15
type input "[PERSON_NAME]"
click at [86, 75] on span "All Creators" at bounding box center [89, 76] width 38 height 8
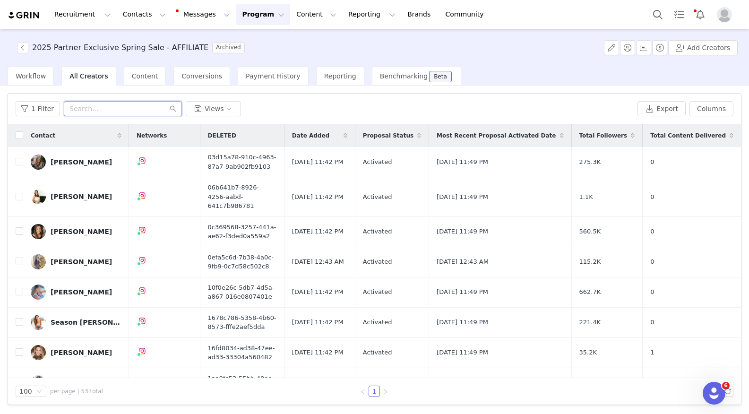
click at [125, 111] on input "text" at bounding box center [123, 108] width 118 height 15
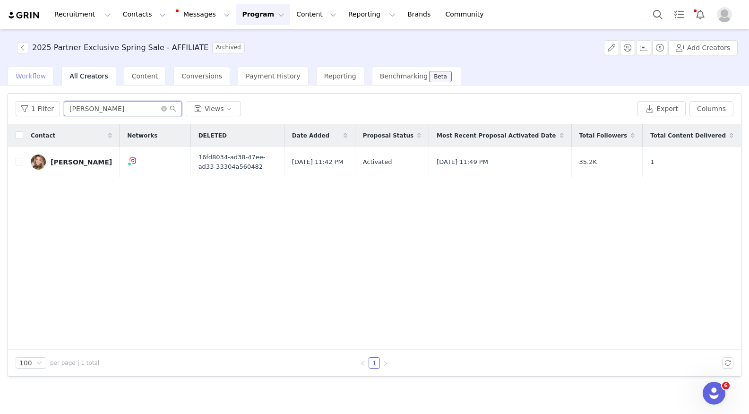
type input "[PERSON_NAME]"
click at [35, 81] on div "Workflow" at bounding box center [31, 76] width 46 height 19
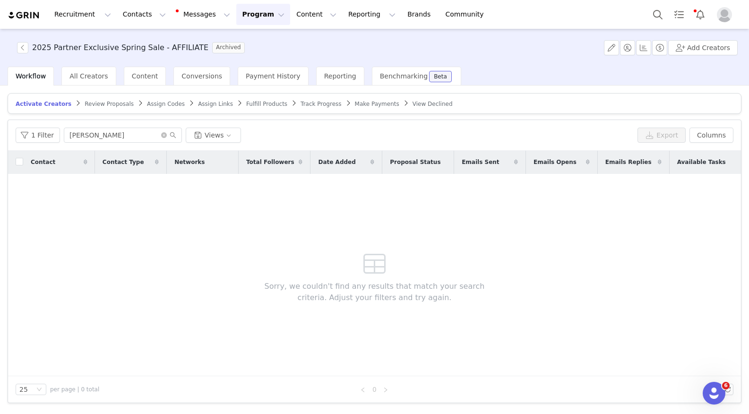
click at [162, 104] on span "Assign Codes" at bounding box center [166, 104] width 38 height 7
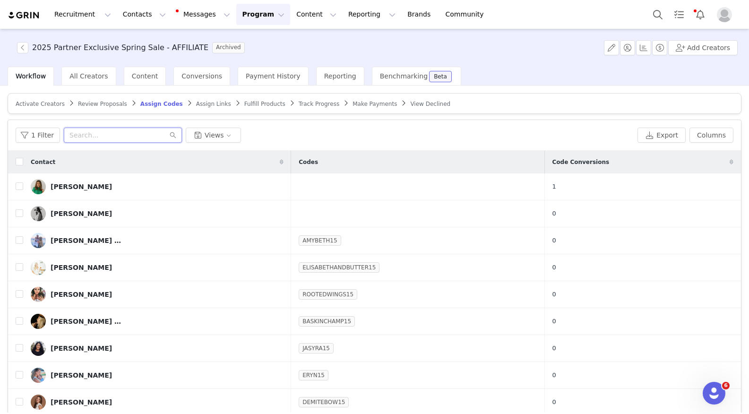
click at [122, 132] on input "text" at bounding box center [123, 135] width 118 height 15
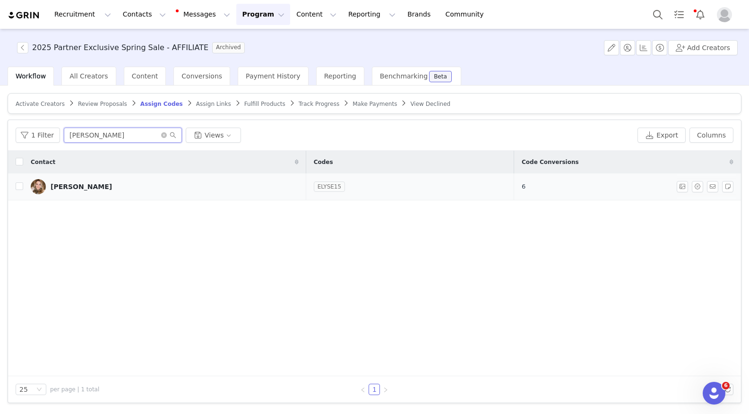
type input "[PERSON_NAME]"
click at [314, 187] on link "ELYSE15" at bounding box center [329, 186] width 31 height 9
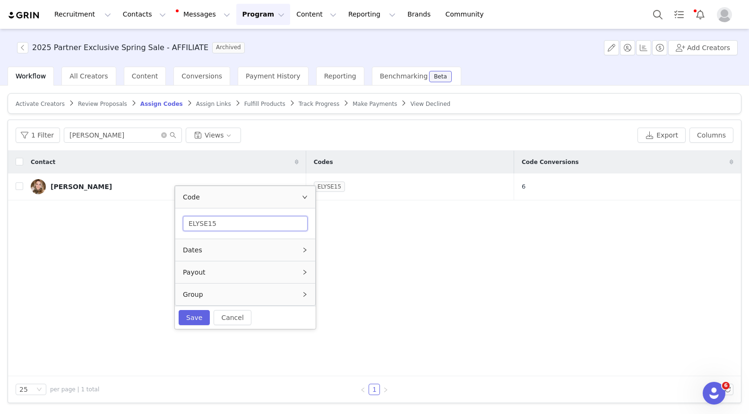
click at [251, 226] on input "ELYSE15" at bounding box center [245, 223] width 125 height 15
click at [347, 11] on button "Reporting Reporting" at bounding box center [372, 14] width 59 height 21
click at [348, 56] on p "Report Builder" at bounding box center [350, 59] width 47 height 10
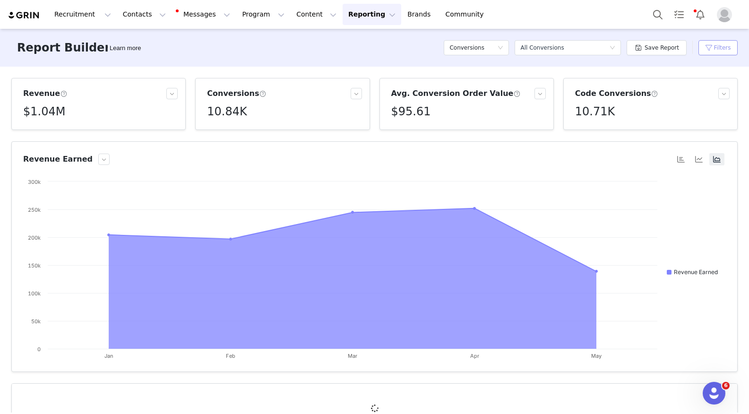
click at [730, 48] on button "Filters" at bounding box center [718, 47] width 39 height 15
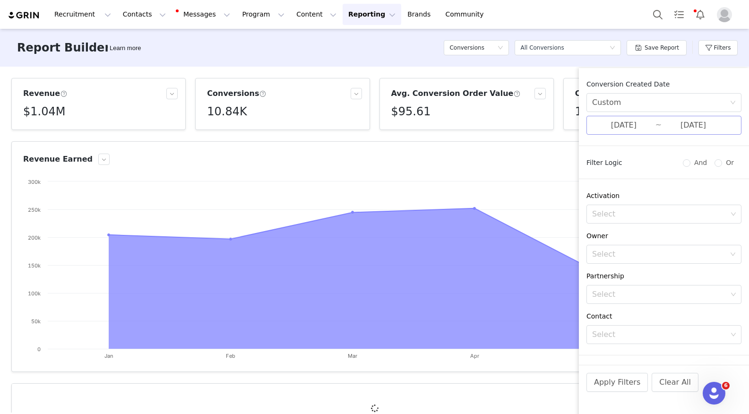
click at [641, 124] on input "[DATE]" at bounding box center [623, 125] width 63 height 12
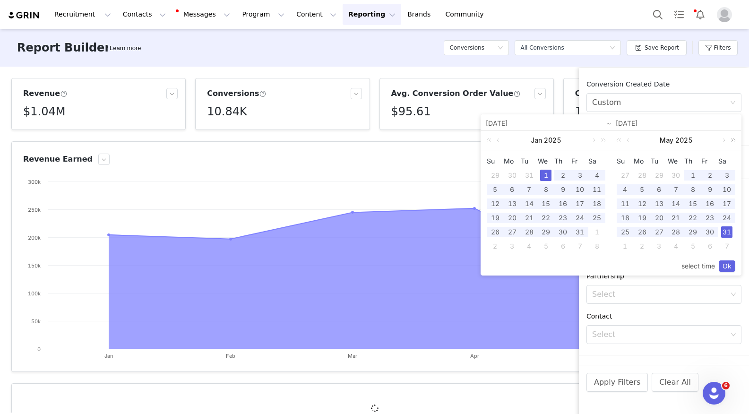
click at [726, 139] on link at bounding box center [732, 140] width 12 height 19
click at [643, 122] on input "[DATE]" at bounding box center [676, 123] width 121 height 11
click at [590, 140] on link at bounding box center [593, 140] width 9 height 19
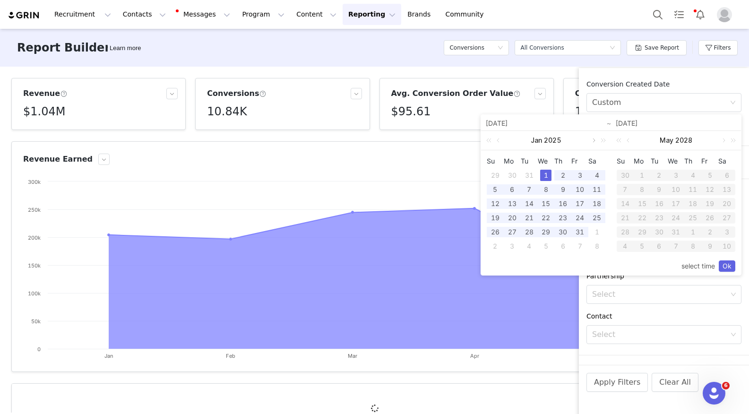
click at [590, 140] on link at bounding box center [593, 140] width 9 height 19
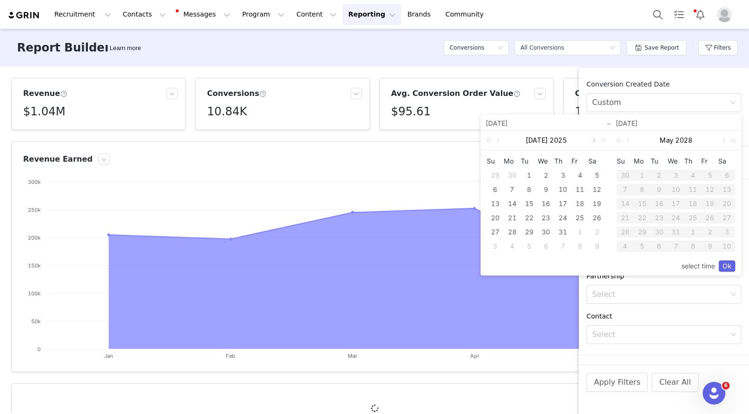
click at [590, 140] on link at bounding box center [593, 140] width 9 height 19
click at [513, 174] on div "1" at bounding box center [512, 175] width 11 height 11
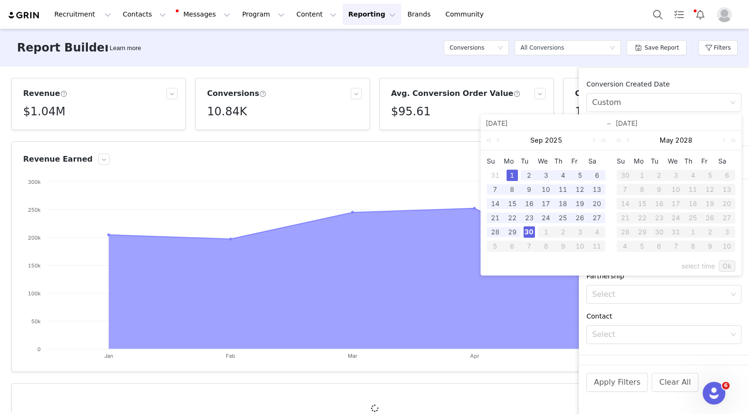
click at [531, 229] on div "30" at bounding box center [529, 231] width 11 height 11
type input "[DATE]"
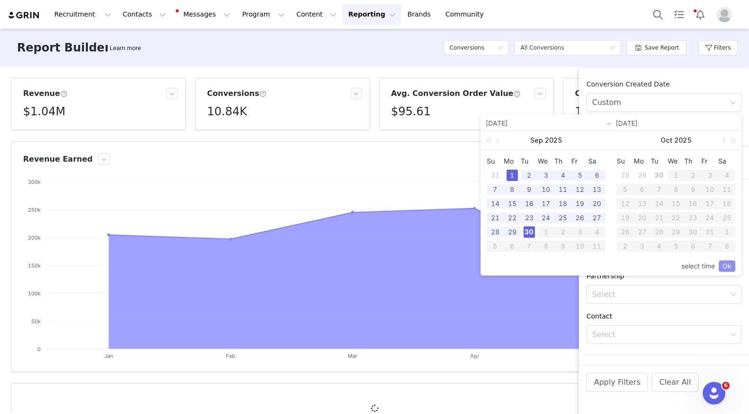
click at [725, 265] on link "Ok" at bounding box center [727, 266] width 17 height 11
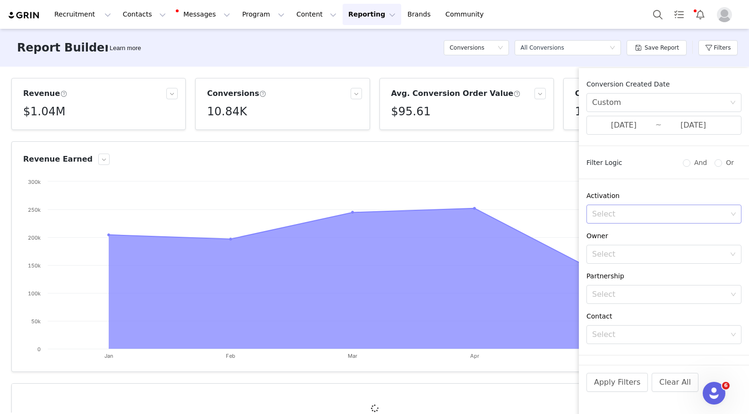
click at [631, 213] on div "Select" at bounding box center [659, 213] width 135 height 9
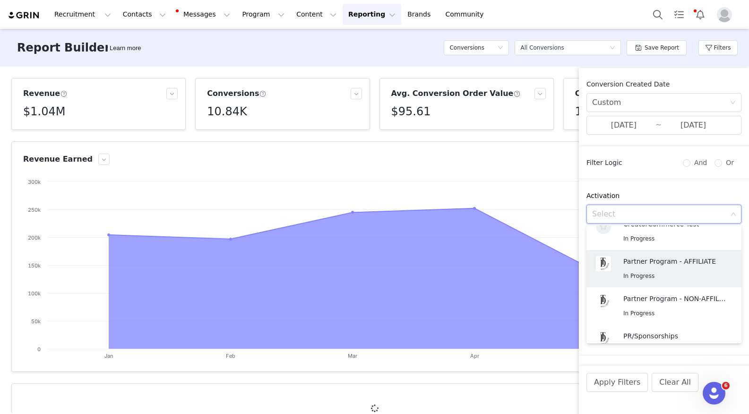
click at [627, 257] on p "Partner Program - AFFILIATE" at bounding box center [673, 261] width 99 height 10
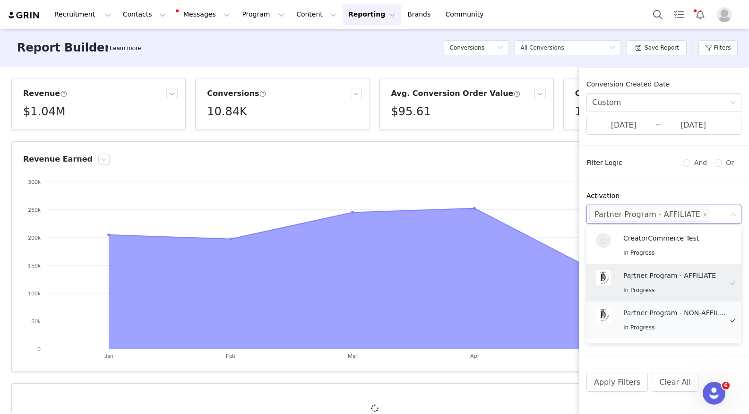
click at [682, 317] on div "Partner Program - NON-AFFILIATE In Progress" at bounding box center [676, 320] width 104 height 25
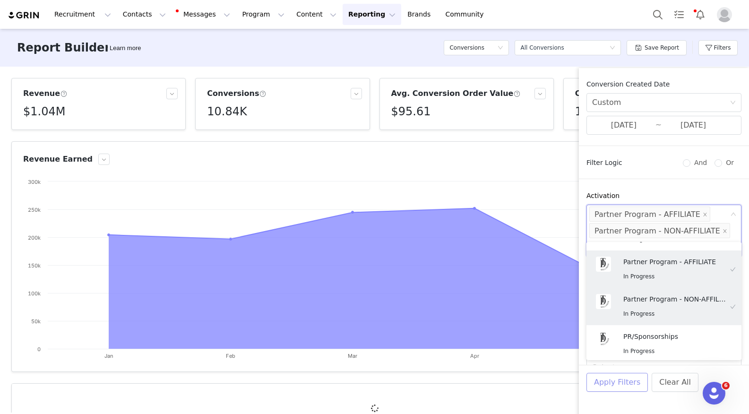
scroll to position [2, 0]
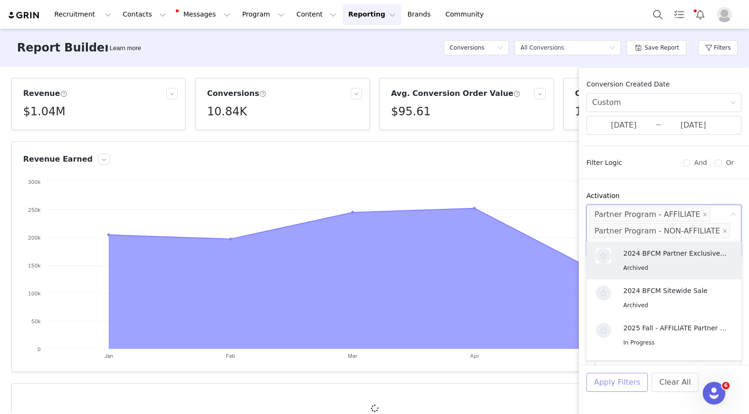
click at [626, 383] on button "Apply Filters" at bounding box center [617, 382] width 61 height 19
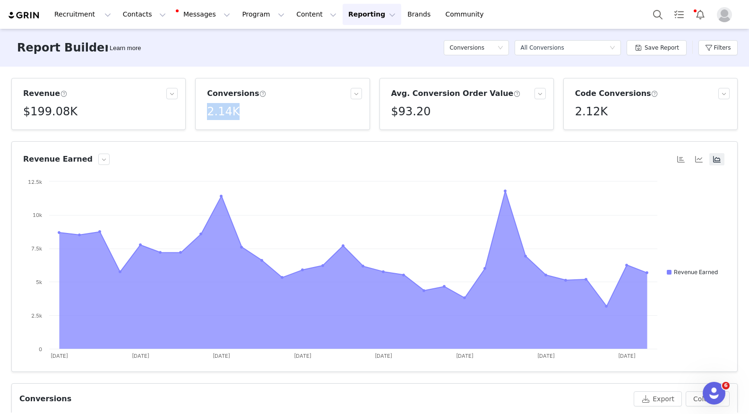
drag, startPoint x: 249, startPoint y: 117, endPoint x: 207, endPoint y: 116, distance: 42.6
click at [207, 116] on div "Conversions 2.14K" at bounding box center [282, 104] width 158 height 32
copy h5 "2.14K"
click at [718, 44] on button "Filters" at bounding box center [718, 47] width 39 height 15
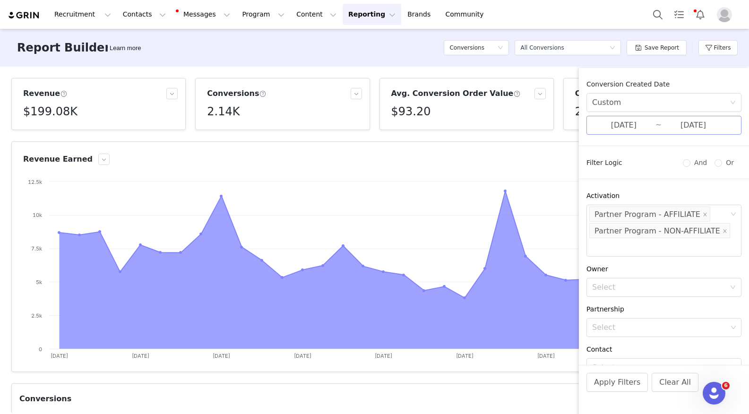
click at [646, 128] on input "[DATE]" at bounding box center [623, 125] width 63 height 12
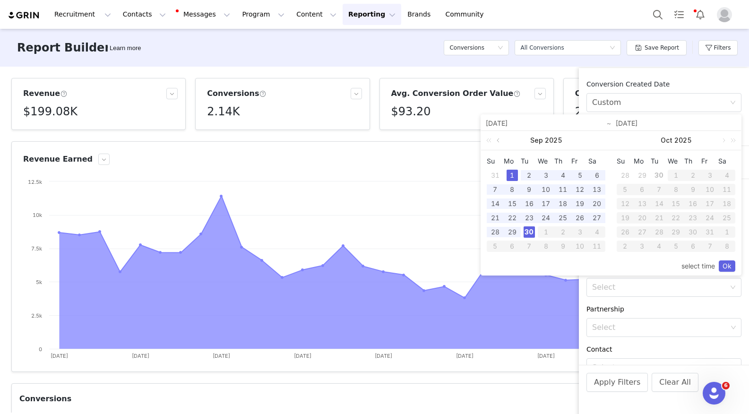
click at [499, 140] on link at bounding box center [499, 140] width 9 height 19
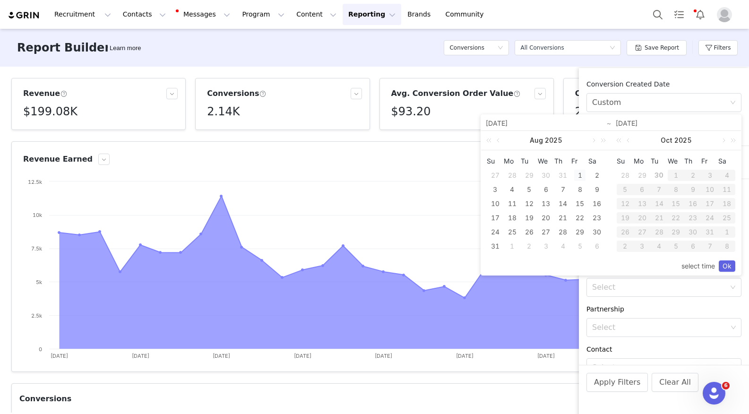
click at [580, 174] on div "1" at bounding box center [579, 175] width 11 height 11
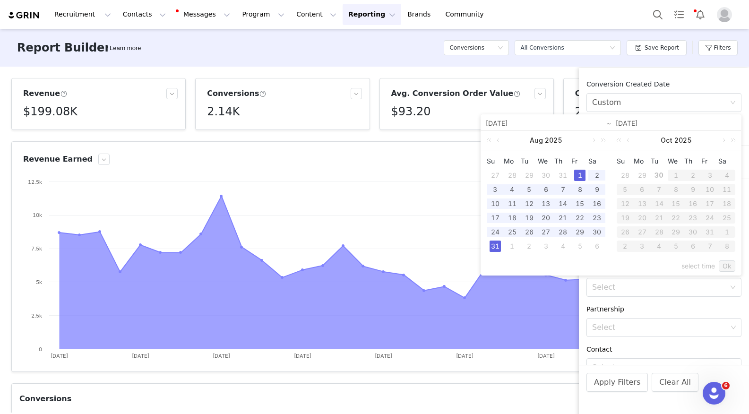
click at [498, 248] on div "31" at bounding box center [495, 246] width 11 height 11
type input "[DATE]"
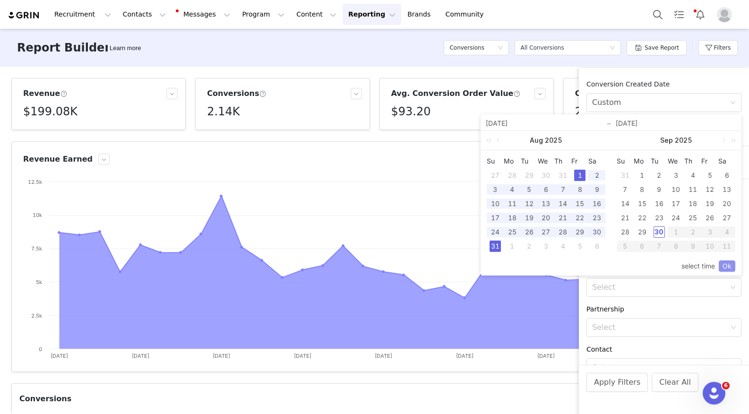
click at [729, 266] on link "Ok" at bounding box center [727, 266] width 17 height 11
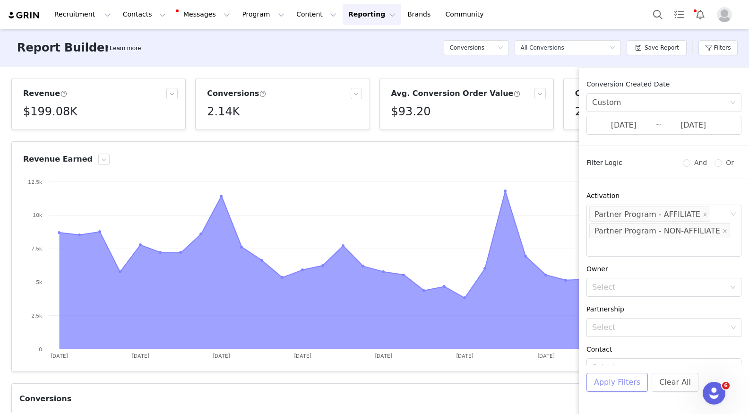
click at [613, 384] on button "Apply Filters" at bounding box center [617, 382] width 61 height 19
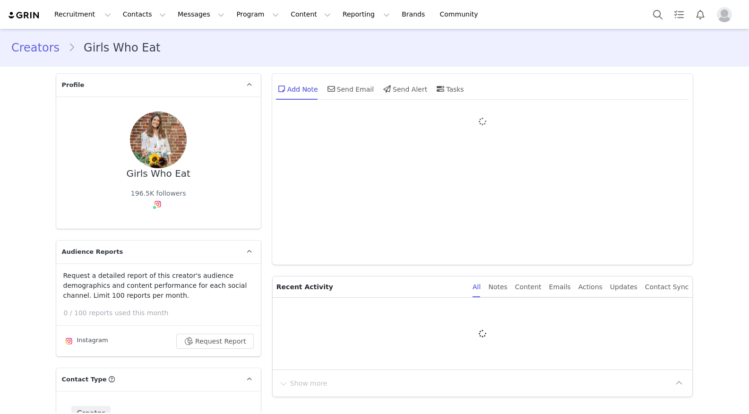
type input "+1 ([GEOGRAPHIC_DATA])"
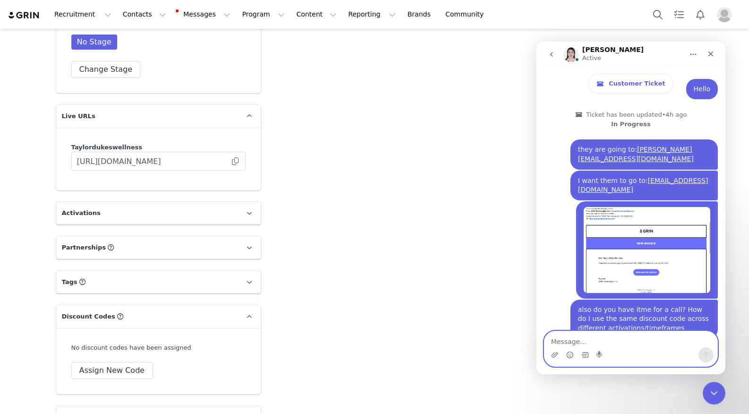
scroll to position [1901, 0]
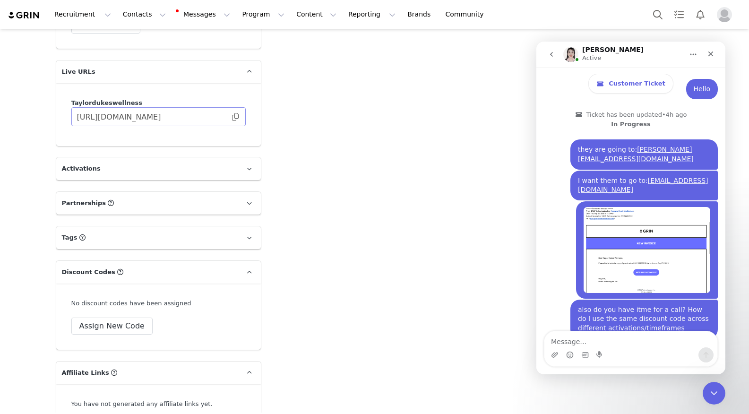
click at [236, 117] on span at bounding box center [235, 117] width 9 height 0
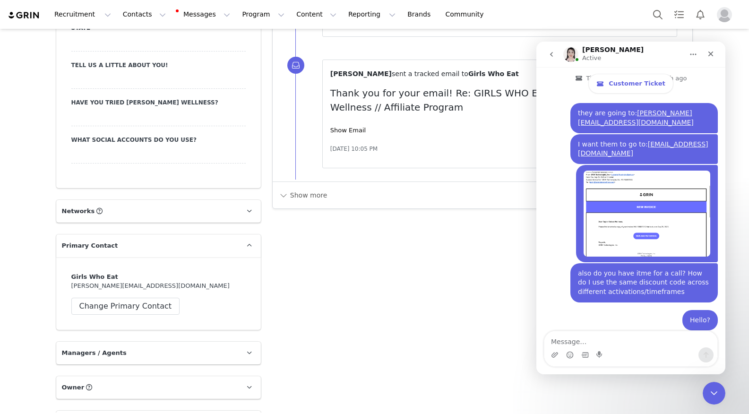
scroll to position [1556, 0]
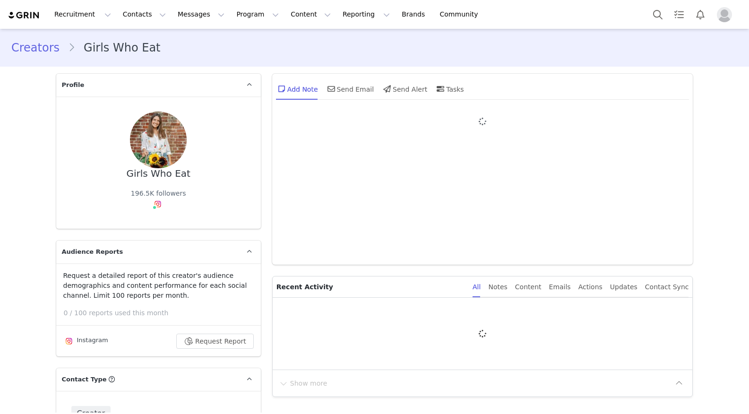
type input "+1 ([GEOGRAPHIC_DATA])"
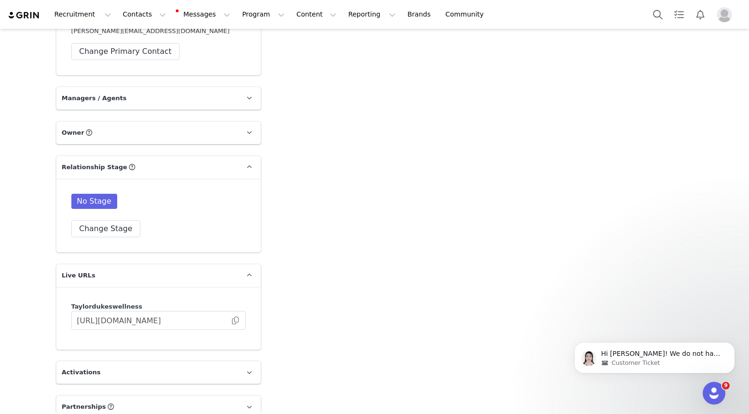
scroll to position [1943, 0]
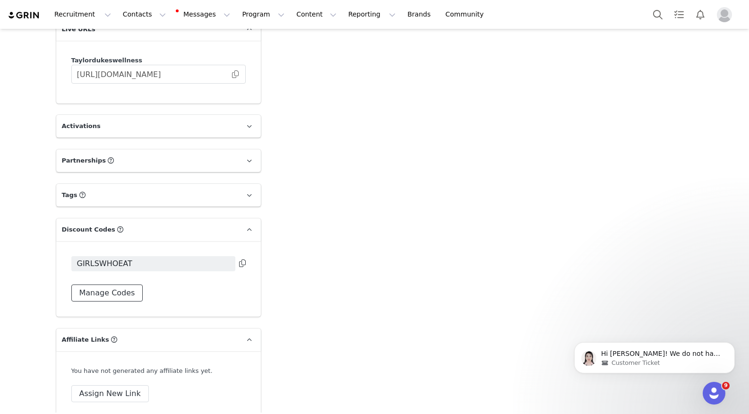
click at [96, 285] on button "Manage Codes" at bounding box center [107, 293] width 72 height 17
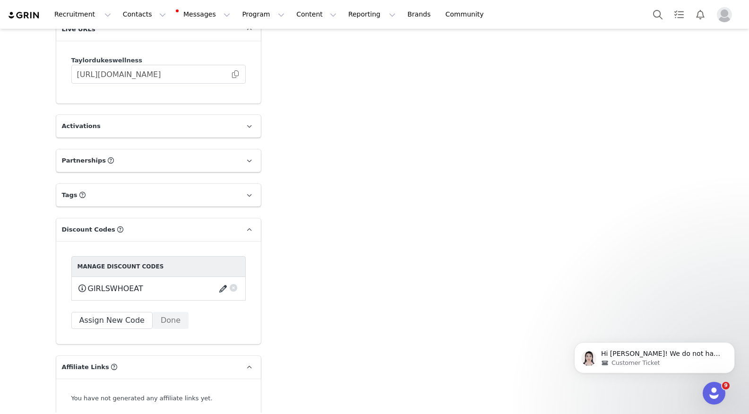
click at [224, 281] on button "button" at bounding box center [224, 288] width 13 height 15
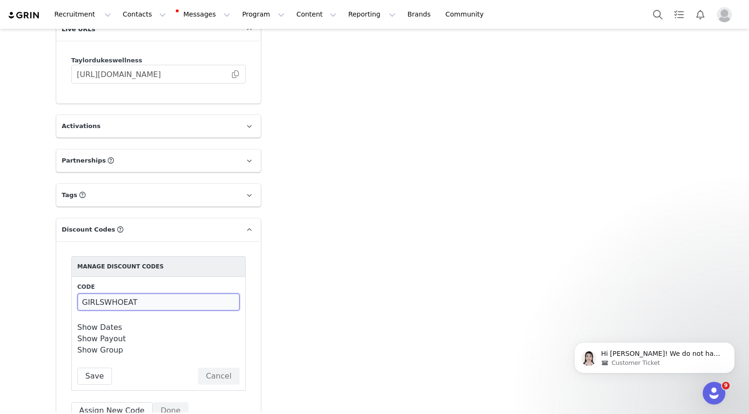
click at [138, 294] on input "GIRLSWHOEAT" at bounding box center [159, 302] width 162 height 17
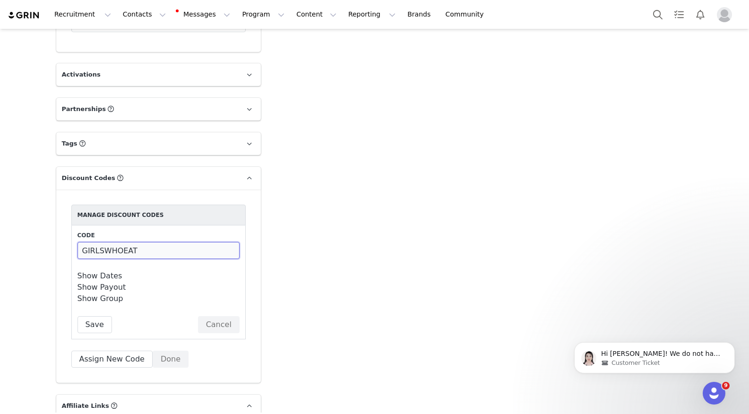
scroll to position [1996, 0]
click at [108, 282] on link "Show Payout" at bounding box center [102, 286] width 49 height 9
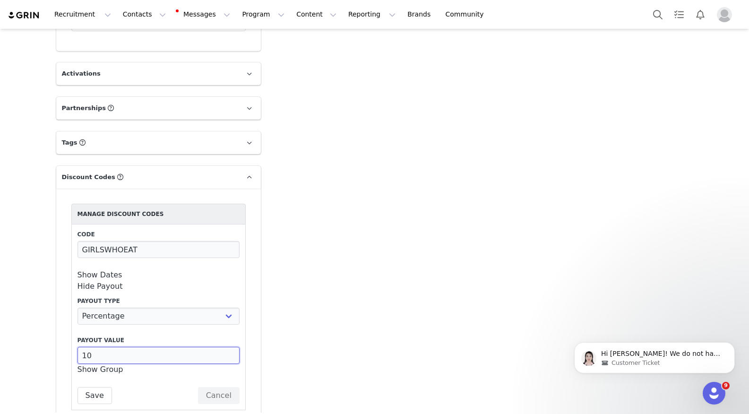
click at [108, 347] on input "10" at bounding box center [159, 355] width 162 height 17
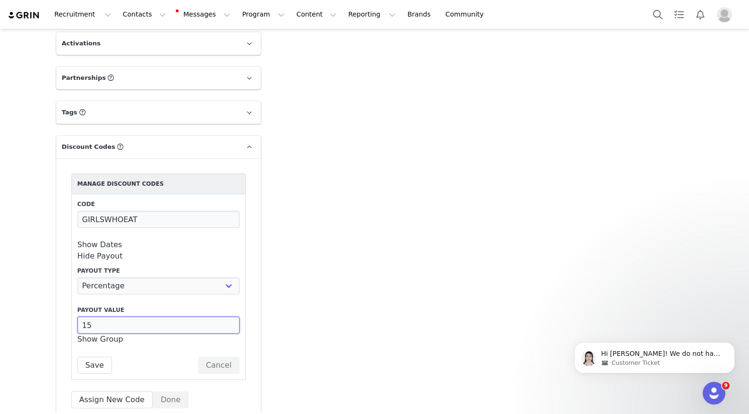
scroll to position [2035, 0]
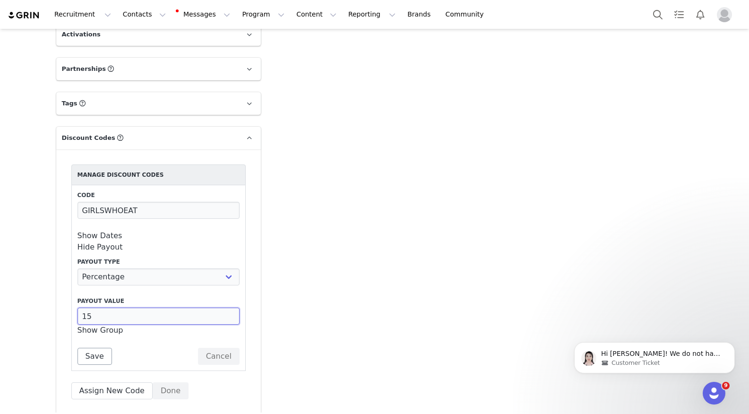
type input "15"
click at [82, 348] on button "Save" at bounding box center [95, 356] width 35 height 17
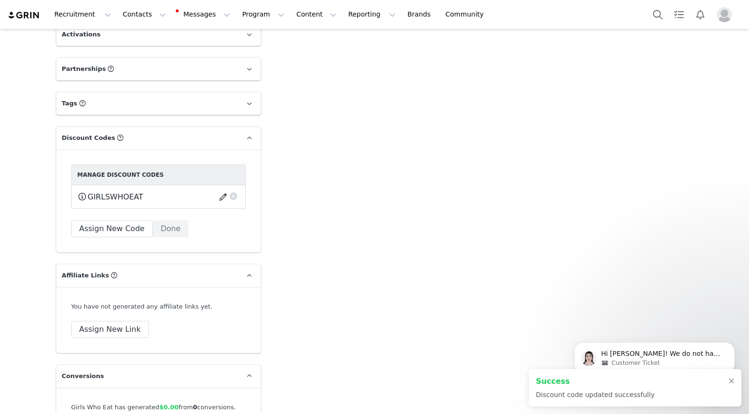
click at [106, 191] on span "GIRLSWHOEAT" at bounding box center [115, 196] width 55 height 11
click at [124, 191] on span "GIRLSWHOEAT" at bounding box center [115, 196] width 55 height 11
copy div "GIRLSWHOEAT This code will no longer be usable and any revenue attribution will…"
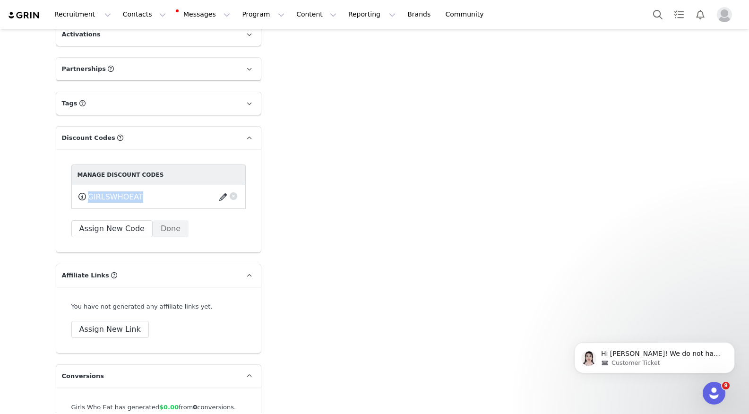
click at [224, 190] on button "button" at bounding box center [224, 197] width 13 height 15
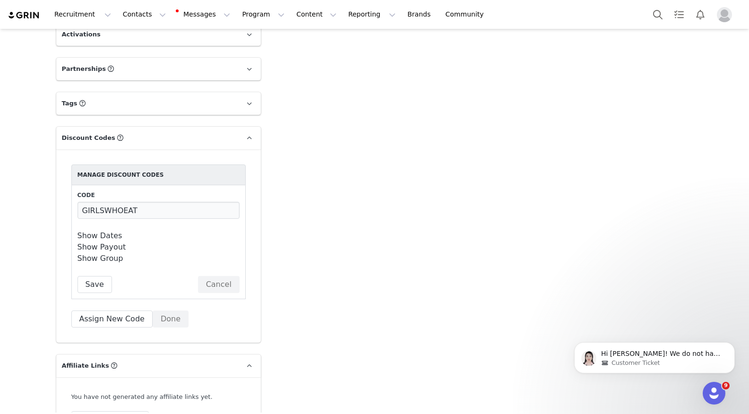
click at [110, 243] on link "Show Payout" at bounding box center [102, 247] width 49 height 9
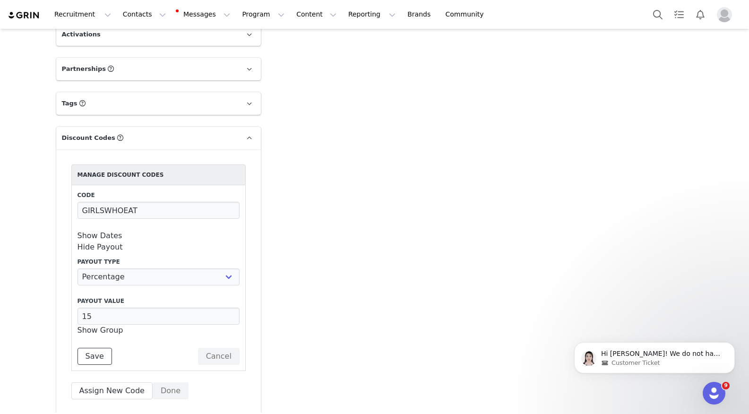
click at [93, 348] on button "Save" at bounding box center [95, 356] width 35 height 17
click at [108, 202] on input "GIRLSWHOEAT" at bounding box center [159, 210] width 162 height 17
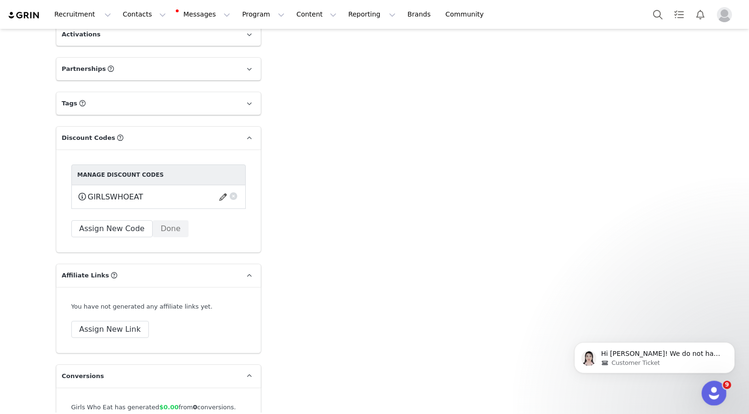
click at [707, 387] on div "Open Intercom Messenger" at bounding box center [712, 391] width 31 height 31
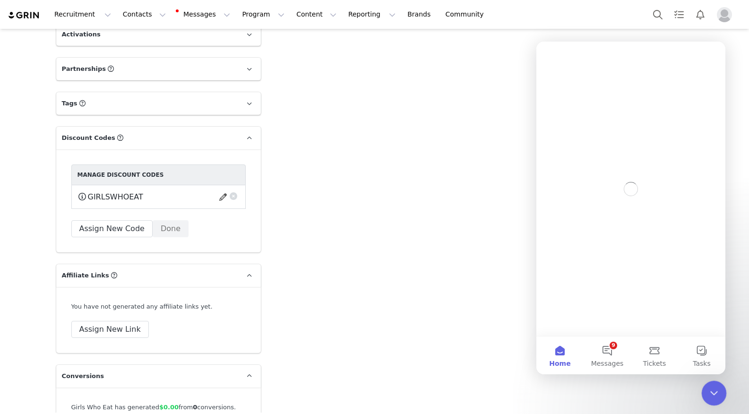
scroll to position [0, 0]
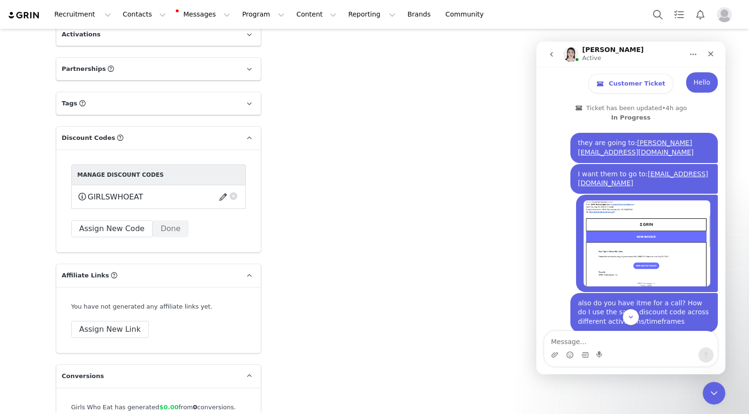
scroll to position [1195, 0]
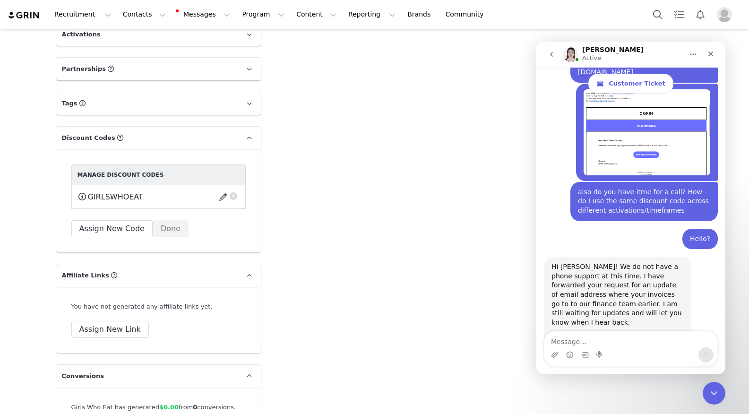
click at [578, 339] on textarea "Message…" at bounding box center [631, 339] width 173 height 16
paste textarea "We are having some issues with the platform -- We are trying to use a previous …"
type textarea "We are having some issues with the platform -- We are trying to use a previous …"
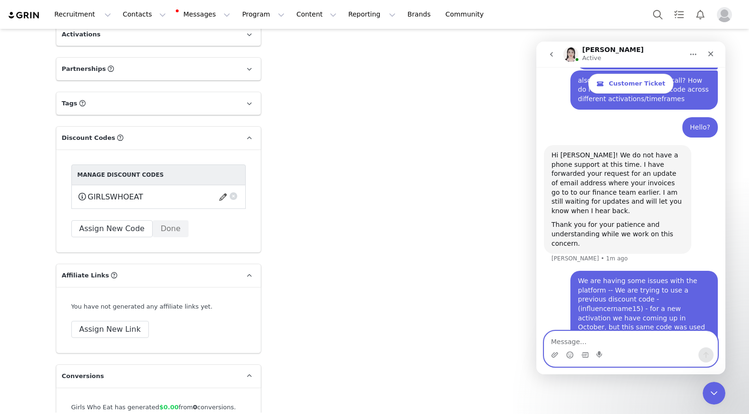
scroll to position [1316, 0]
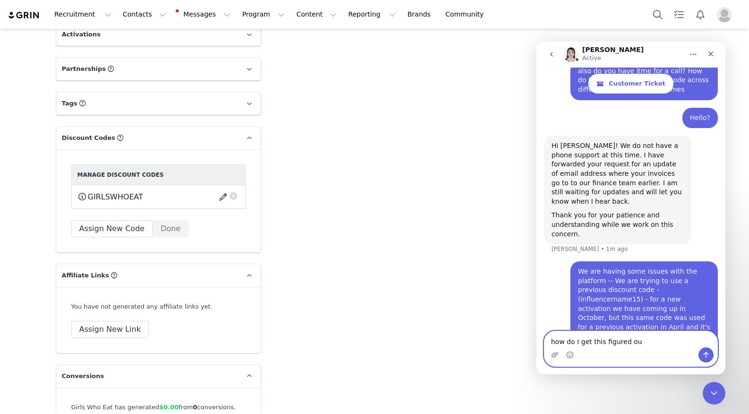
type textarea "how do I get this figured out"
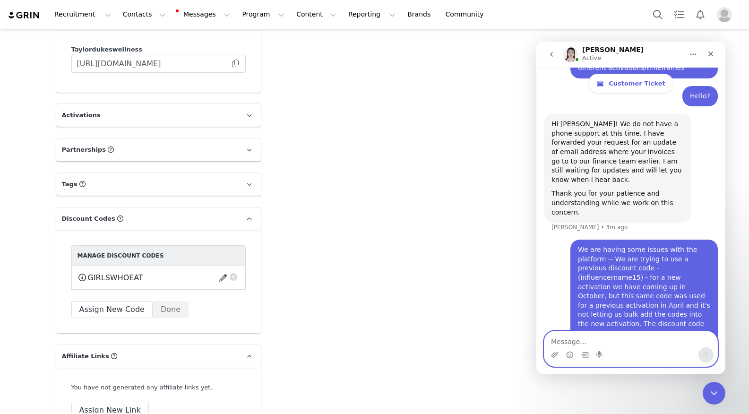
scroll to position [1841, 0]
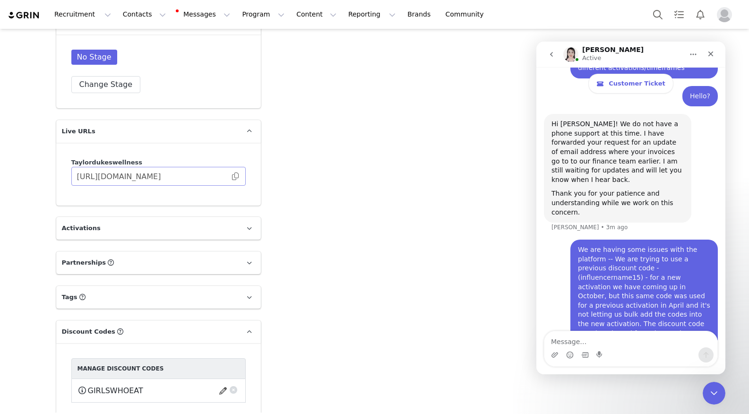
click at [235, 176] on span at bounding box center [235, 176] width 9 height 0
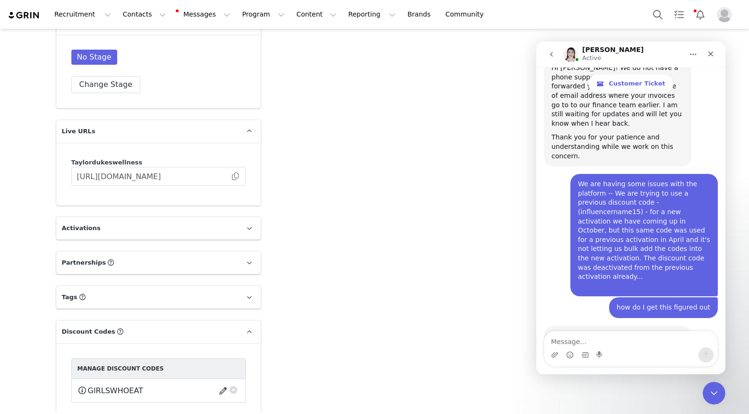
scroll to position [1440, 0]
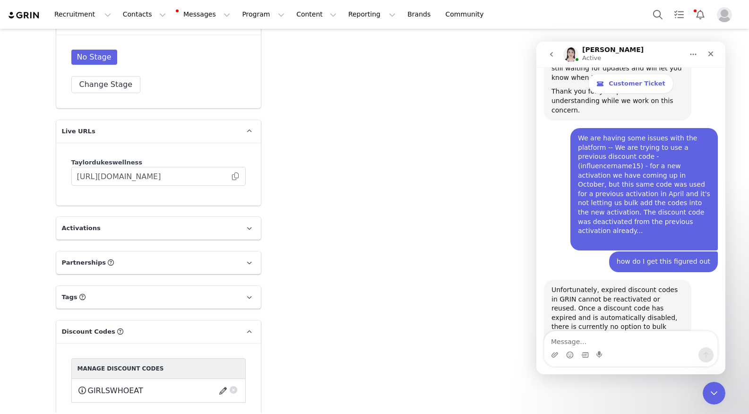
click at [608, 286] on div "Unfortunately, expired discount codes in GRIN cannot be reactivated or reused. …" at bounding box center [618, 332] width 132 height 93
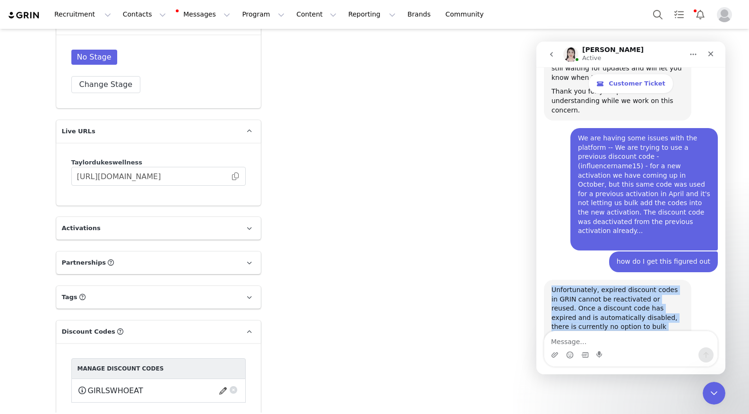
click at [608, 286] on div "Unfortunately, expired discount codes in GRIN cannot be reactivated or reused. …" at bounding box center [618, 332] width 132 height 93
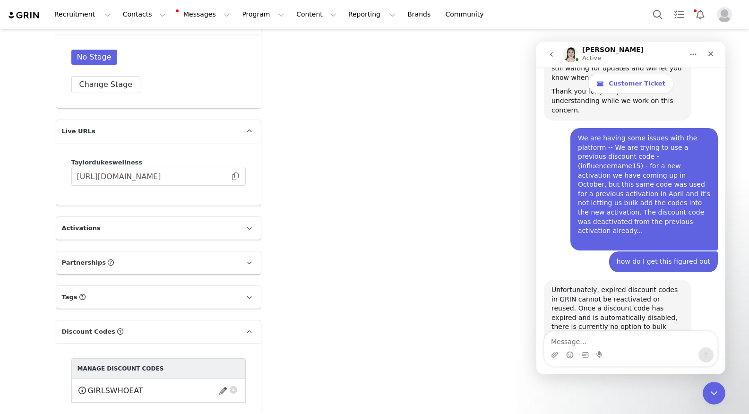
click at [620, 286] on div "Unfortunately, expired discount codes in GRIN cannot be reactivated or reused. …" at bounding box center [618, 332] width 132 height 93
click at [570, 286] on div "Unfortunately, expired discount codes in GRIN cannot be reactivated or reused. …" at bounding box center [618, 332] width 132 height 93
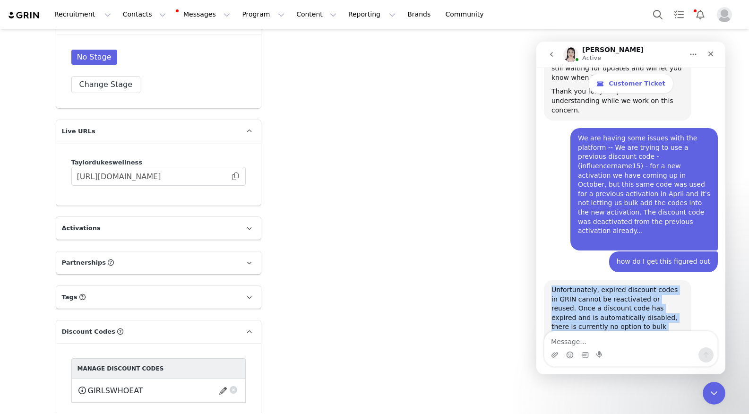
click at [570, 286] on div "Unfortunately, expired discount codes in GRIN cannot be reactivated or reused. …" at bounding box center [618, 332] width 132 height 93
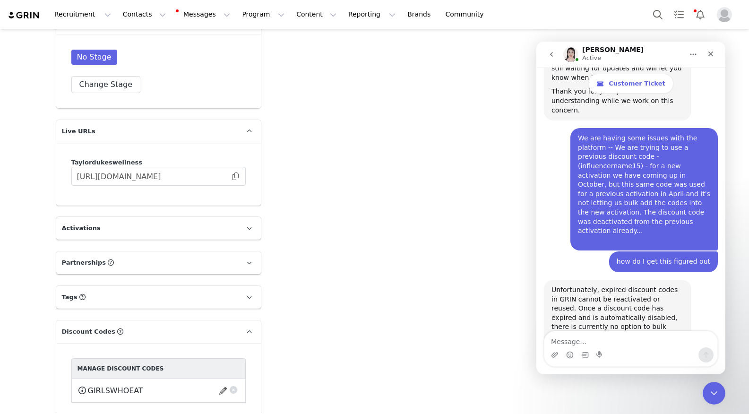
click at [590, 286] on div "Unfortunately, expired discount codes in GRIN cannot be reactivated or reused. …" at bounding box center [618, 332] width 132 height 93
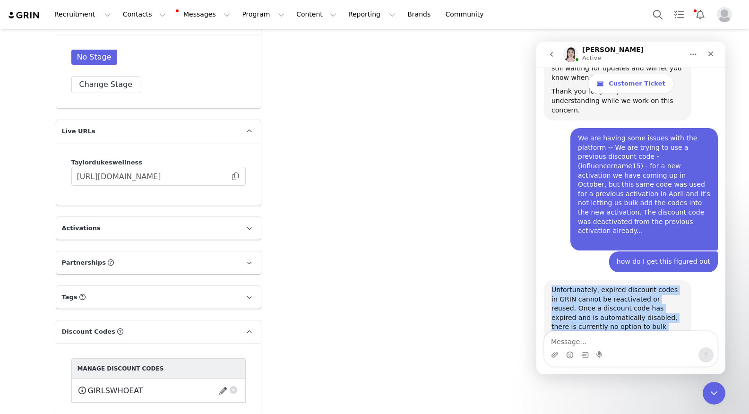
click at [590, 286] on div "Unfortunately, expired discount codes in GRIN cannot be reactivated or reused. …" at bounding box center [618, 332] width 132 height 93
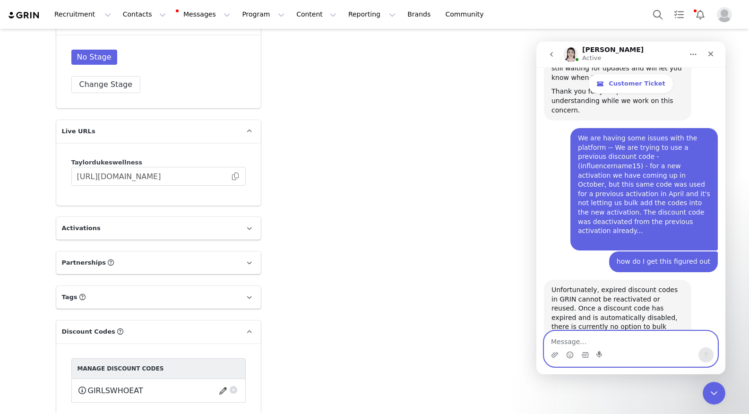
click at [577, 343] on textarea "Message…" at bounding box center [631, 339] width 173 height 16
type textarea "S"
click at [576, 286] on div "Unfortunately, expired discount codes in GRIN cannot be reactivated or reused. …" at bounding box center [618, 332] width 132 height 93
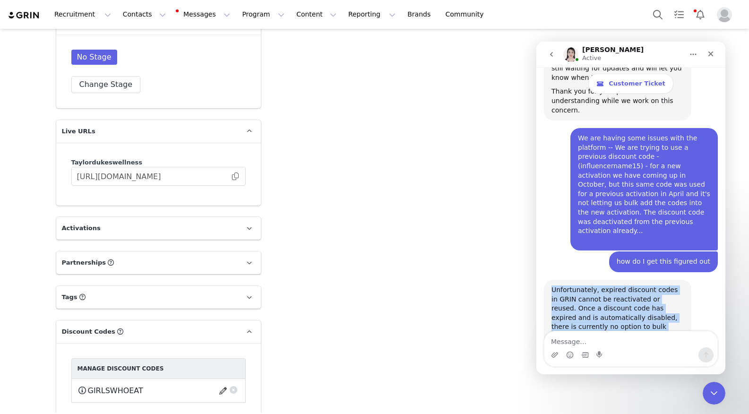
click at [576, 286] on div "Unfortunately, expired discount codes in GRIN cannot be reactivated or reused. …" at bounding box center [618, 332] width 132 height 93
copy div "Unfortunately, expired discount codes in GRIN cannot be reactivated or reused. …"
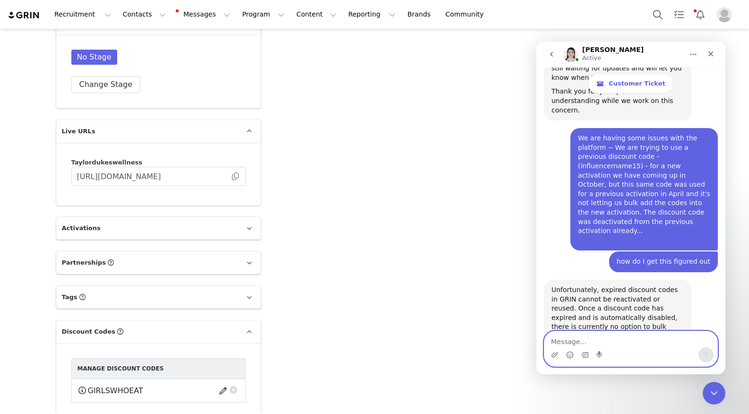
click at [582, 339] on textarea "Message…" at bounding box center [631, 339] width 173 height 16
type textarea "s"
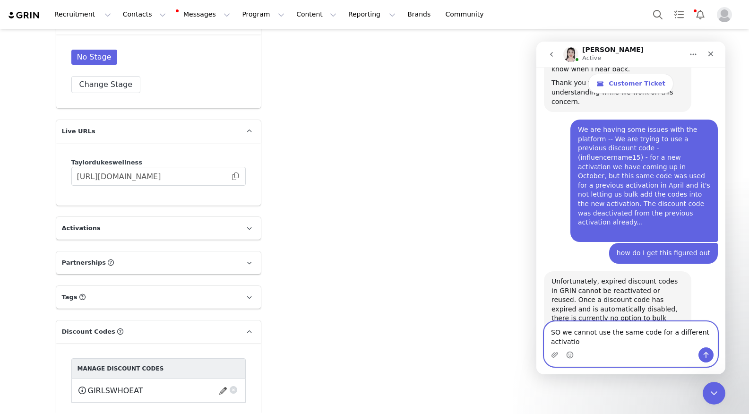
scroll to position [1450, 0]
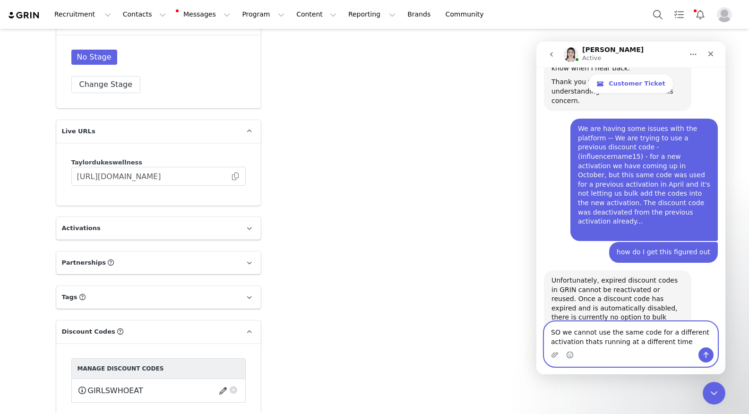
type textarea "SO we cannot use the same code for a different activation thats running at a di…"
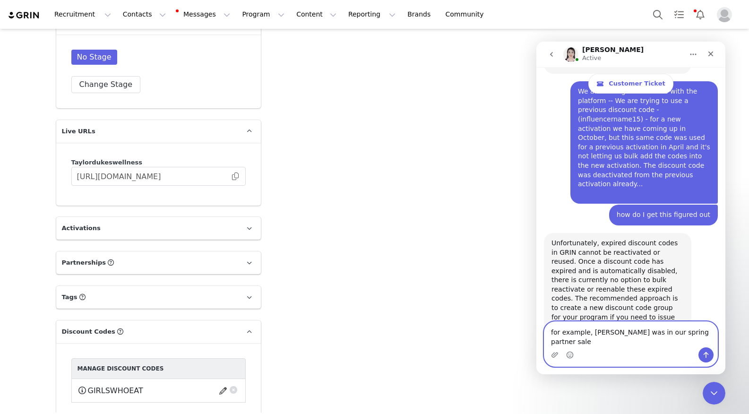
scroll to position [1496, 0]
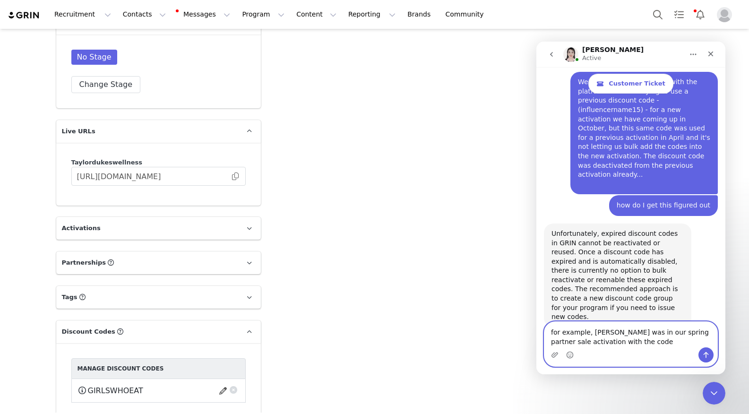
paste textarea "ELYSE15"
type textarea "for example, [PERSON_NAME] was in our spring partner sale activation with the c…"
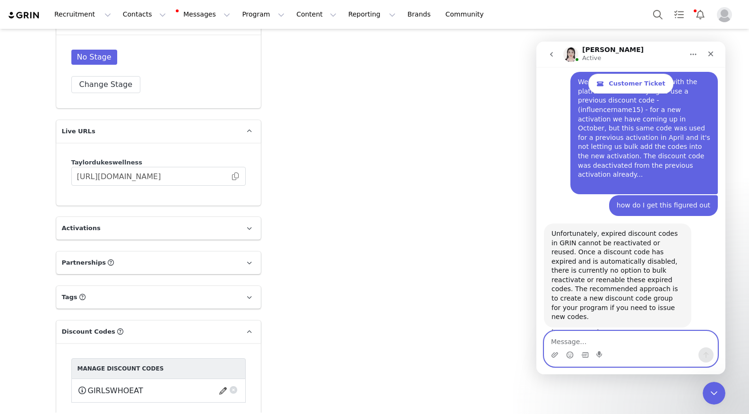
scroll to position [1527, 0]
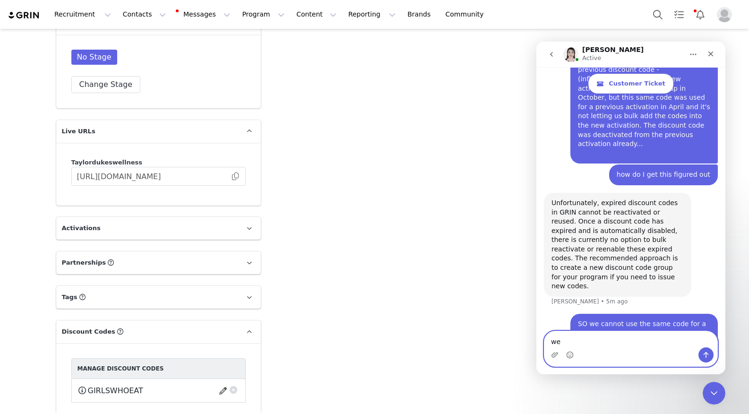
type textarea "w"
type textarea "this activation ran in [DATE], and have been archived"
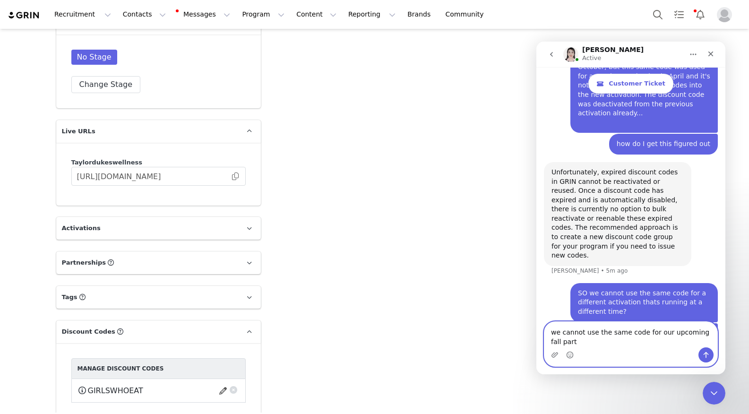
scroll to position [1567, 0]
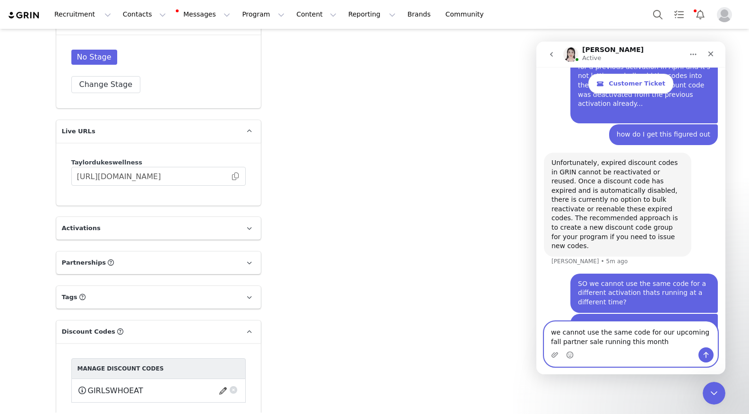
type textarea "we cannot use the same code for our upcoming fall partner sale running this mon…"
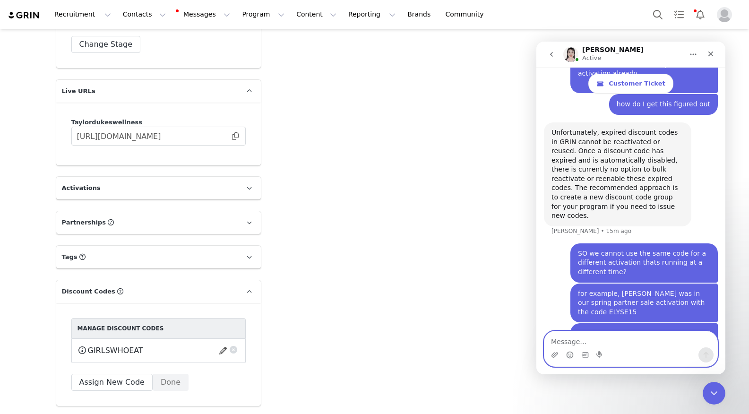
scroll to position [1812, 0]
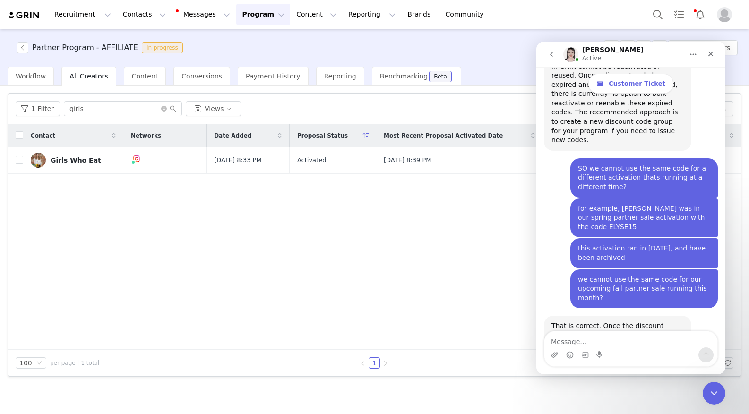
scroll to position [1677, 0]
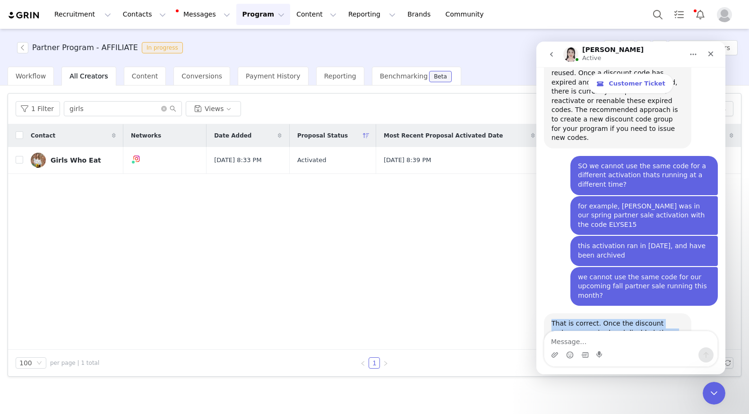
drag, startPoint x: 553, startPoint y: 249, endPoint x: 663, endPoint y: 302, distance: 122.0
click at [663, 319] on div "That is correct. Once the discount codes are expired and disabled, there is not…" at bounding box center [618, 354] width 132 height 70
copy div "That is correct. Once the discount codes are expired and disabled, there is not…"
click at [569, 342] on textarea "Message…" at bounding box center [631, 339] width 173 height 16
type textarea "m"
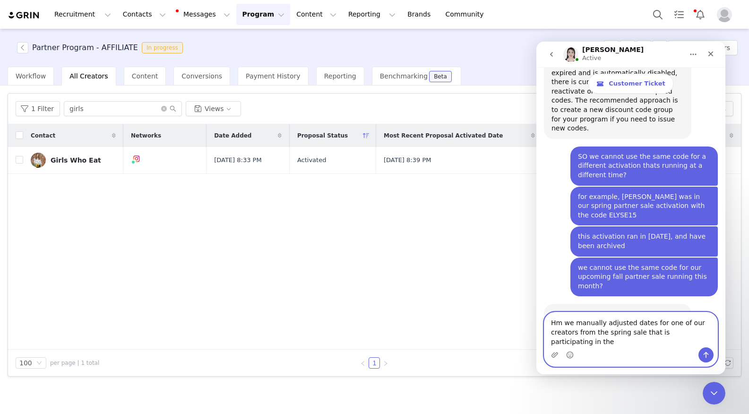
scroll to position [1696, 0]
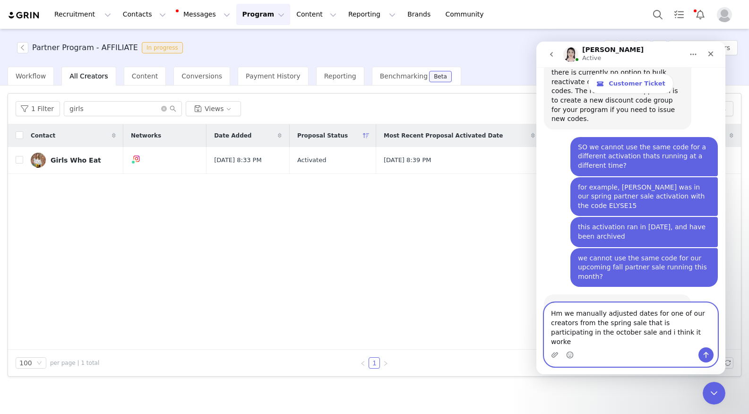
type textarea "Hm we manually adjusted dates for one of our creators from the spring sale that…"
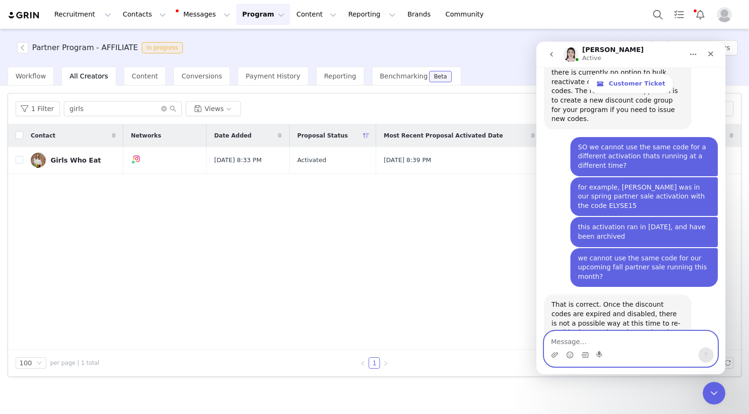
scroll to position [1733, 0]
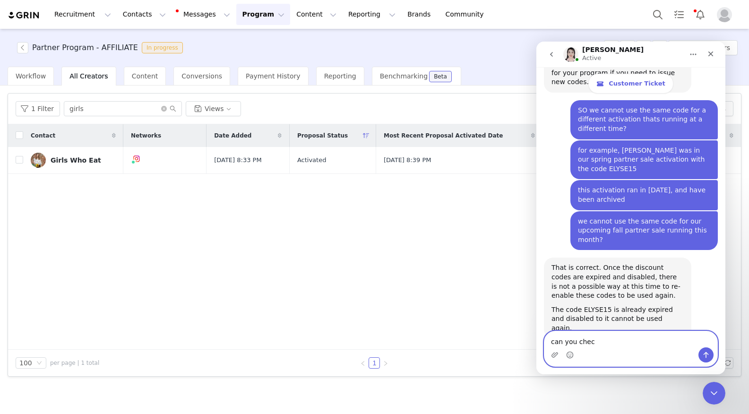
type textarea "can you check"
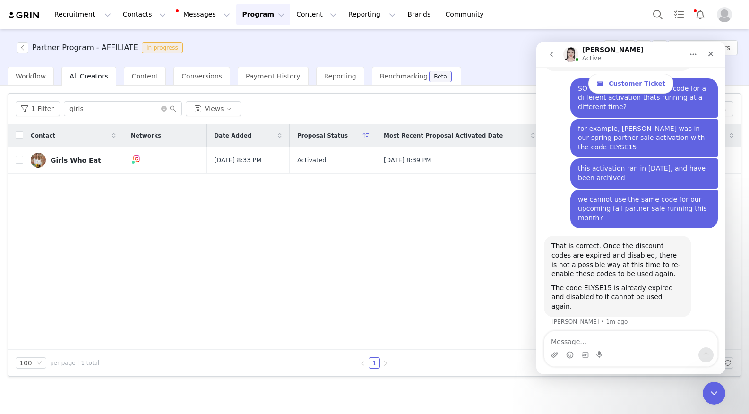
click at [249, 29] on div "Partner Program - AFFILIATE In progress Add Creators" at bounding box center [374, 48] width 749 height 38
click at [249, 21] on button "Program Program" at bounding box center [263, 14] width 54 height 21
click at [253, 45] on p "Activations" at bounding box center [247, 42] width 36 height 10
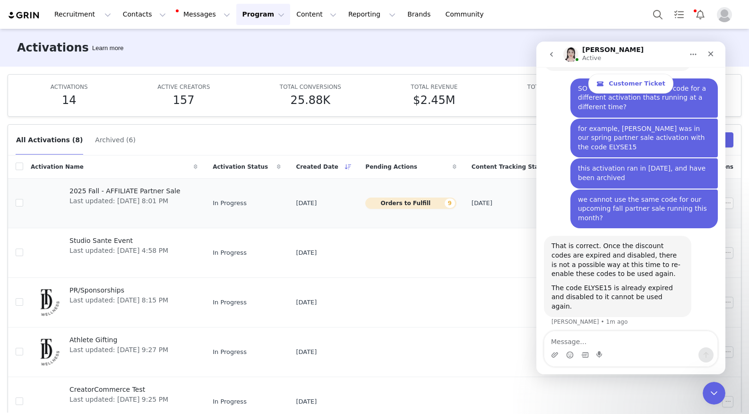
click at [130, 205] on span "Last updated: [DATE] 8:01 PM" at bounding box center [125, 201] width 111 height 10
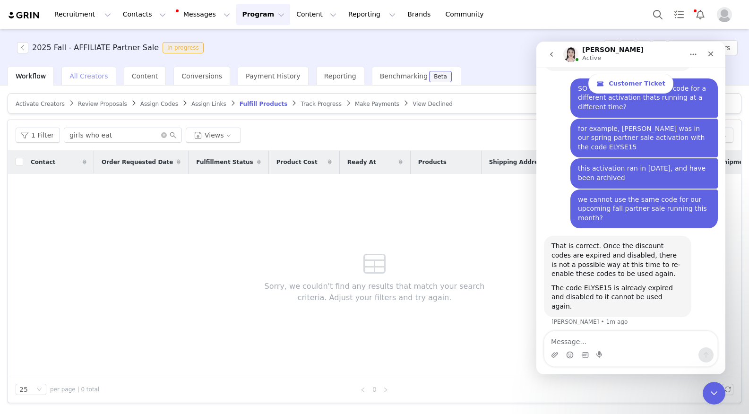
click at [92, 79] on span "All Creators" at bounding box center [89, 76] width 38 height 8
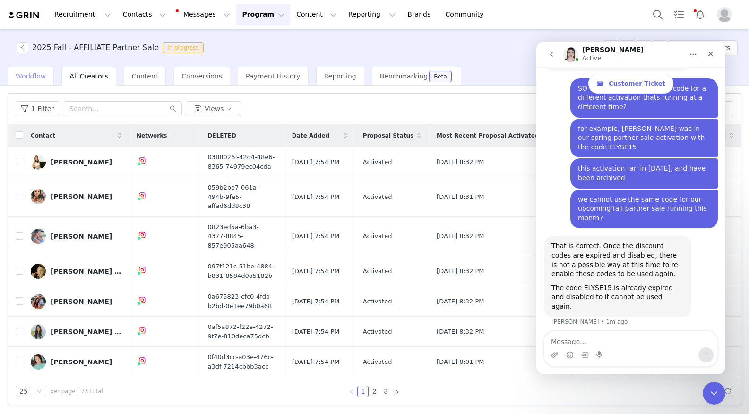
click at [38, 75] on span "Workflow" at bounding box center [31, 76] width 30 height 8
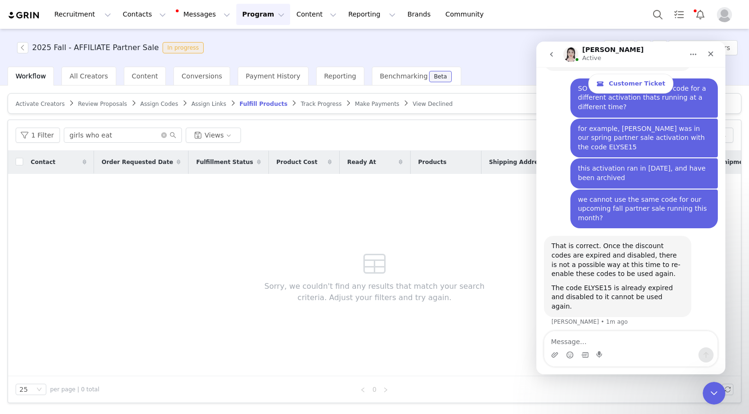
click at [166, 103] on span "Assign Codes" at bounding box center [159, 104] width 38 height 7
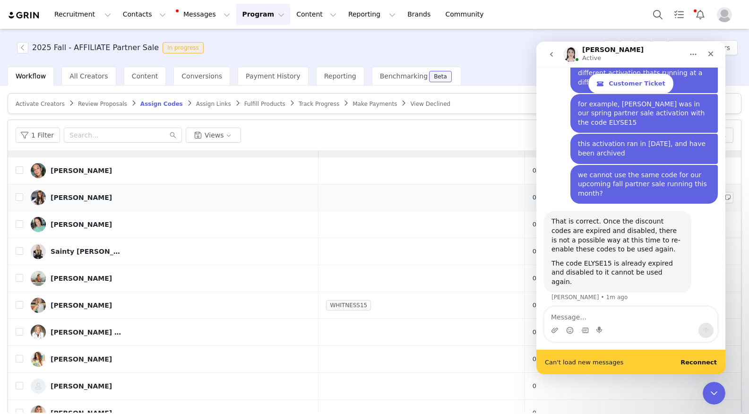
scroll to position [20, 0]
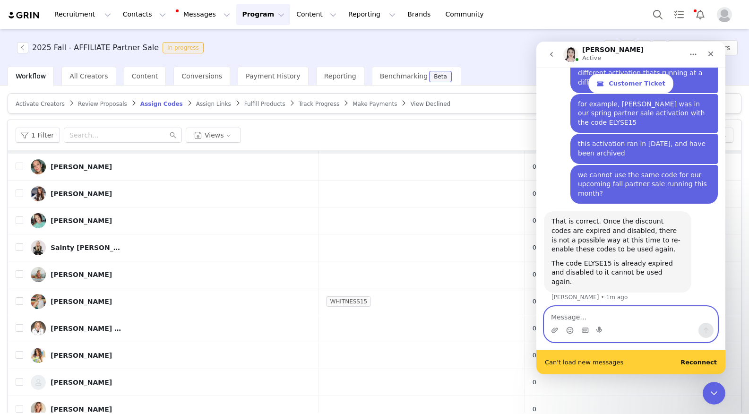
click at [566, 311] on textarea "Message…" at bounding box center [631, 315] width 173 height 16
paste textarea "[URL][DOMAIN_NAME]"
type textarea "[URL][DOMAIN_NAME]"
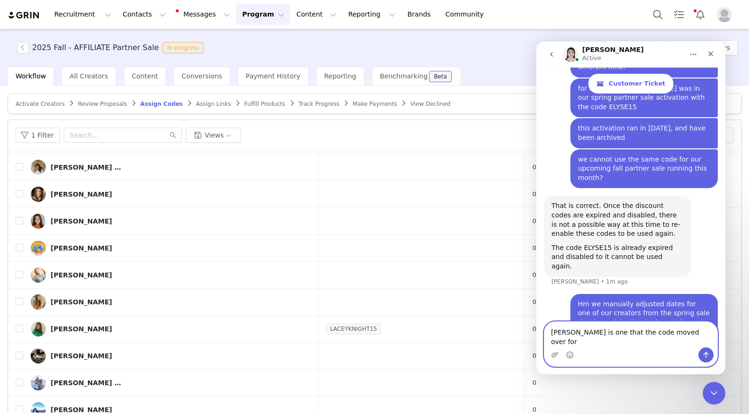
scroll to position [36, 0]
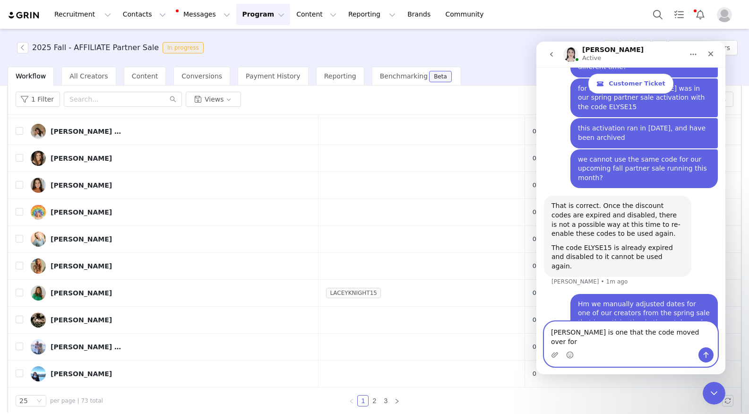
drag, startPoint x: 597, startPoint y: 341, endPoint x: 530, endPoint y: 342, distance: 67.1
click at [537, 342] on html "[PERSON_NAME] Active Customer Ticket Hello! How can we help? Select from option…" at bounding box center [631, 208] width 189 height 333
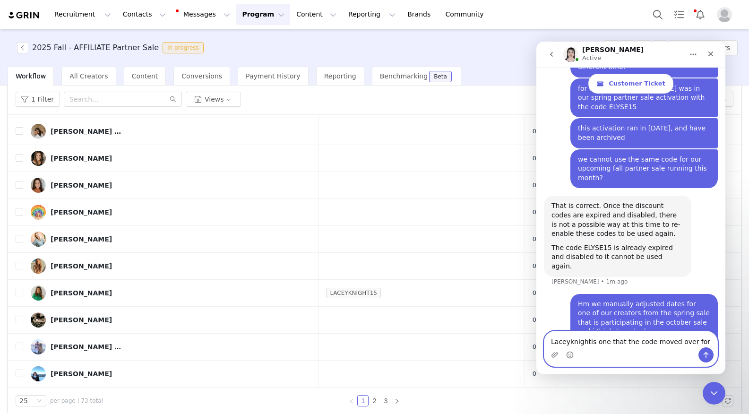
type textarea "Laceyknight is one that the code moved over for"
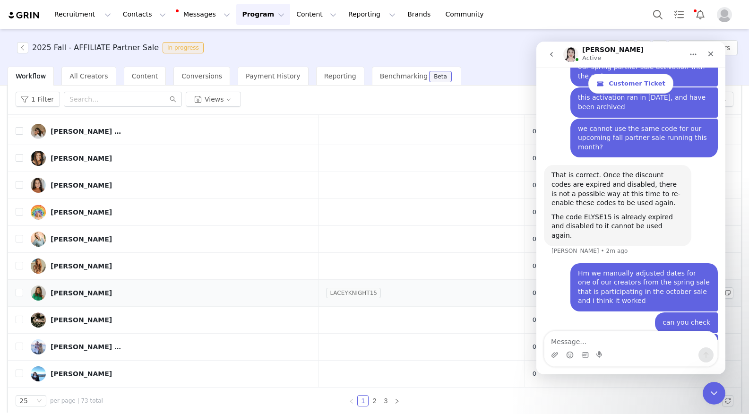
click at [370, 294] on link "LACEYKNIGHT15" at bounding box center [353, 292] width 55 height 9
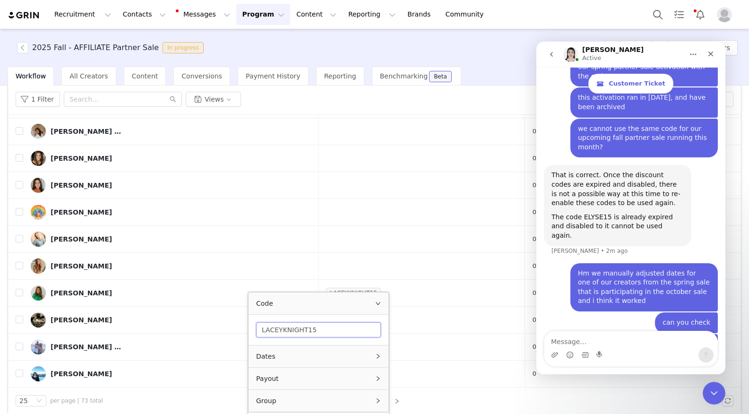
click at [312, 325] on input "LACEYKNIGHT15" at bounding box center [318, 329] width 125 height 15
click at [584, 337] on textarea "Message…" at bounding box center [631, 339] width 173 height 16
paste textarea "LACEYKNIGHT15"
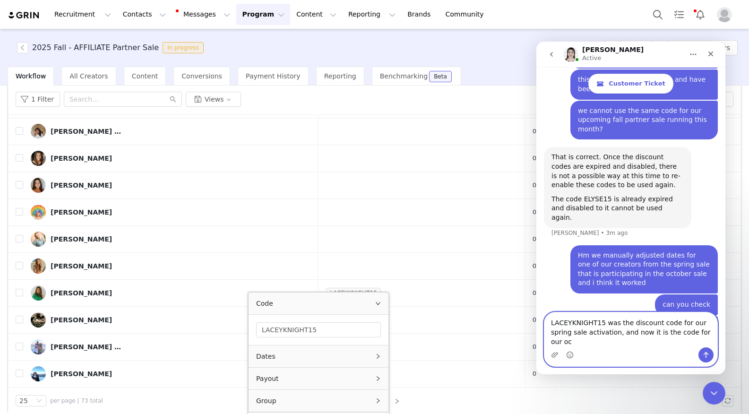
scroll to position [1844, 0]
type textarea "LACEYKNIGHT15 was the discount code for our spring sale activation, and now it …"
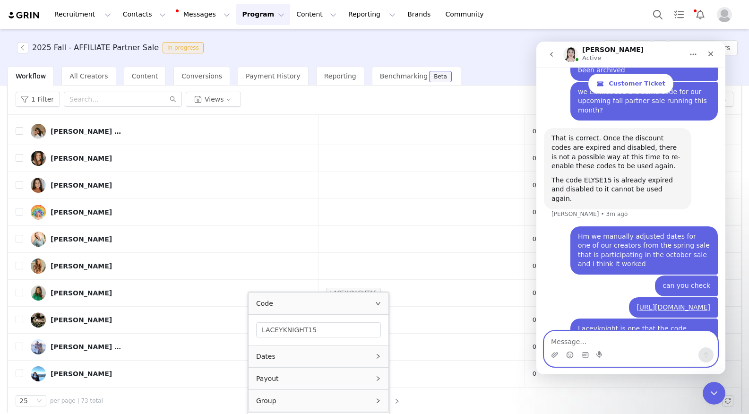
scroll to position [1866, 0]
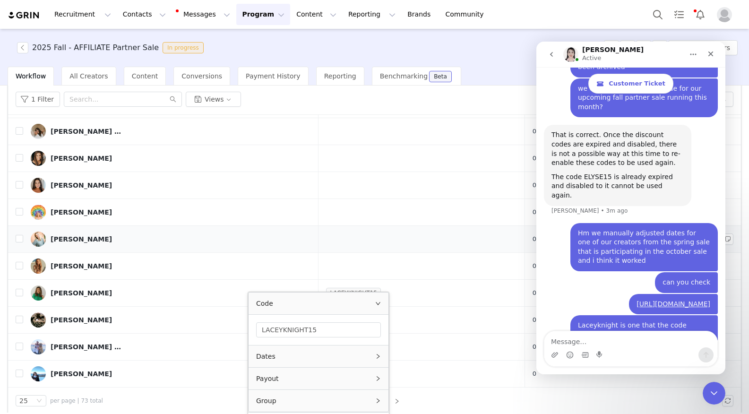
click at [367, 242] on td at bounding box center [422, 239] width 206 height 27
click at [381, 307] on div "Code" at bounding box center [319, 304] width 140 height 22
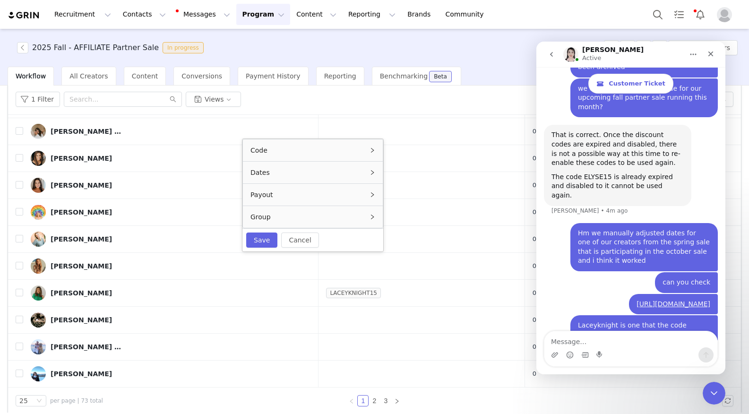
click at [448, 51] on div "2025 Fall - AFFILIATE Partner Sale In progress Add Creators" at bounding box center [374, 48] width 749 height 38
click at [566, 294] on div "[URL][DOMAIN_NAME] [PERSON_NAME] • 8m ago" at bounding box center [631, 305] width 174 height 22
